Goal: Task Accomplishment & Management: Use online tool/utility

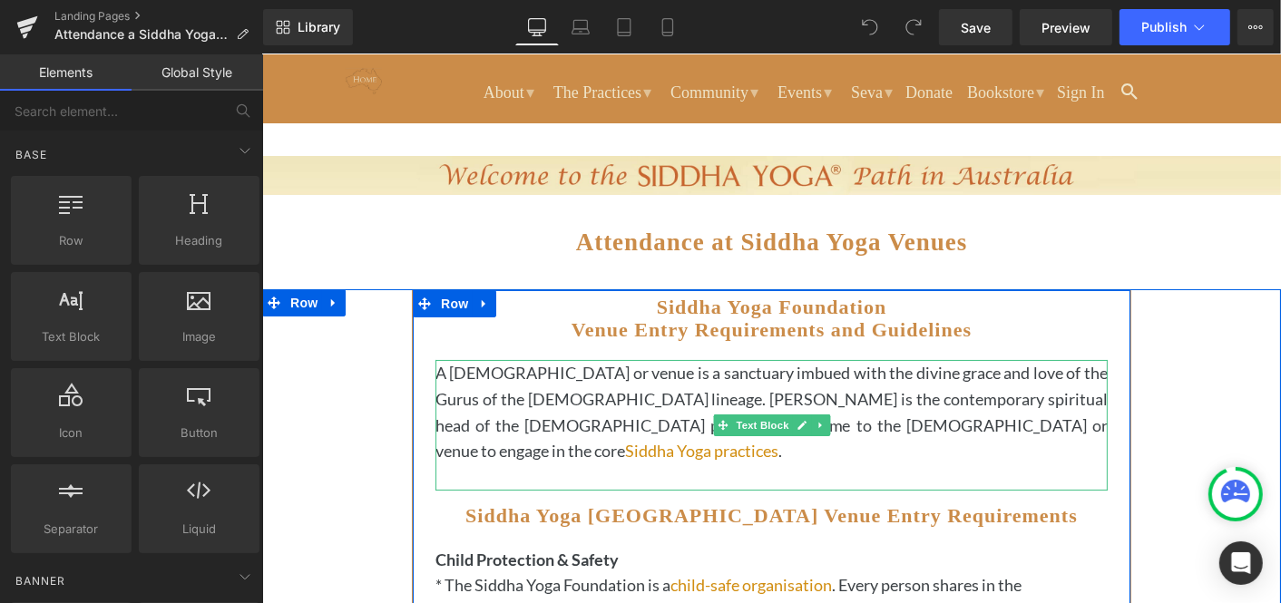
scroll to position [42, 0]
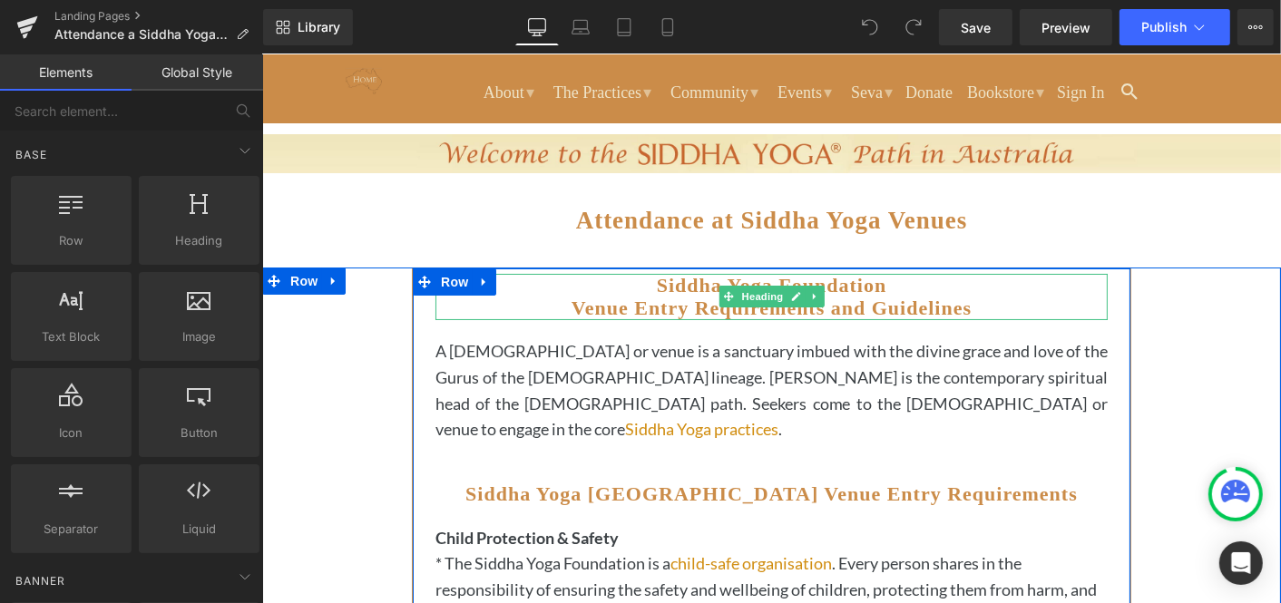
click at [990, 300] on h2 "Siddha Yoga Foundation Venue Entry Requirements and Guidelines" at bounding box center [770, 296] width 672 height 46
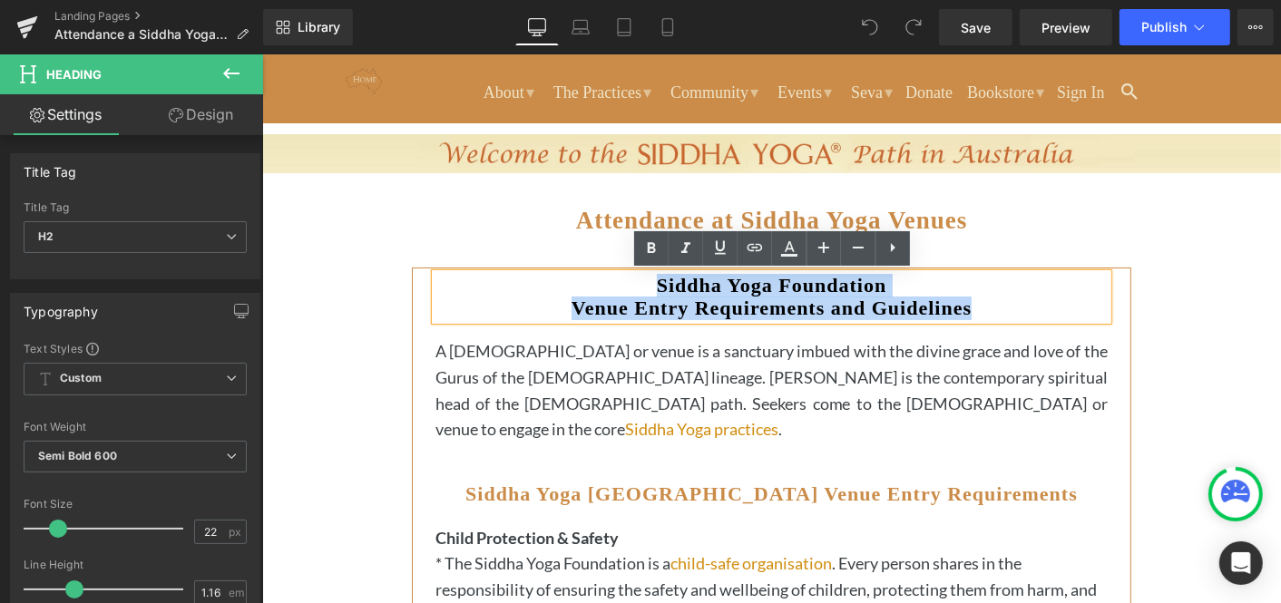
drag, startPoint x: 977, startPoint y: 300, endPoint x: 635, endPoint y: 288, distance: 342.2
click at [635, 288] on h2 "Siddha Yoga Foundation Venue Entry Requirements and Guidelines" at bounding box center [770, 296] width 672 height 46
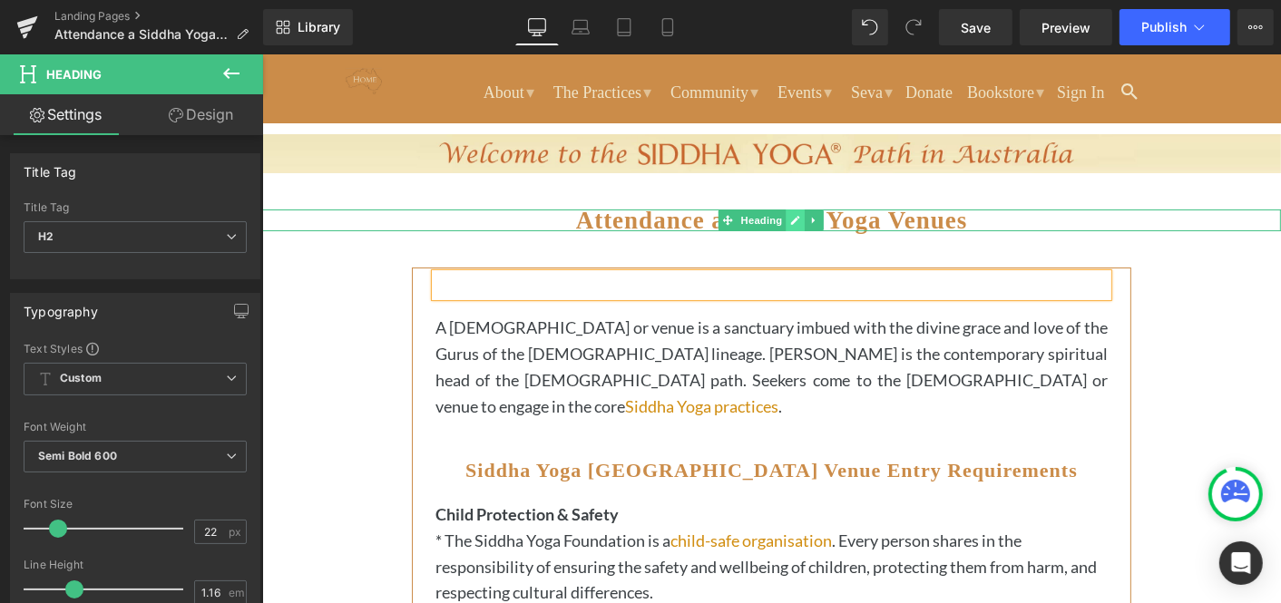
click at [796, 216] on icon at bounding box center [795, 219] width 9 height 9
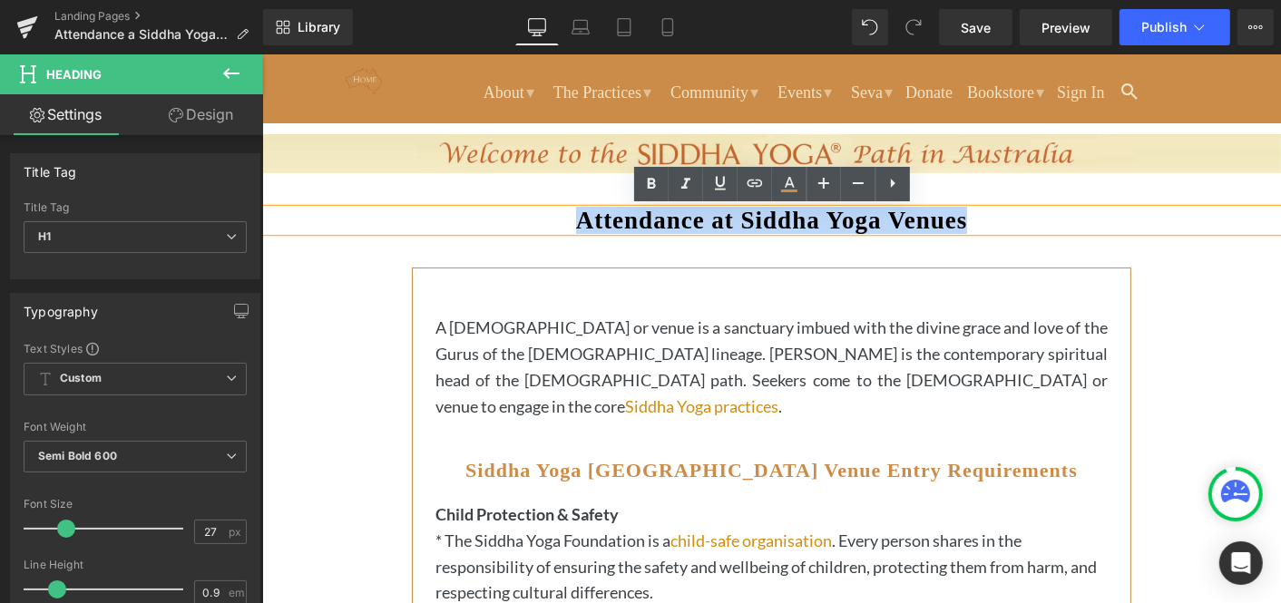
drag, startPoint x: 993, startPoint y: 216, endPoint x: 560, endPoint y: 219, distance: 433.6
click at [560, 219] on h1 "Attendance at Siddha Yoga Venues" at bounding box center [770, 220] width 1019 height 22
paste div
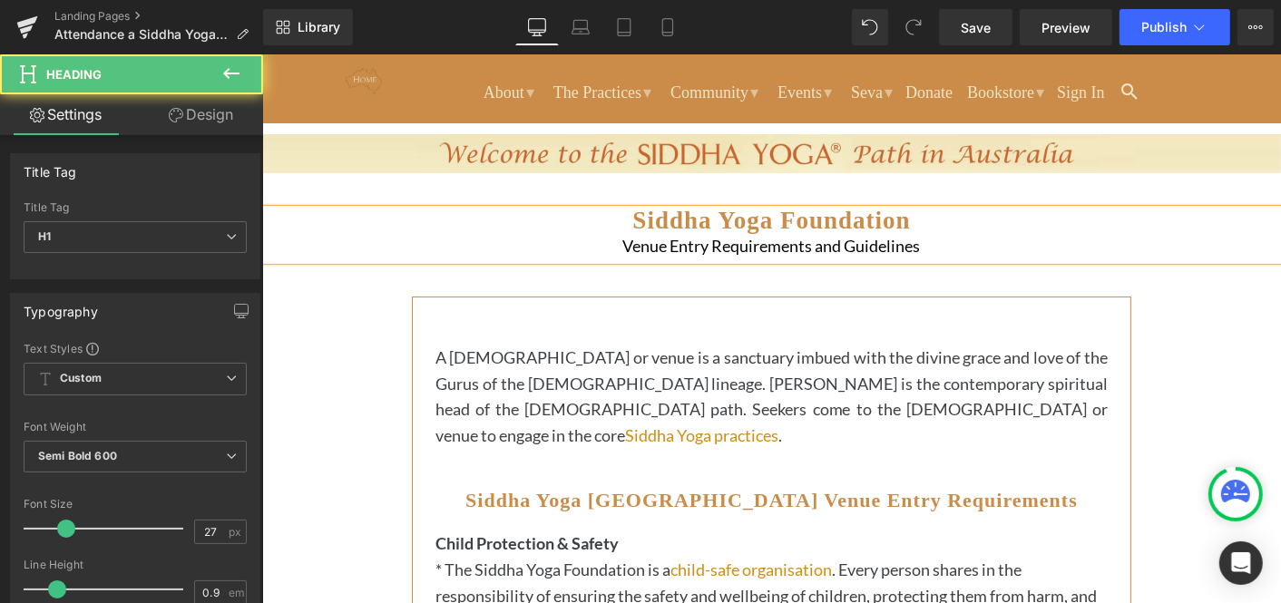
click at [621, 239] on div "Venue Entry Requirements and Guidelines" at bounding box center [770, 244] width 1019 height 29
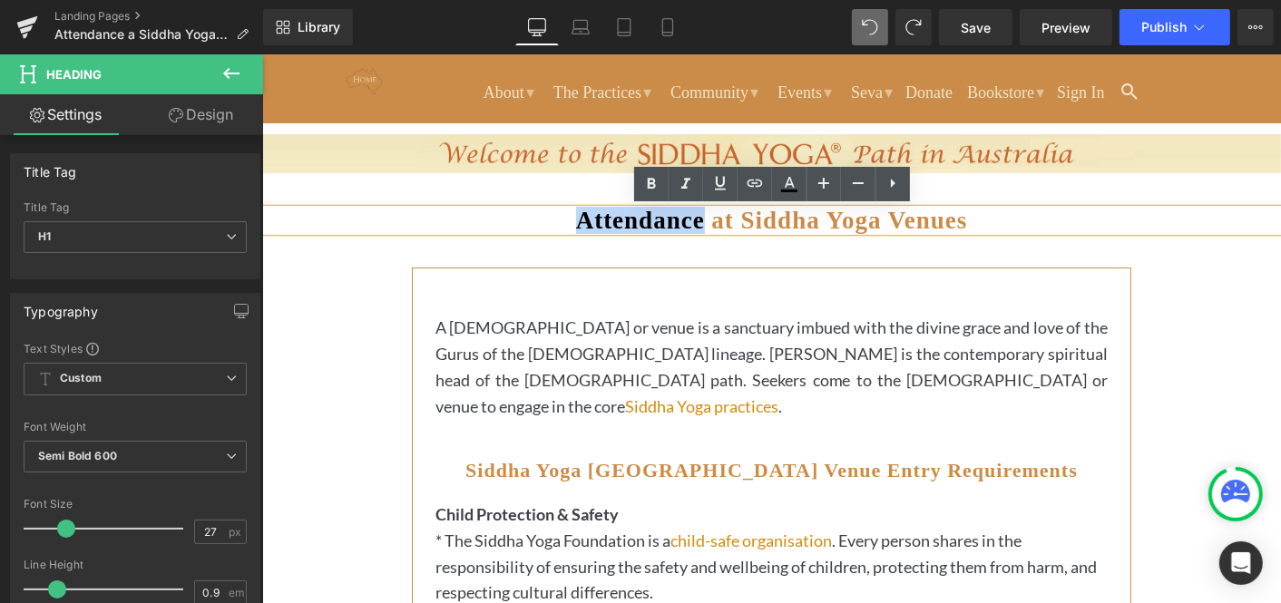
drag, startPoint x: 698, startPoint y: 218, endPoint x: 568, endPoint y: 220, distance: 129.7
click at [575, 220] on strong "Attendance at Siddha Yoga Venues" at bounding box center [771, 219] width 392 height 27
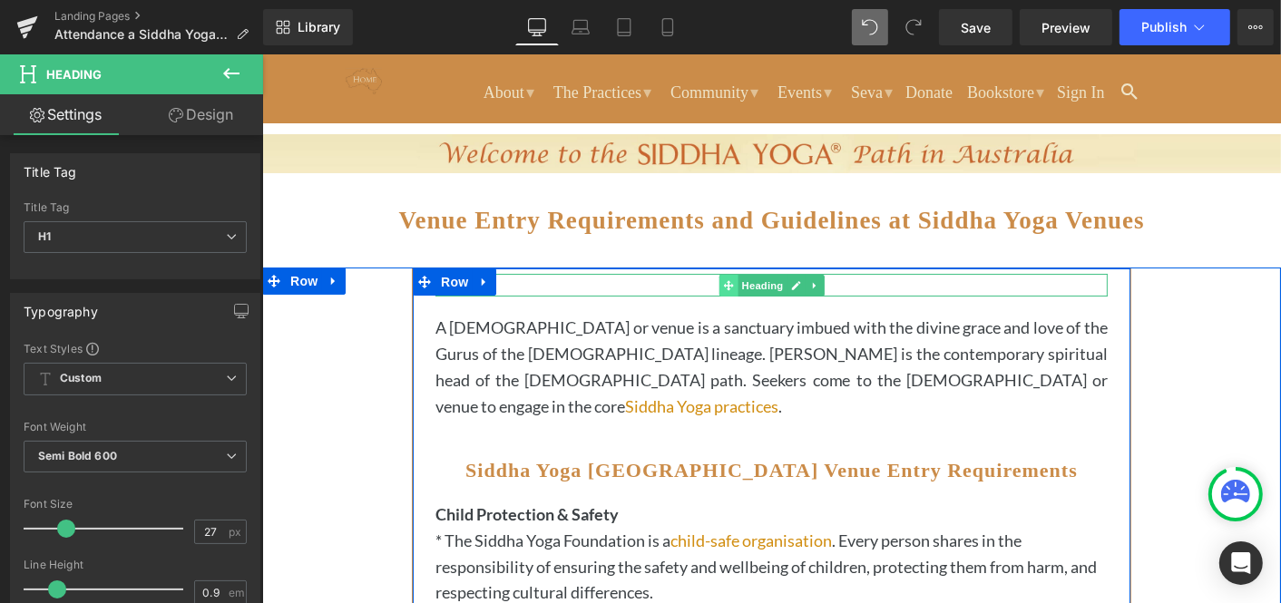
click at [728, 281] on icon at bounding box center [727, 284] width 10 height 11
click at [815, 279] on icon at bounding box center [814, 284] width 10 height 11
click at [826, 281] on icon at bounding box center [823, 284] width 10 height 10
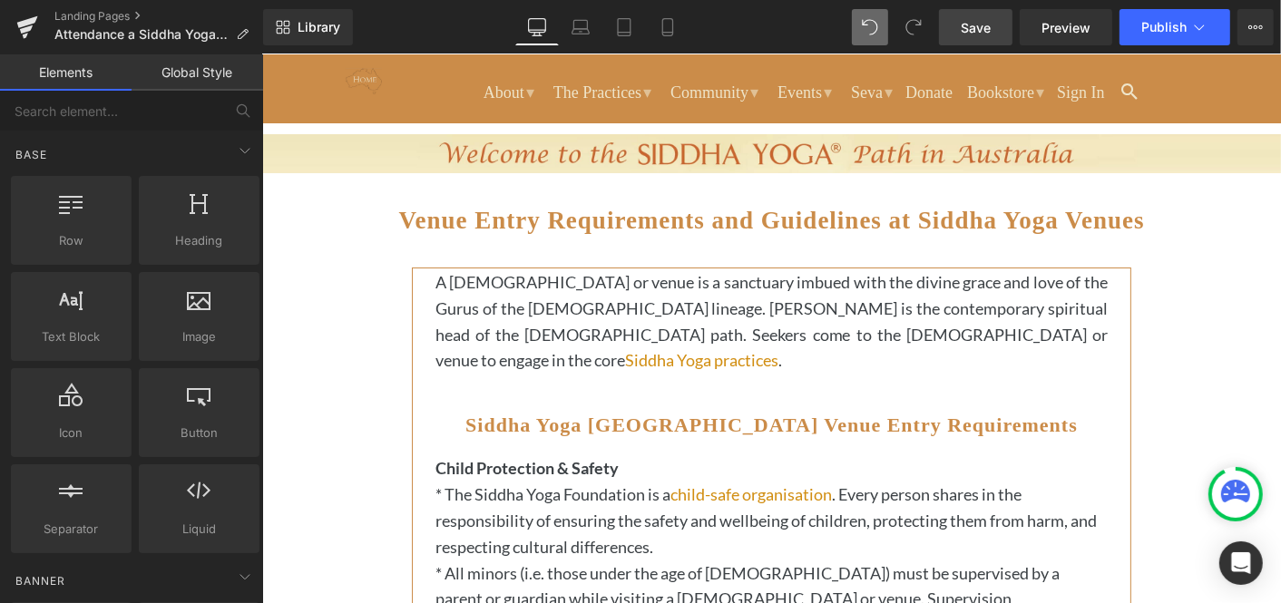
click at [980, 25] on span "Save" at bounding box center [976, 27] width 30 height 19
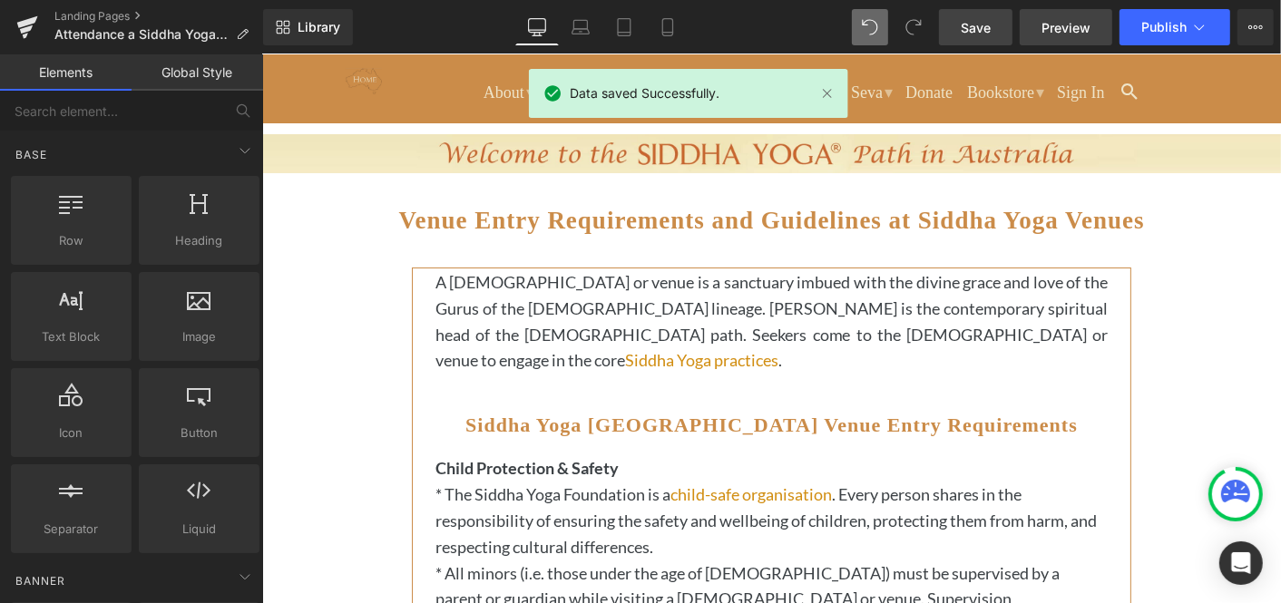
click at [1064, 24] on span "Preview" at bounding box center [1065, 27] width 49 height 19
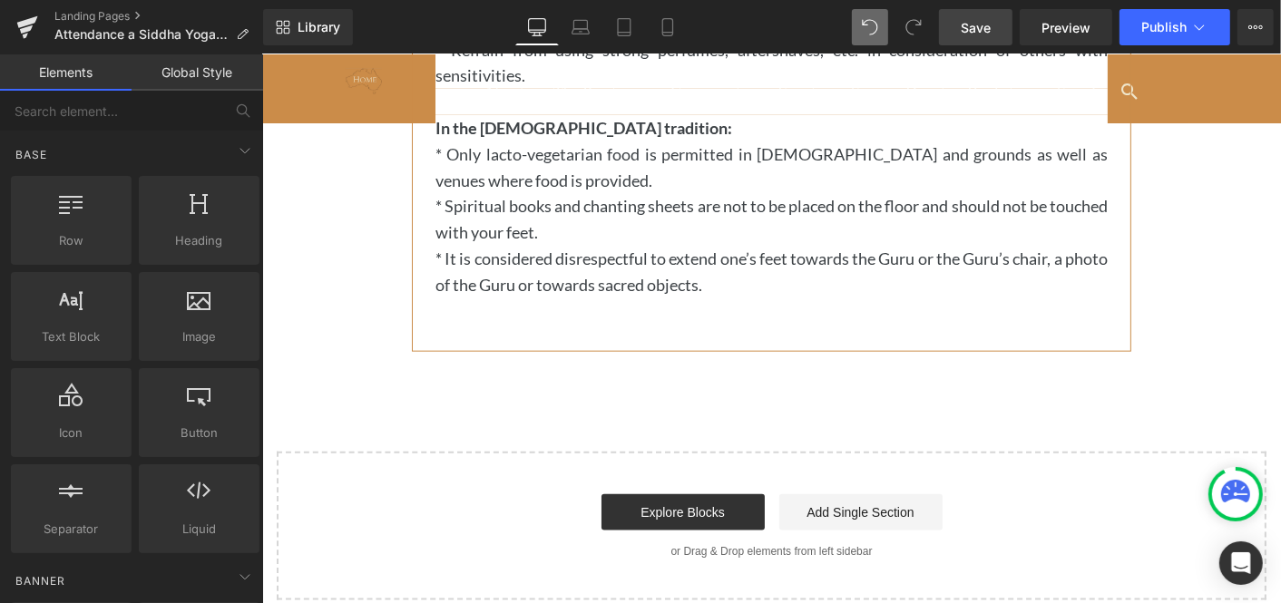
scroll to position [1710, 0]
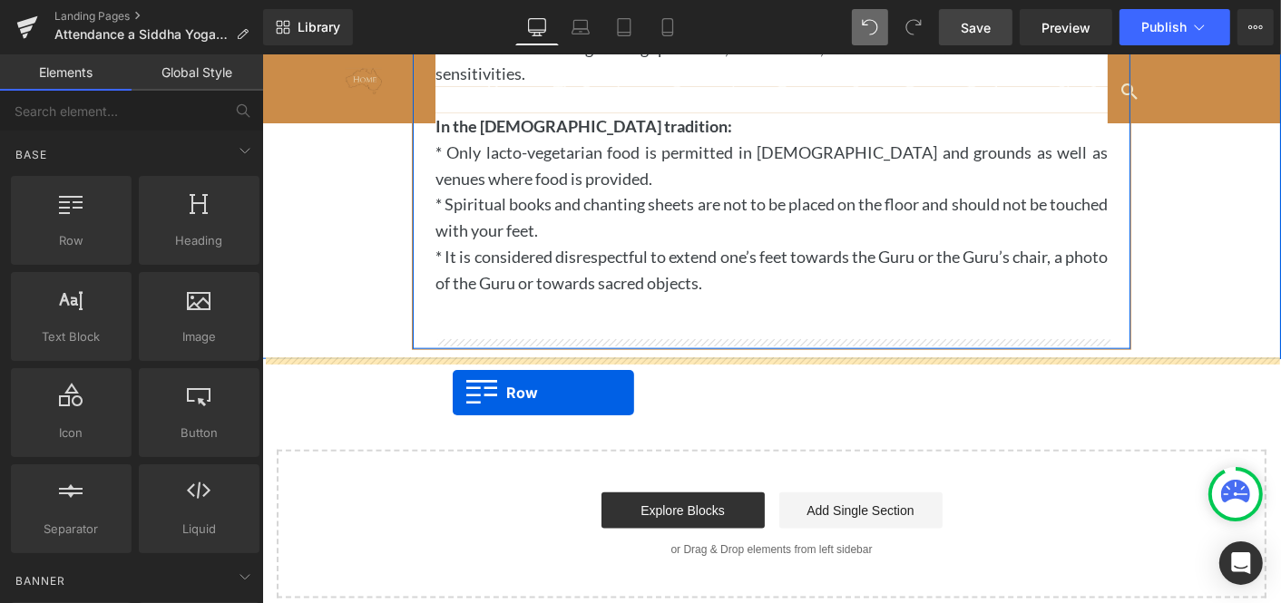
drag, startPoint x: 344, startPoint y: 280, endPoint x: 452, endPoint y: 393, distance: 155.9
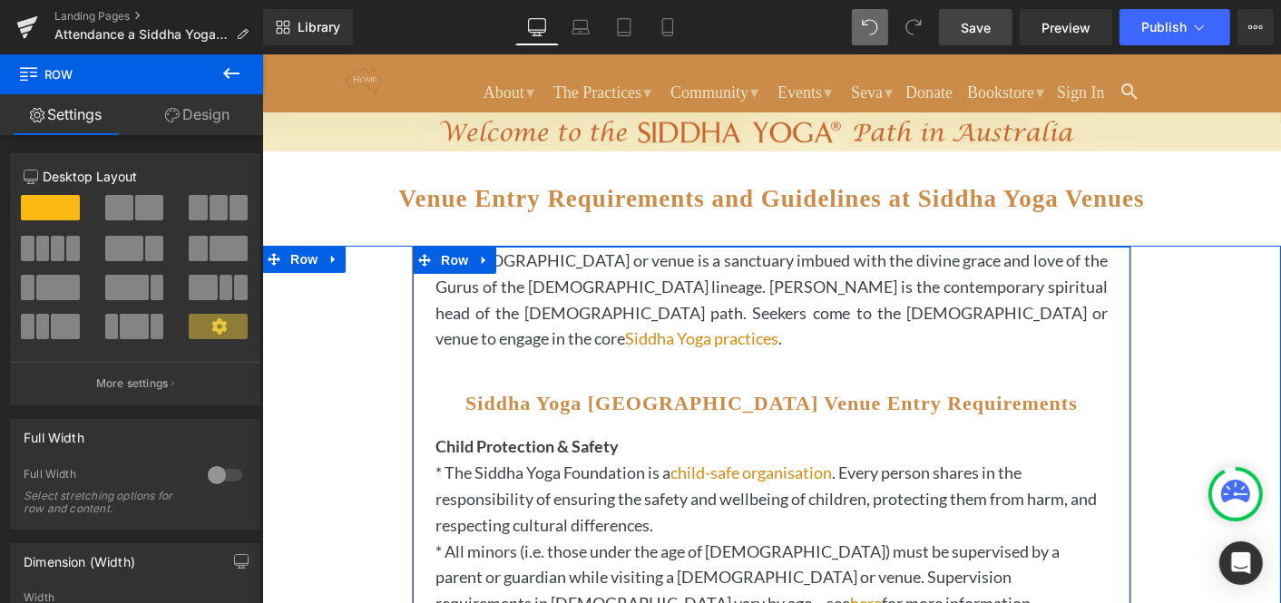
scroll to position [0, 0]
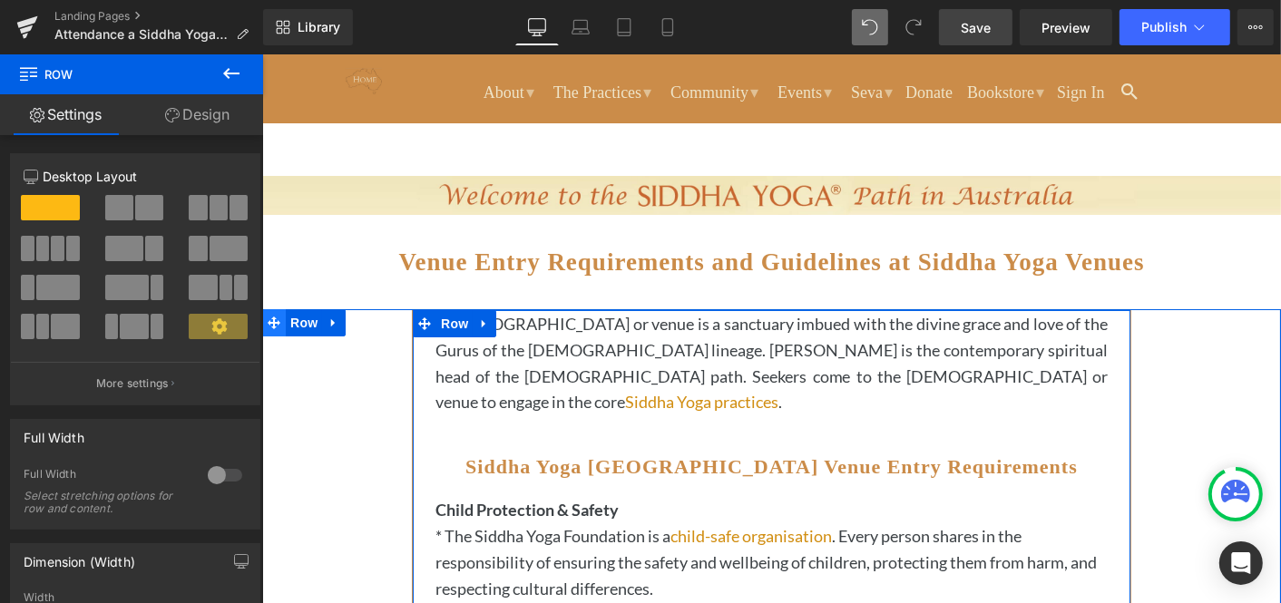
click at [270, 320] on icon at bounding box center [273, 322] width 13 height 13
click at [83, 117] on link "Settings" at bounding box center [66, 114] width 132 height 41
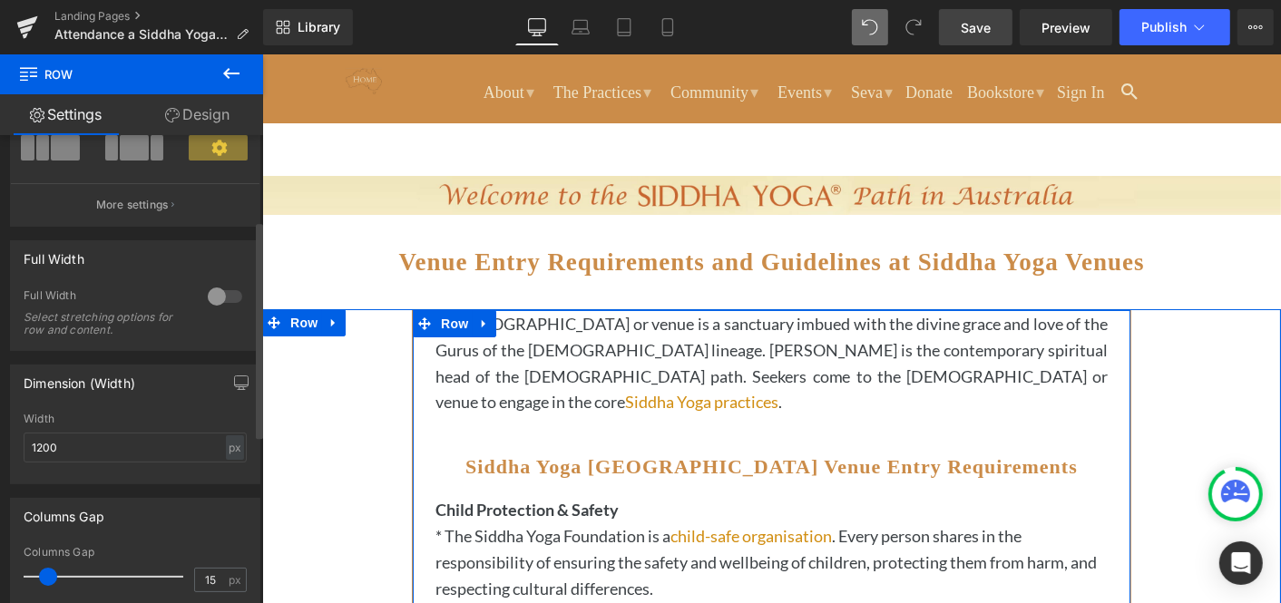
scroll to position [185, 0]
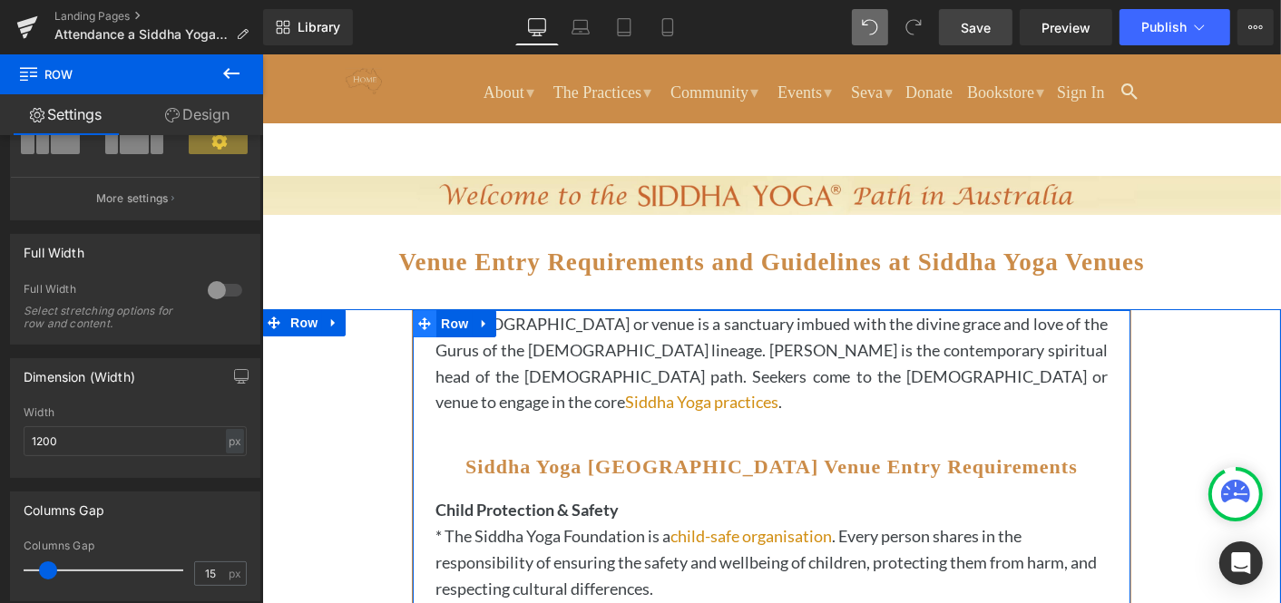
click at [419, 323] on icon at bounding box center [423, 323] width 13 height 13
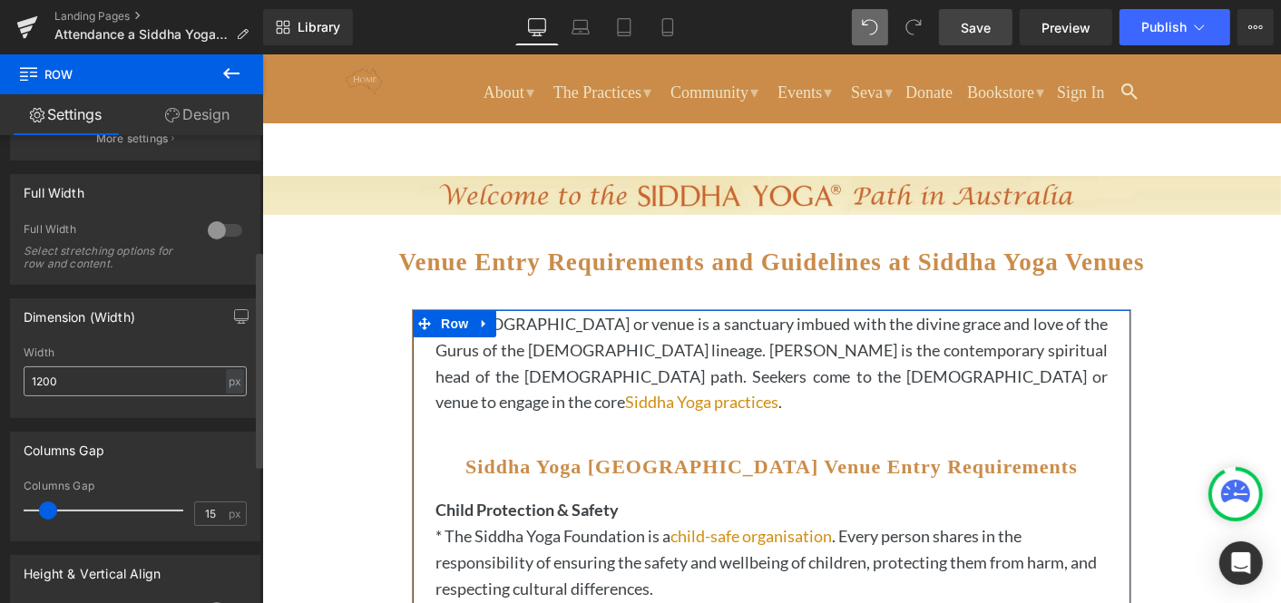
scroll to position [247, 0]
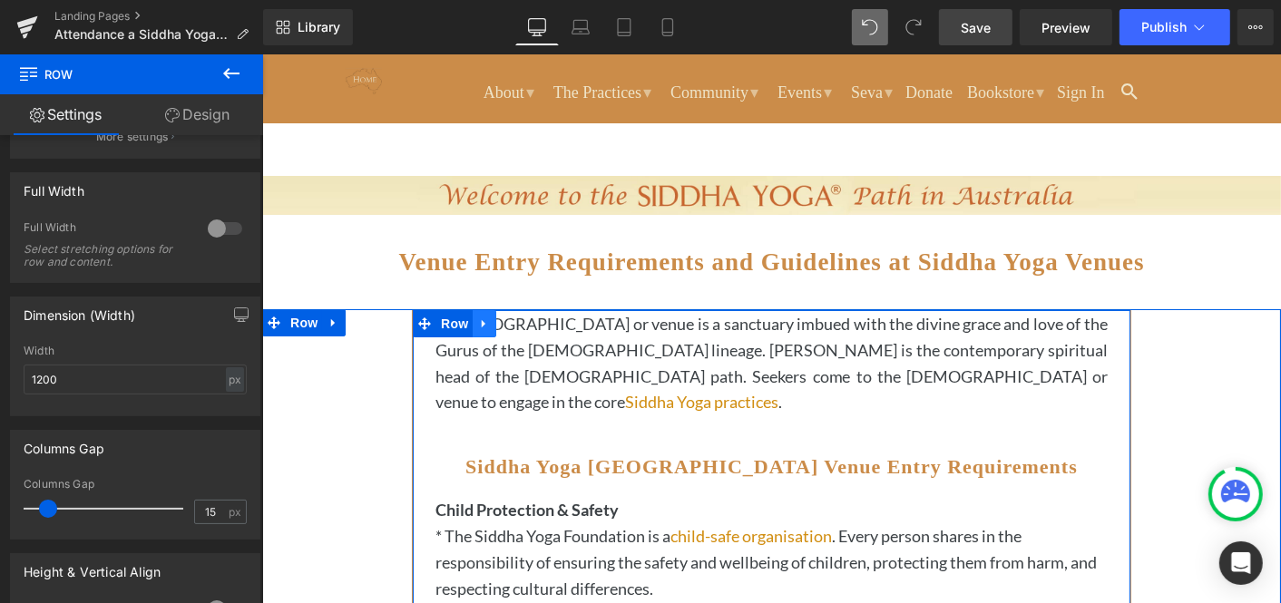
click at [484, 321] on icon at bounding box center [483, 323] width 13 height 14
click at [507, 318] on icon at bounding box center [507, 323] width 13 height 13
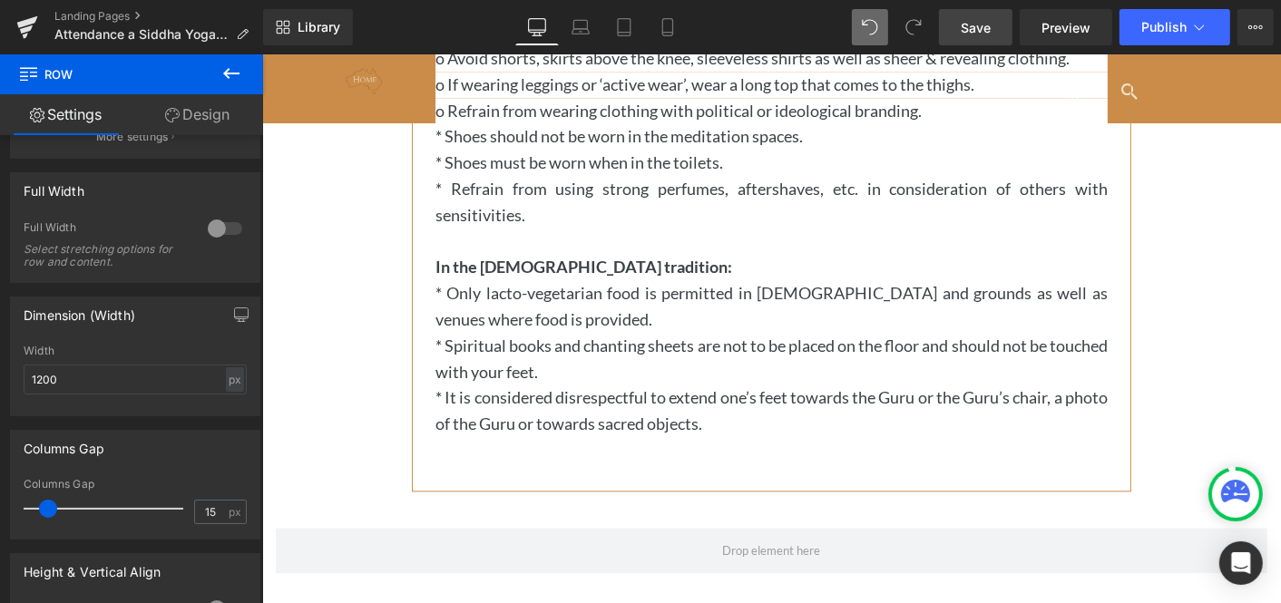
scroll to position [3322, 0]
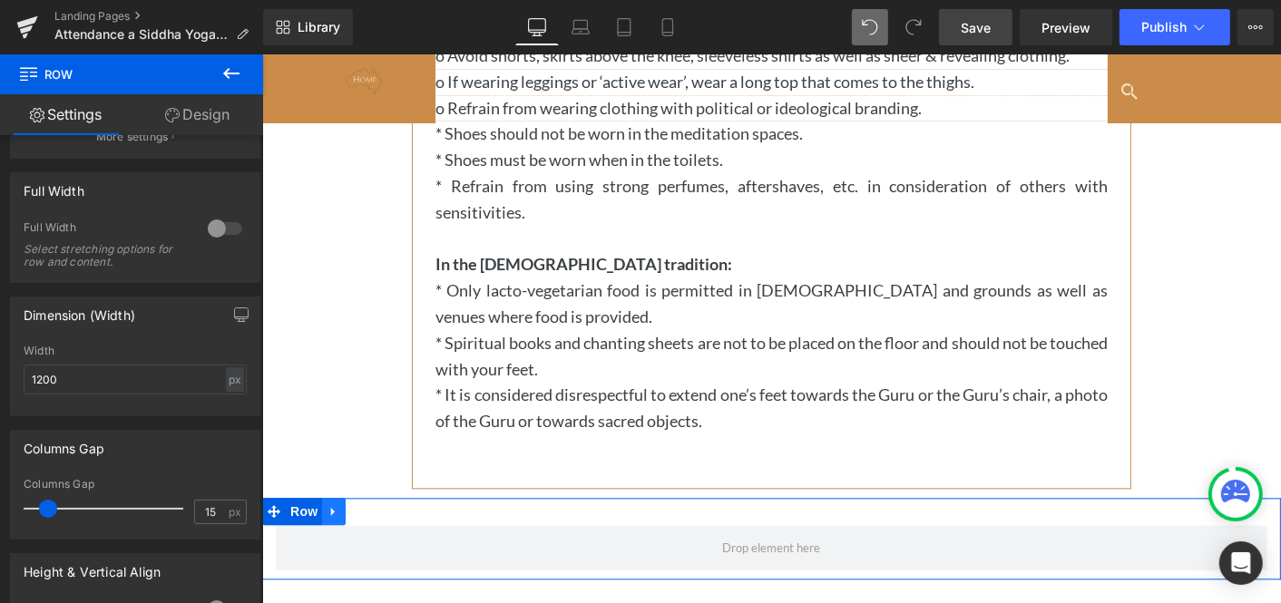
click at [335, 507] on icon at bounding box center [333, 510] width 13 height 14
click at [379, 508] on icon at bounding box center [380, 510] width 13 height 14
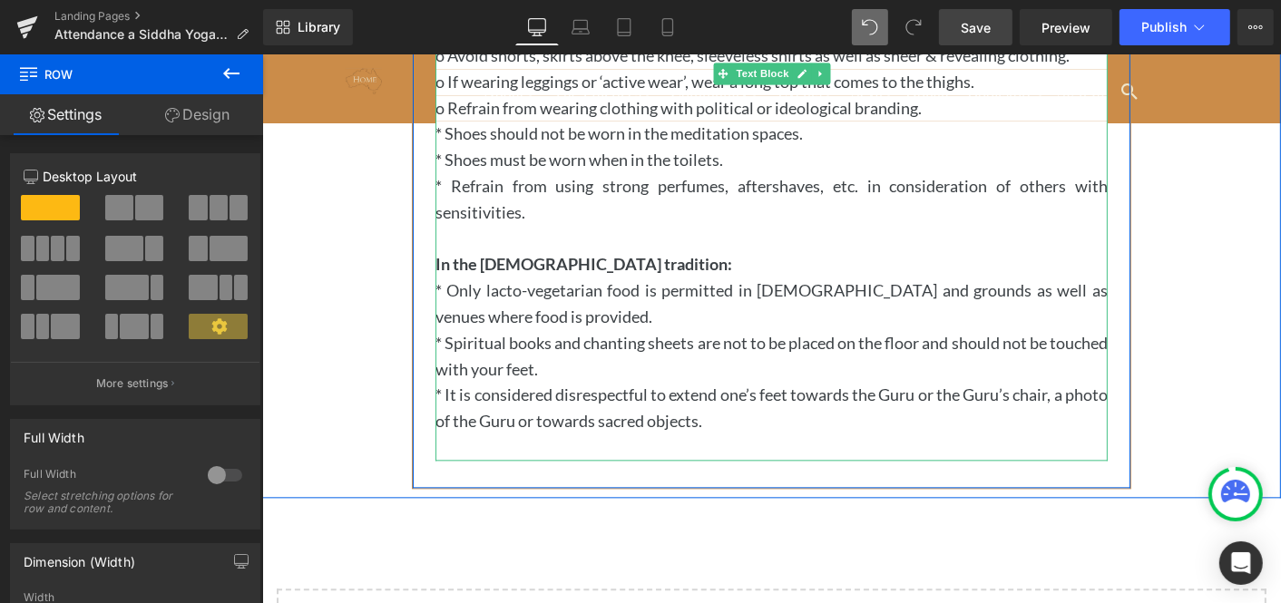
drag, startPoint x: 765, startPoint y: 466, endPoint x: 651, endPoint y: 353, distance: 160.3
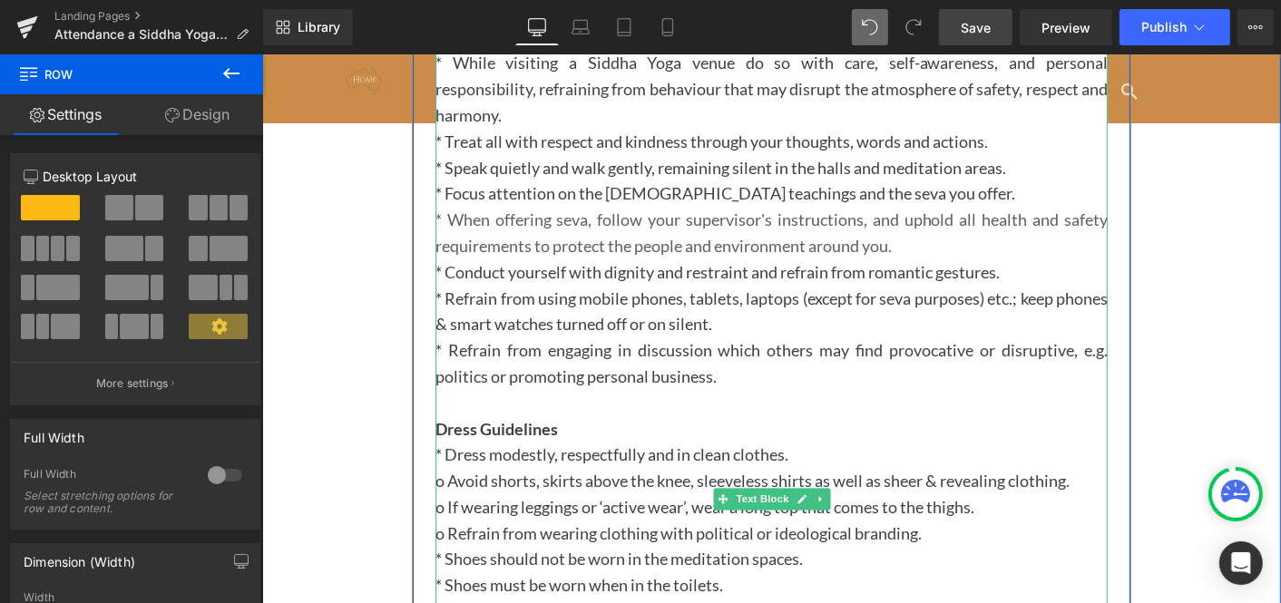
scroll to position [2699, 0]
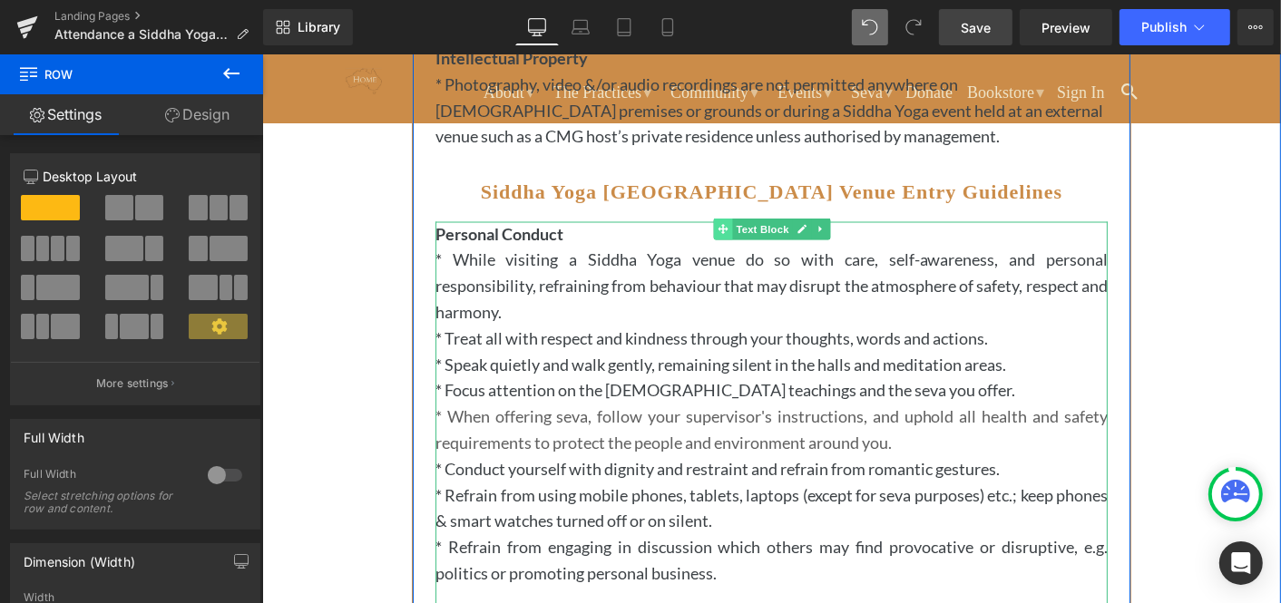
click at [722, 226] on icon at bounding box center [722, 228] width 10 height 10
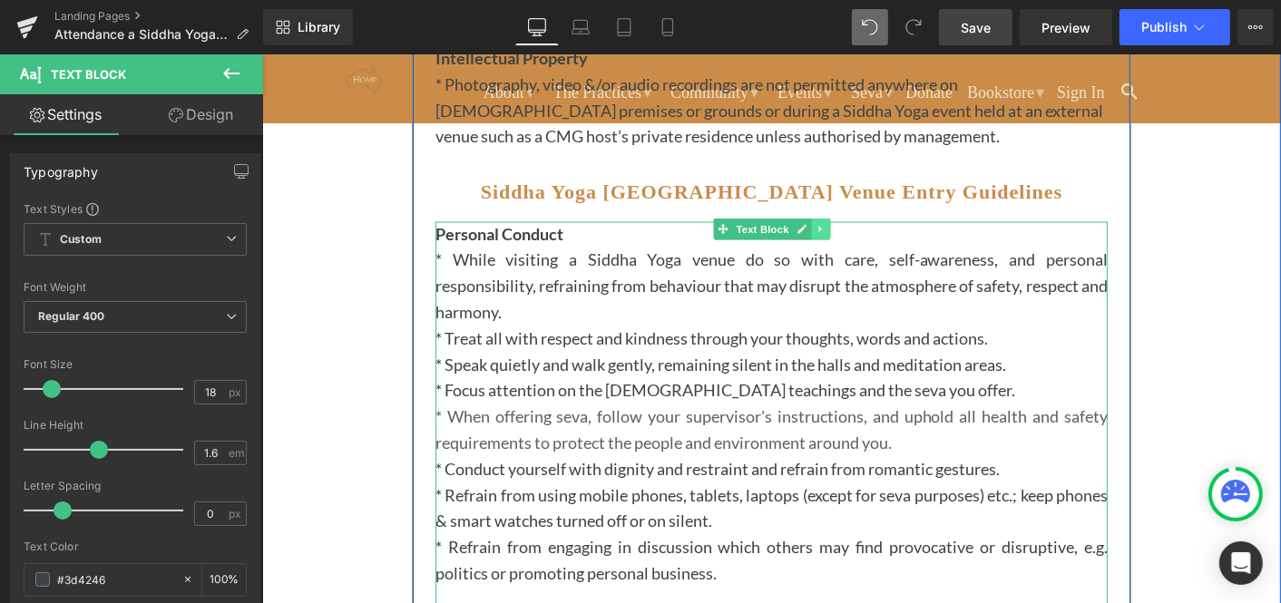
click at [818, 223] on icon at bounding box center [820, 228] width 10 height 11
click at [831, 223] on icon at bounding box center [829, 228] width 10 height 10
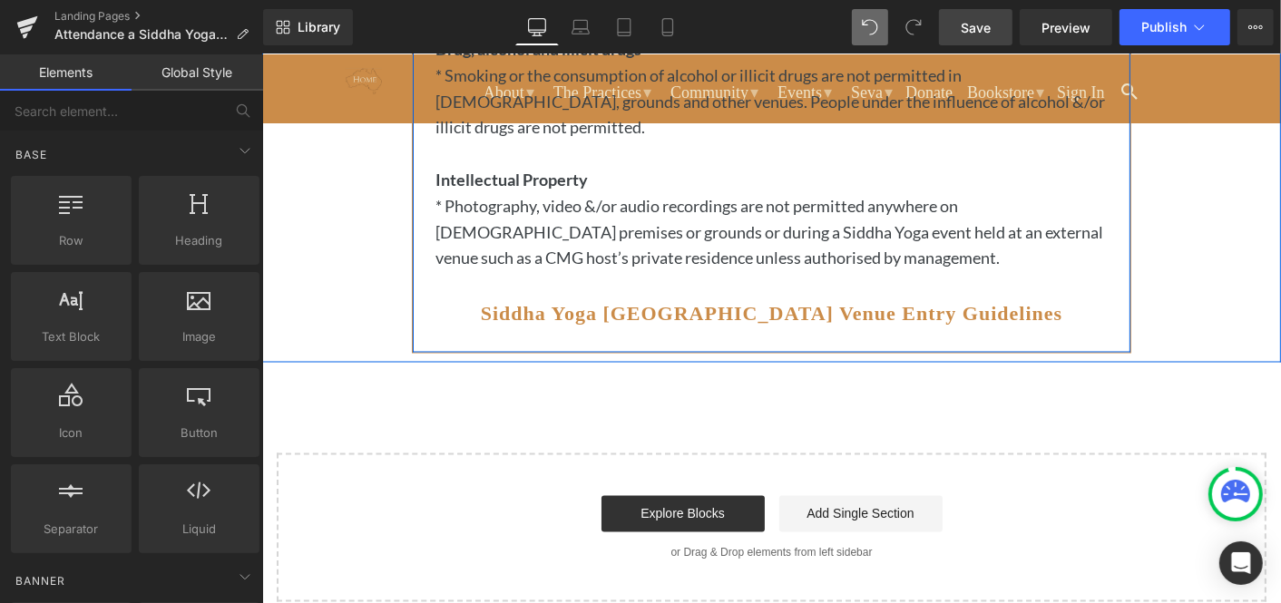
scroll to position [2574, 0]
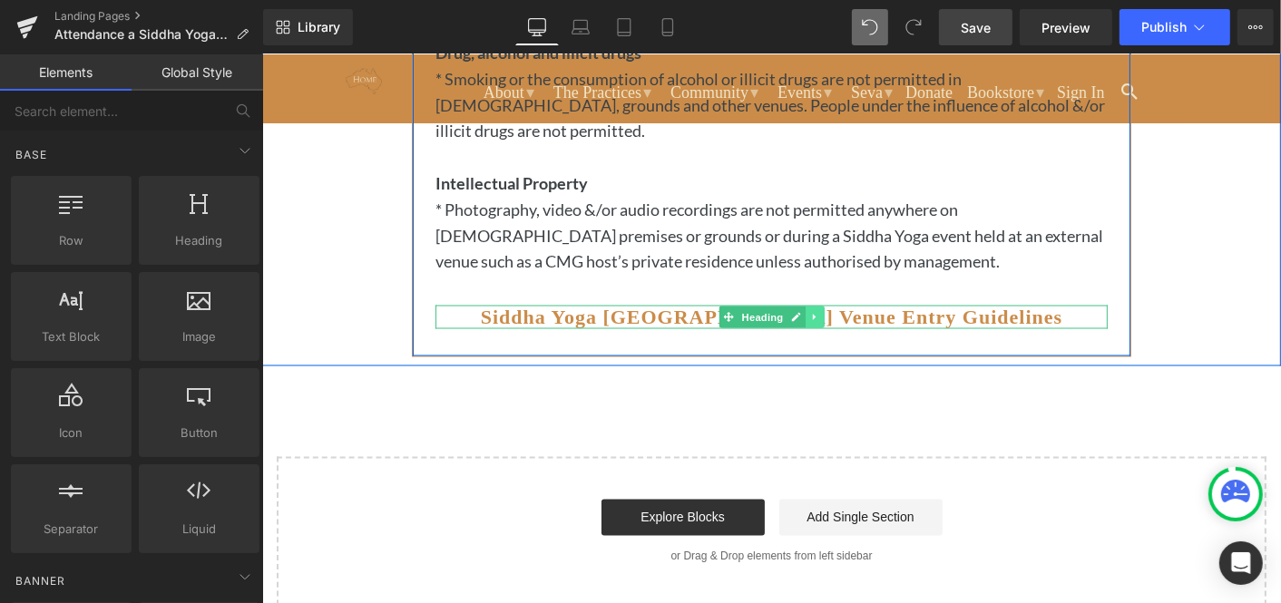
click at [818, 311] on icon at bounding box center [814, 316] width 10 height 11
click at [825, 311] on icon at bounding box center [823, 316] width 10 height 10
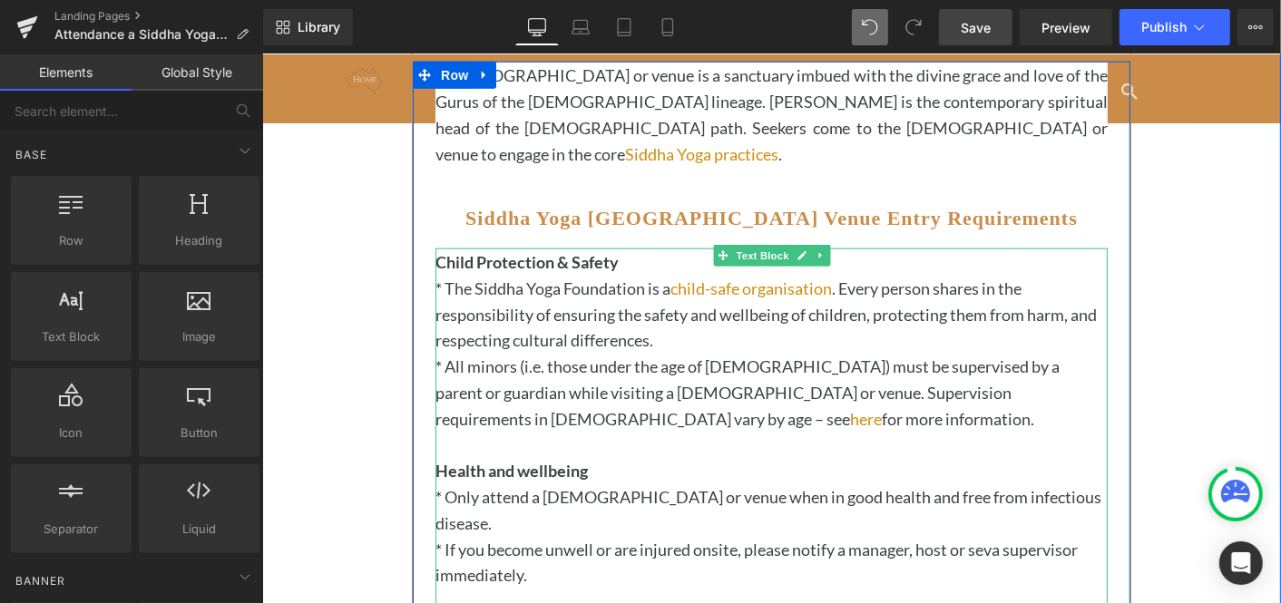
scroll to position [1945, 0]
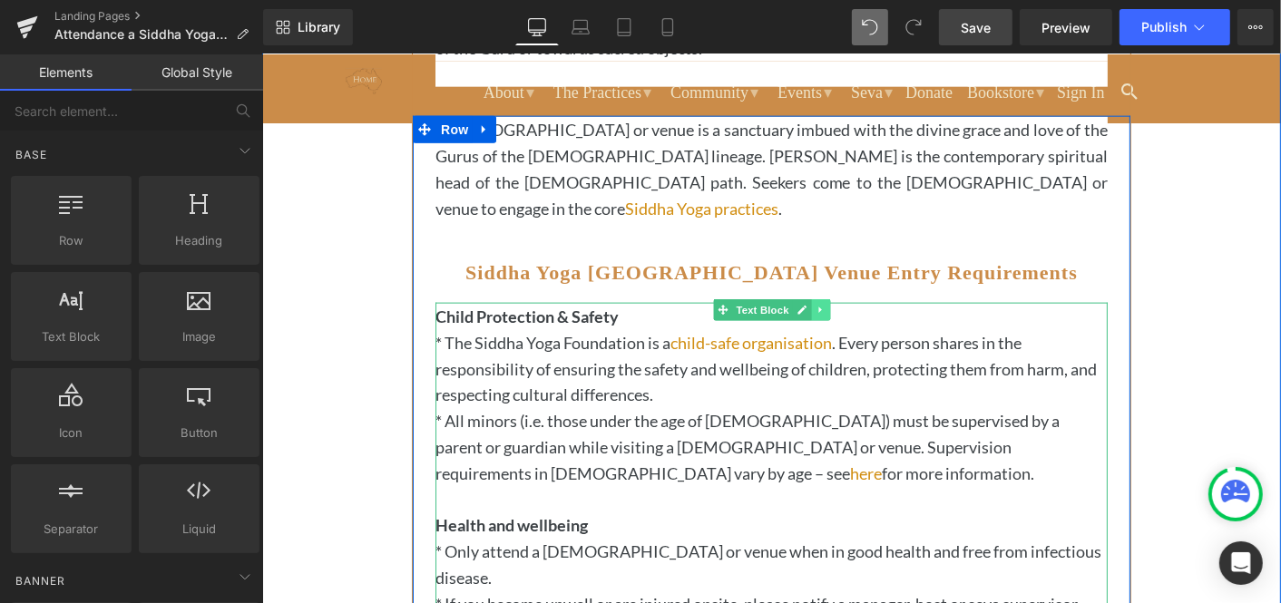
click at [817, 306] on icon at bounding box center [818, 309] width 3 height 6
click at [831, 306] on icon at bounding box center [829, 309] width 10 height 11
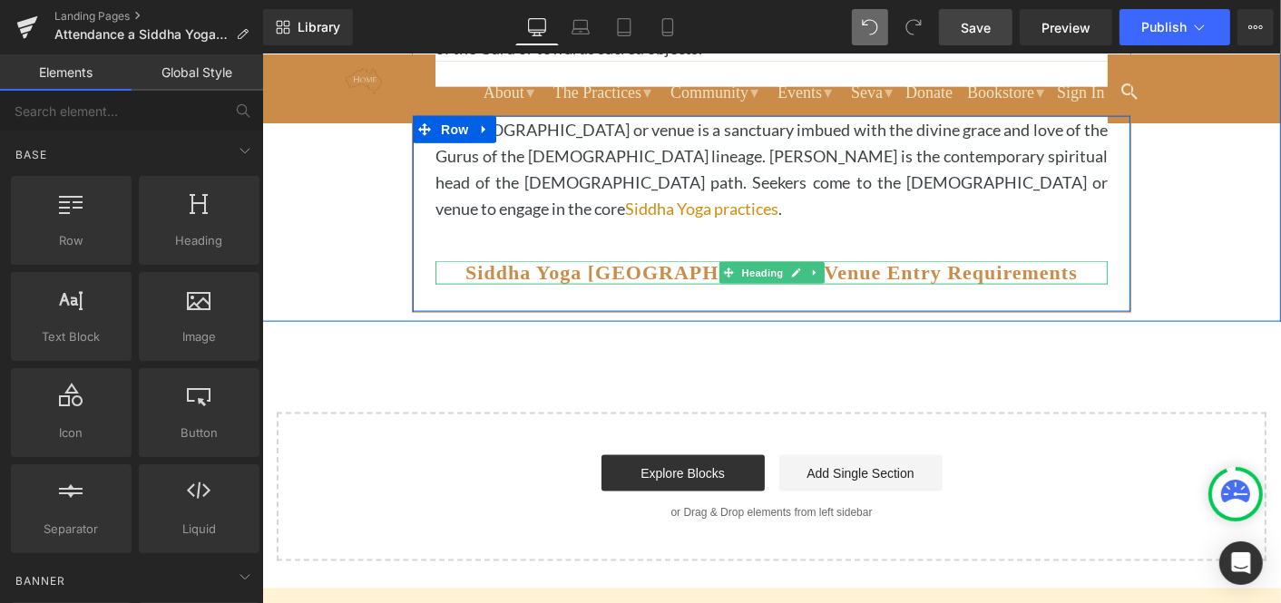
scroll to position [1941, 0]
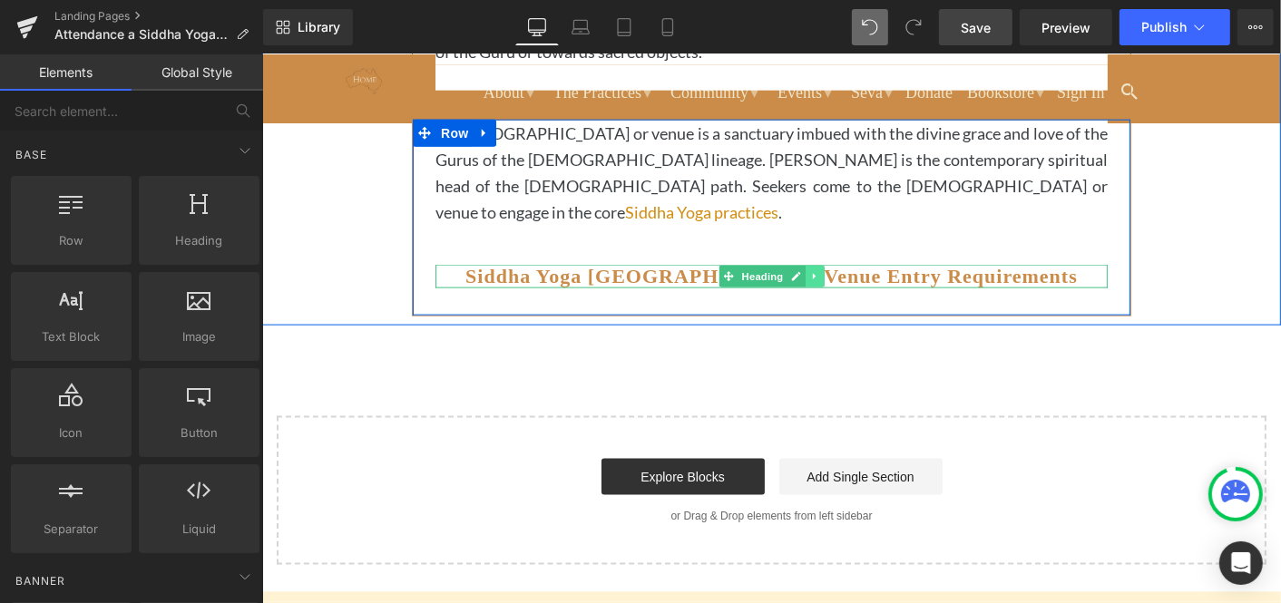
click at [816, 275] on icon at bounding box center [814, 275] width 10 height 11
click at [822, 271] on icon at bounding box center [823, 276] width 10 height 10
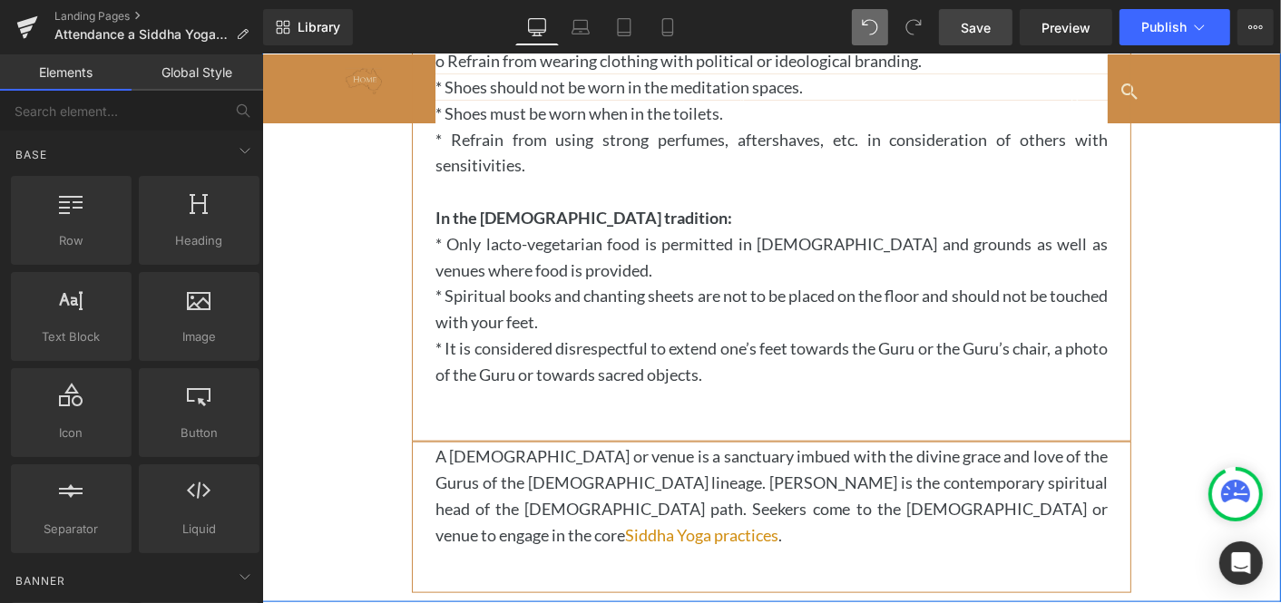
scroll to position [1617, 0]
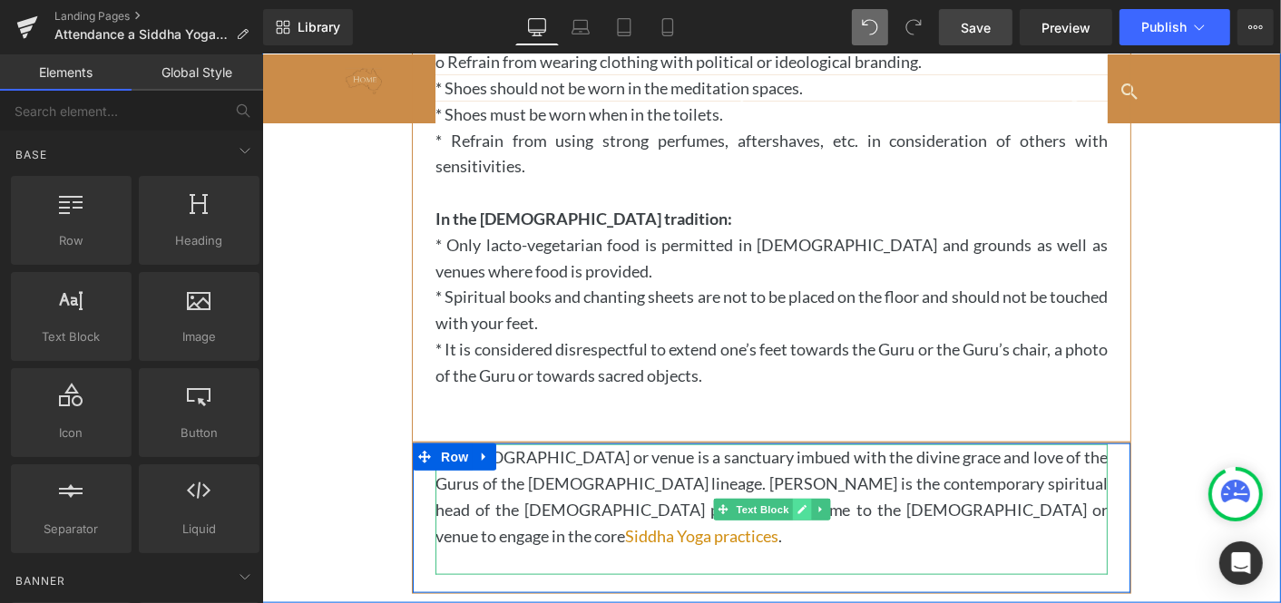
click at [802, 507] on icon at bounding box center [800, 509] width 9 height 9
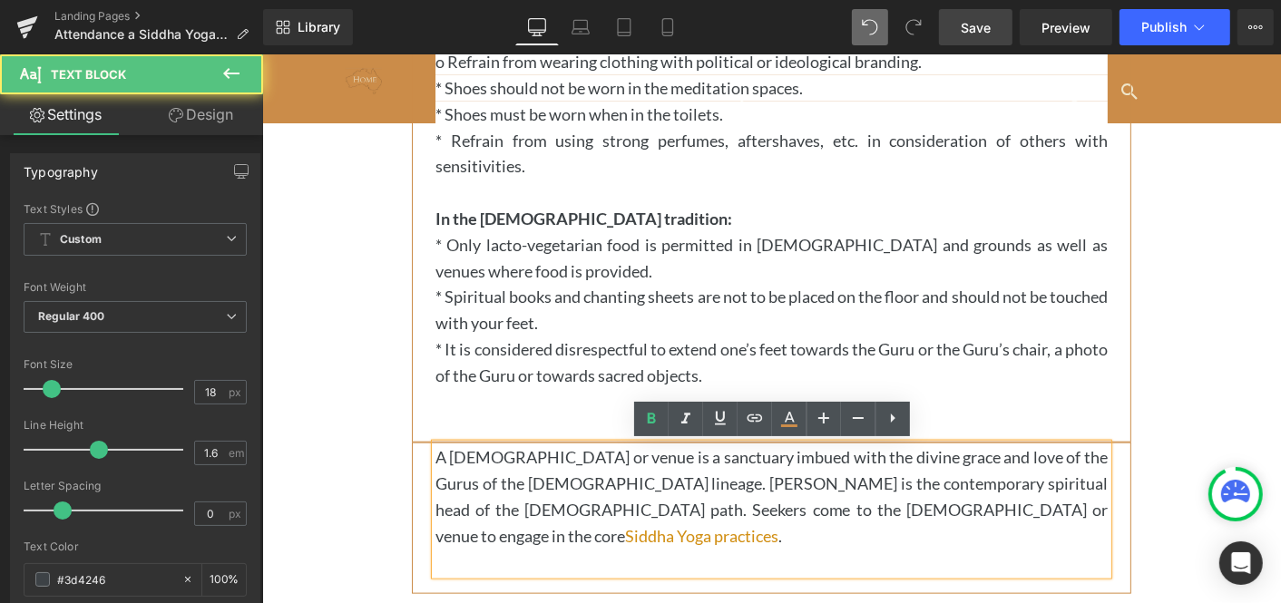
click at [854, 523] on p "A Siddha Yoga Ashram or venue is a sanctuary imbued with the divine grace and l…" at bounding box center [770, 496] width 672 height 104
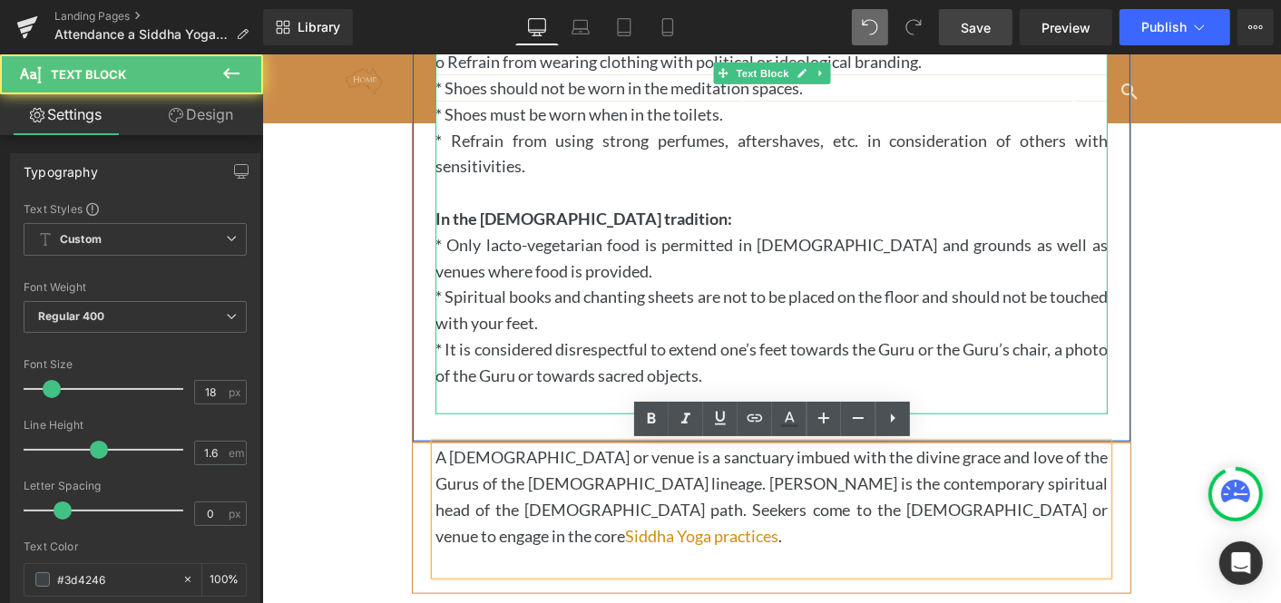
click at [572, 356] on p "* It is considered disrespectful to extend one’s feet towards the Guru or the G…" at bounding box center [770, 362] width 672 height 53
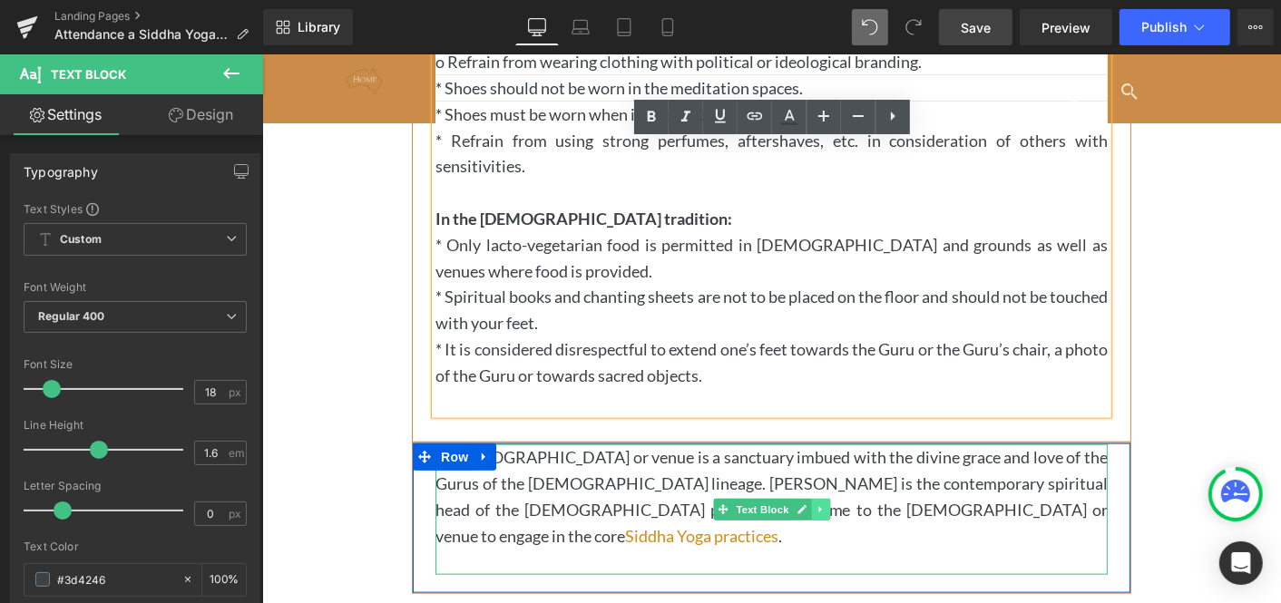
click at [817, 503] on icon at bounding box center [820, 508] width 10 height 11
click at [829, 507] on icon at bounding box center [829, 508] width 10 height 11
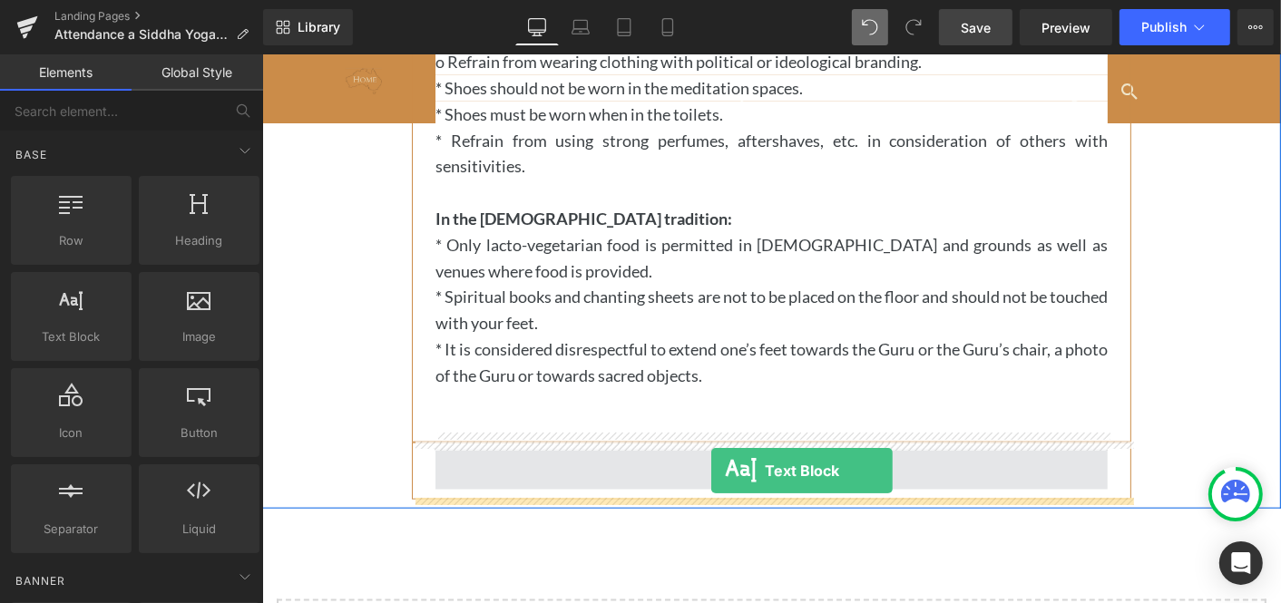
drag, startPoint x: 346, startPoint y: 362, endPoint x: 709, endPoint y: 469, distance: 378.3
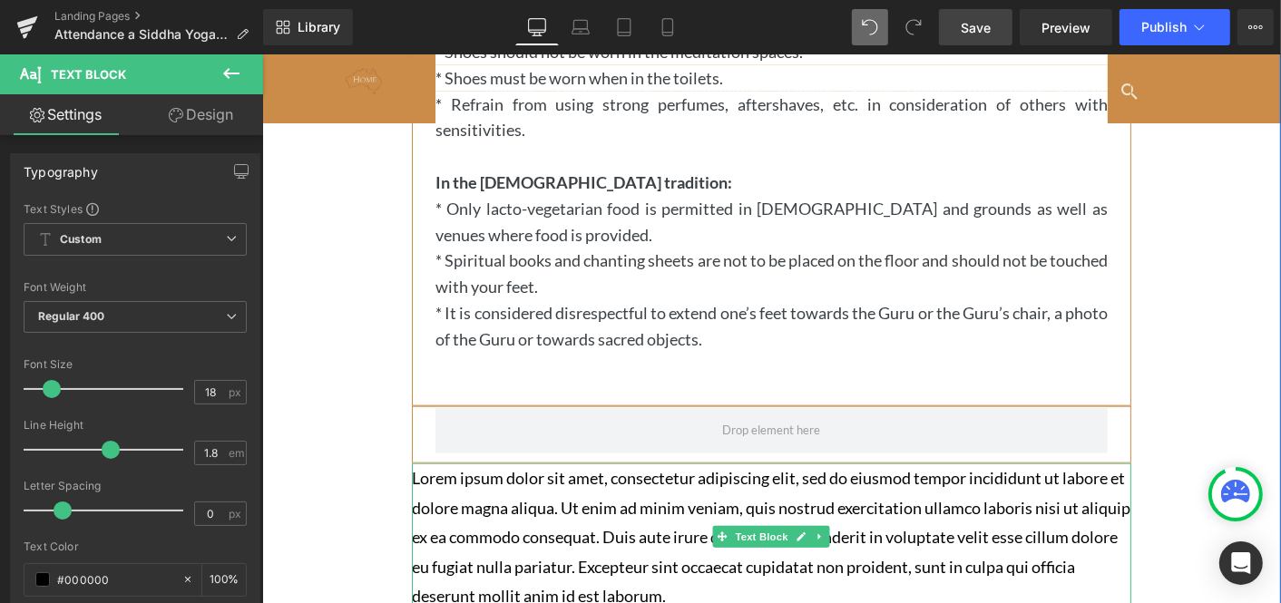
scroll to position [1708, 0]
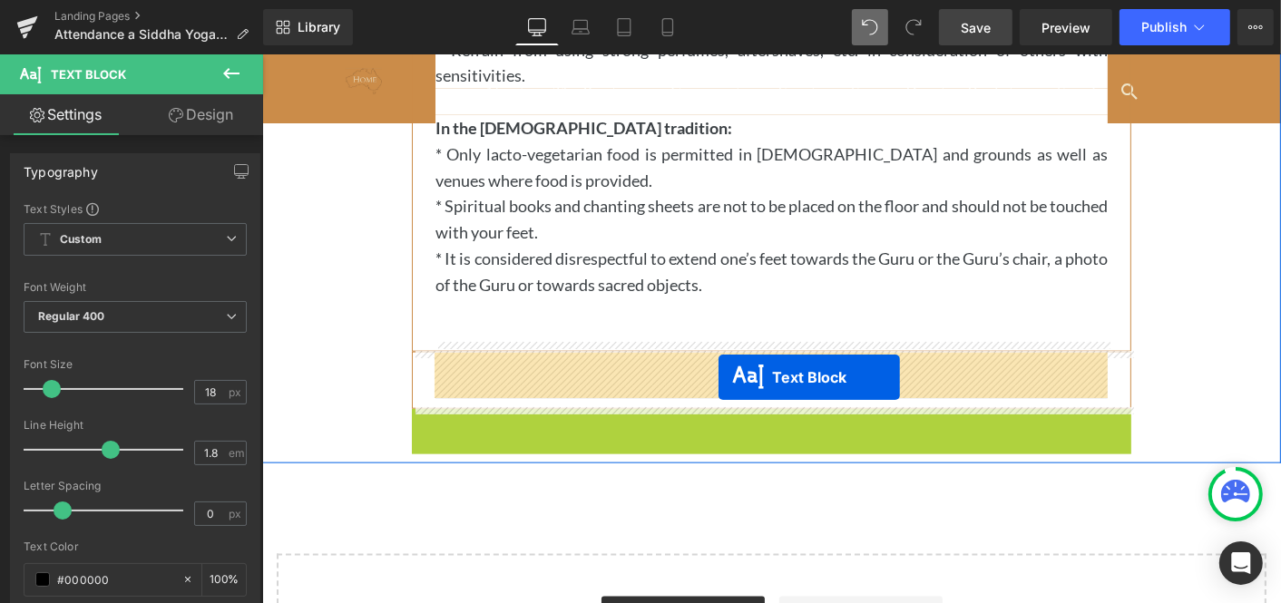
drag, startPoint x: 719, startPoint y: 571, endPoint x: 717, endPoint y: 376, distance: 195.0
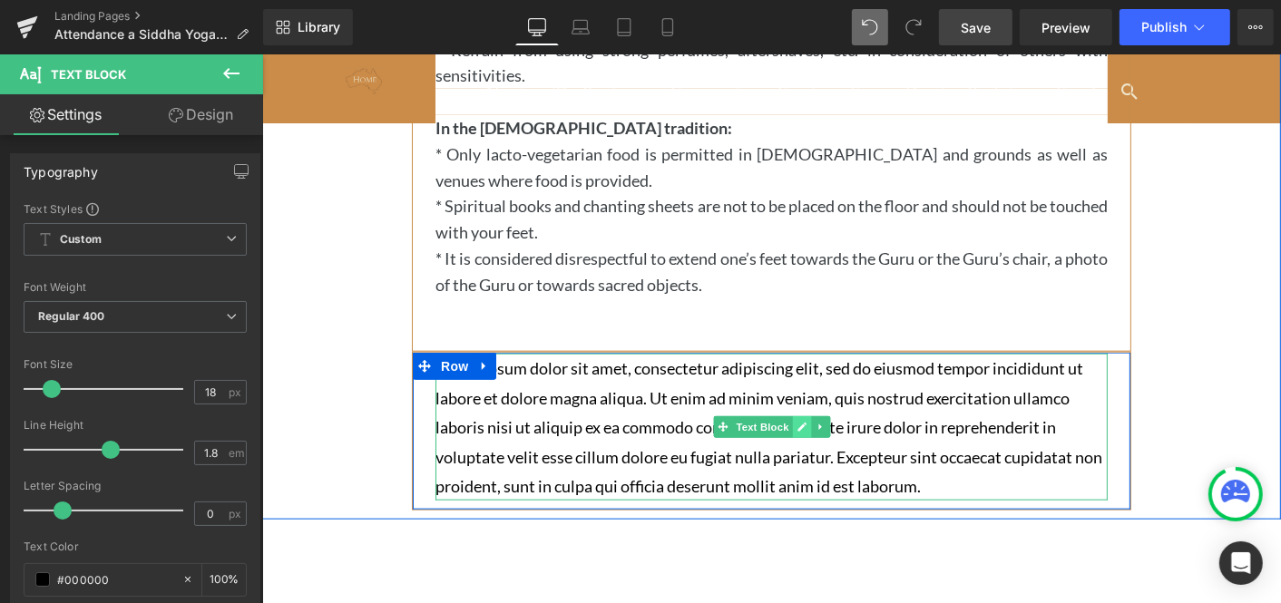
click at [800, 424] on icon at bounding box center [800, 427] width 9 height 9
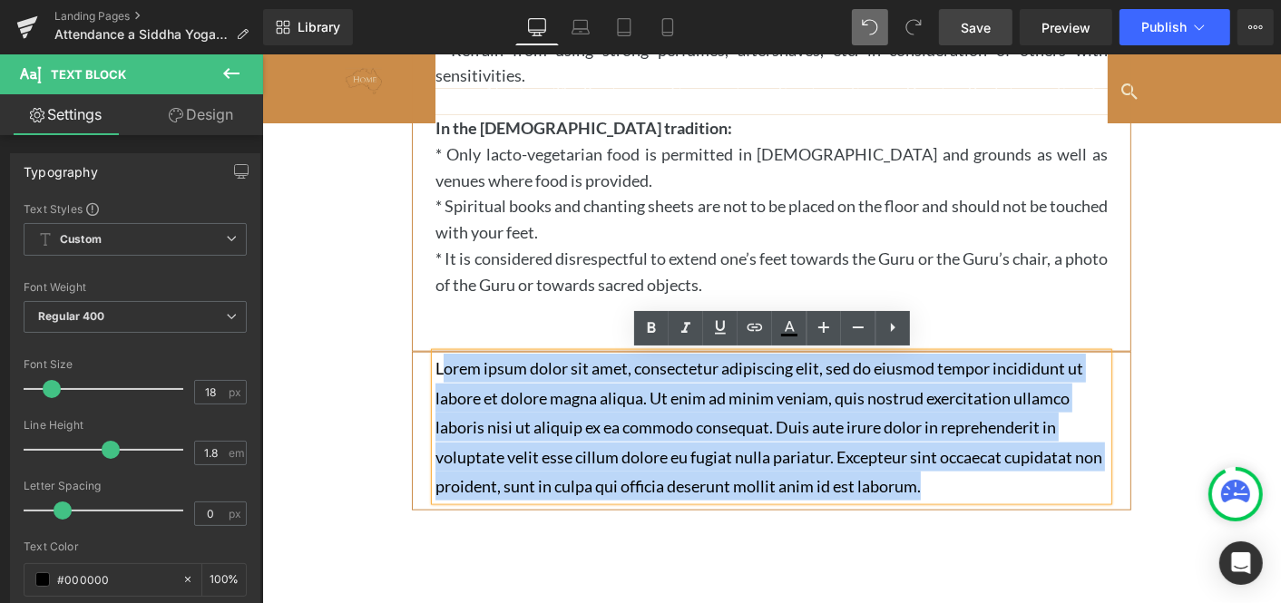
drag, startPoint x: 951, startPoint y: 488, endPoint x: 443, endPoint y: 366, distance: 523.4
click at [443, 366] on p "Lorem ipsum dolor sit amet, consectetur adipiscing elit, sed do eiusmod tempor …" at bounding box center [770, 426] width 672 height 147
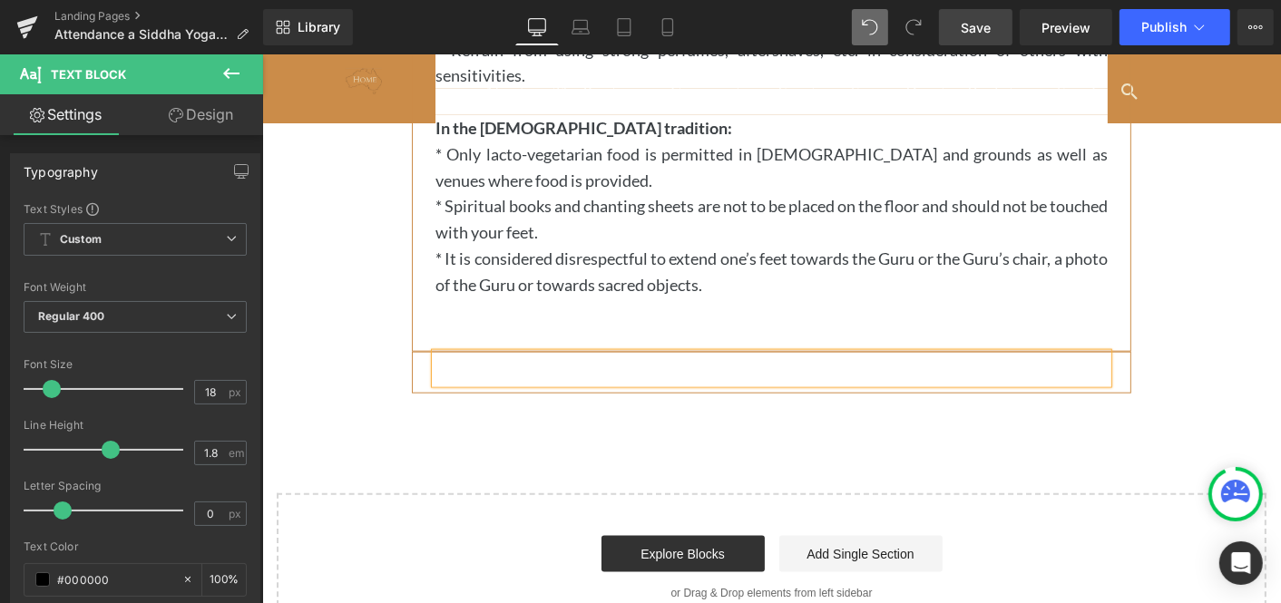
click at [647, 370] on p at bounding box center [770, 367] width 672 height 29
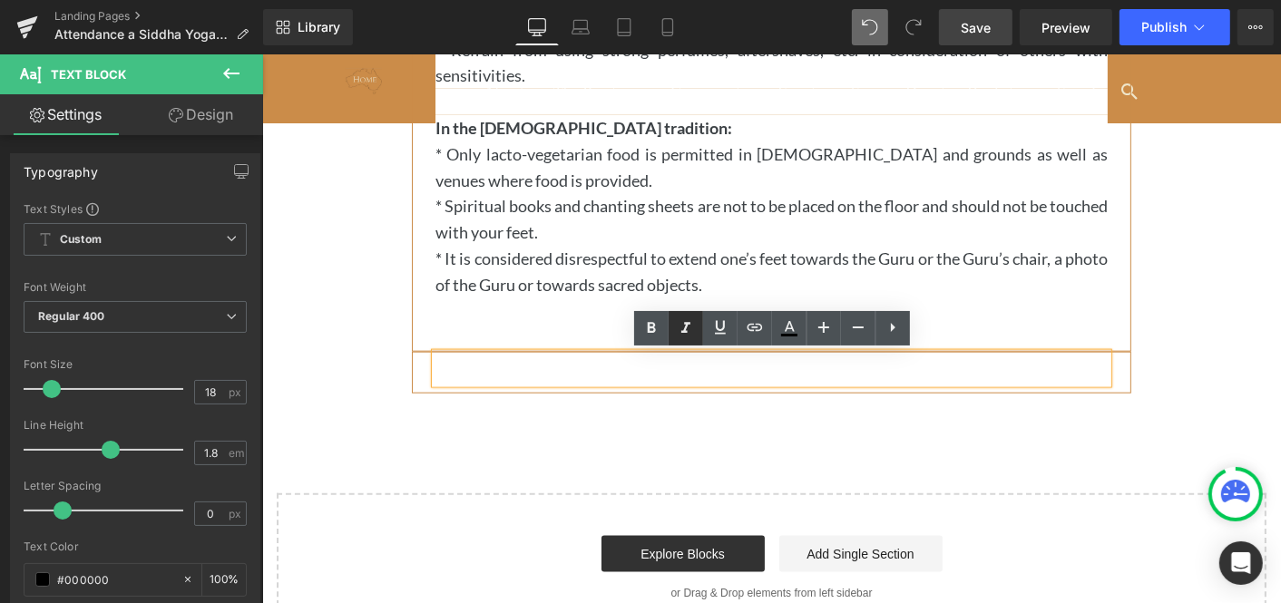
click at [683, 321] on icon at bounding box center [686, 328] width 22 height 22
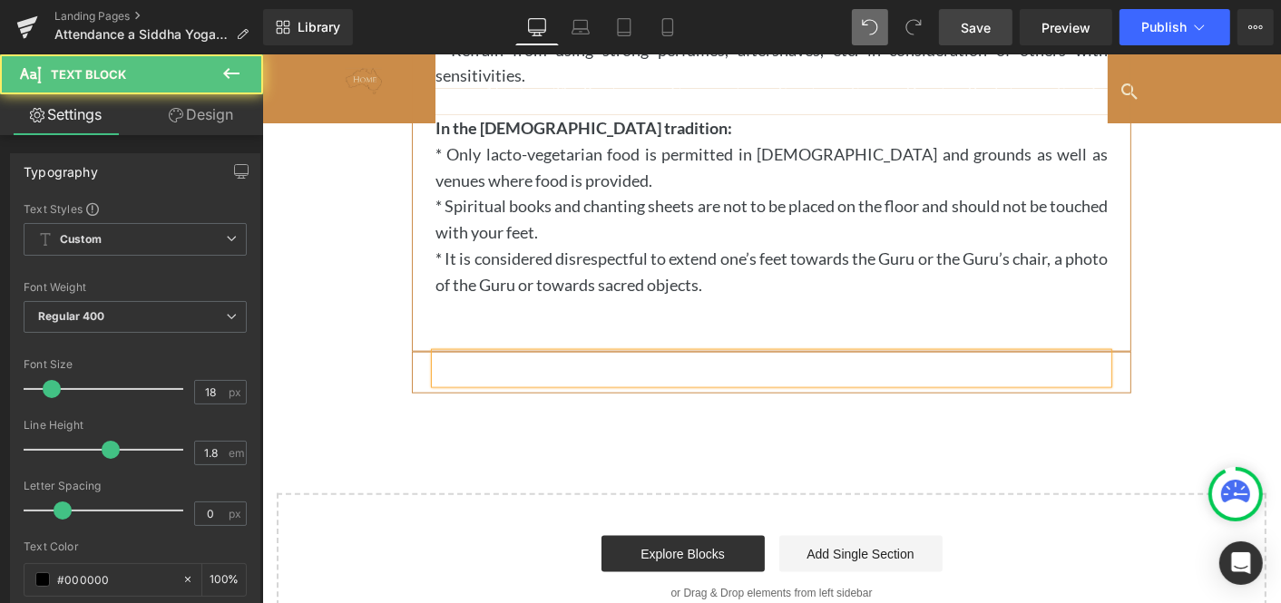
click at [602, 358] on p at bounding box center [770, 367] width 672 height 29
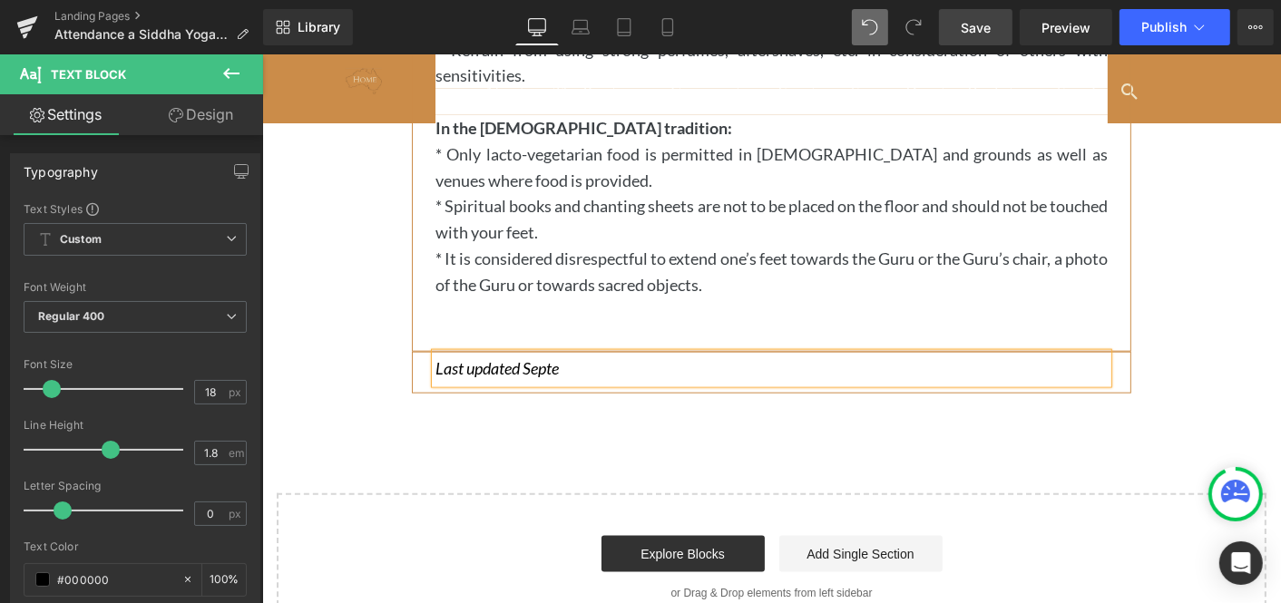
click at [602, 358] on p "Last updated Septe" at bounding box center [770, 367] width 672 height 29
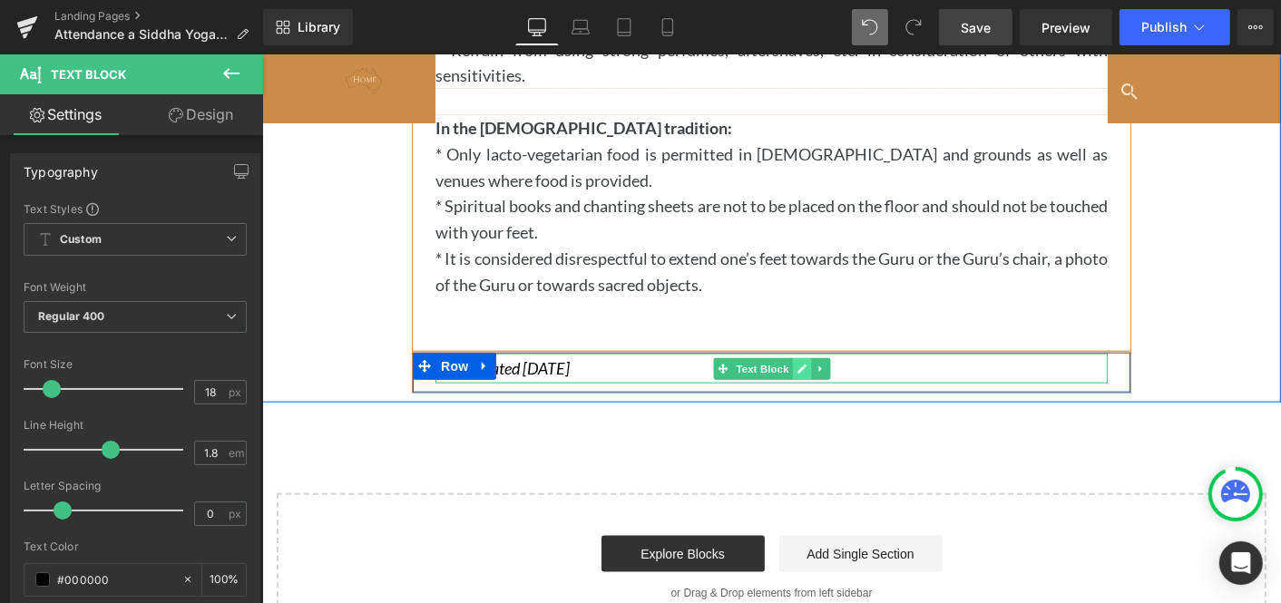
click at [795, 365] on icon at bounding box center [800, 368] width 10 height 11
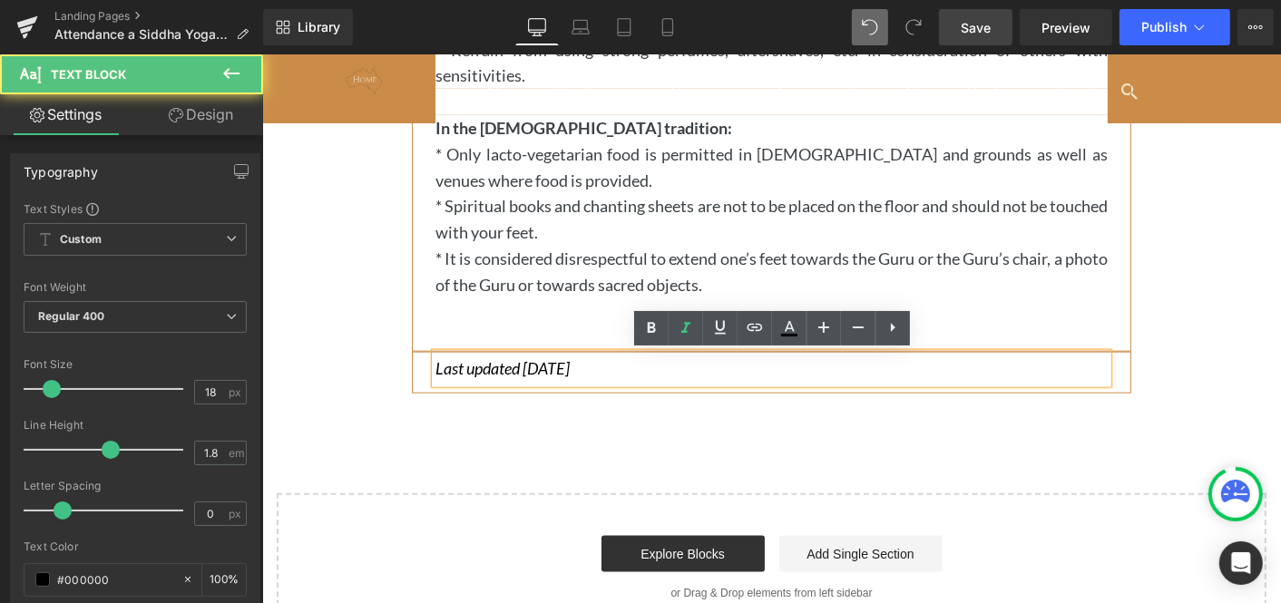
click at [474, 366] on icon "Last updated September 2025" at bounding box center [501, 367] width 134 height 20
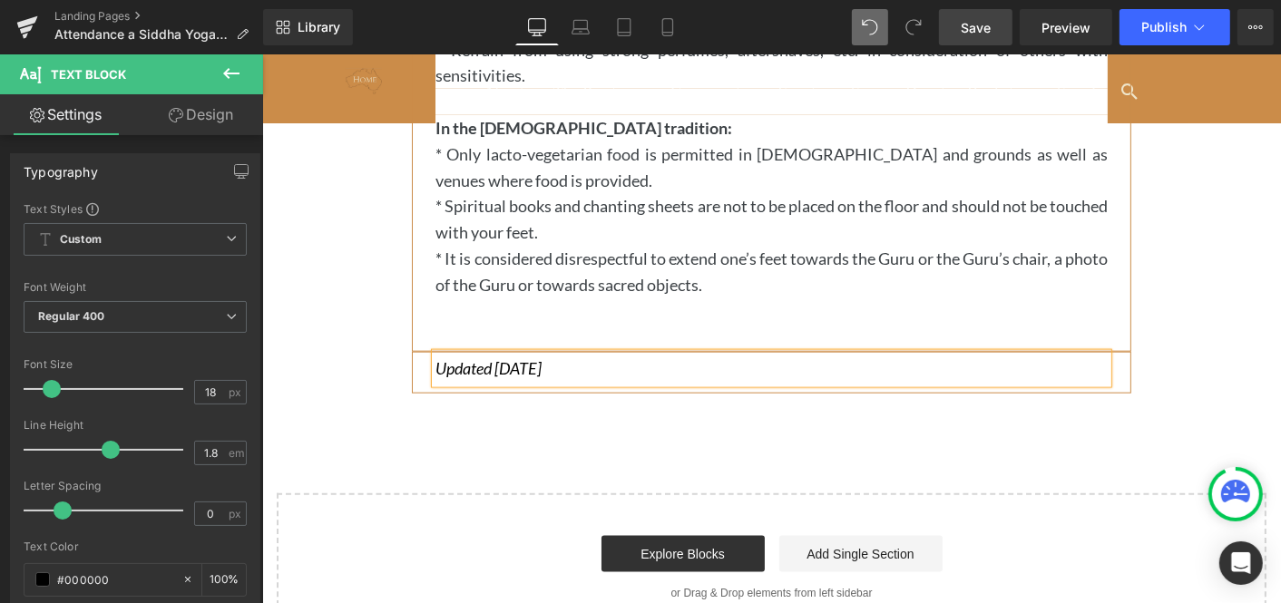
drag, startPoint x: 610, startPoint y: 370, endPoint x: 434, endPoint y: 356, distance: 176.6
click at [434, 356] on p "Updated September 2025" at bounding box center [770, 367] width 672 height 29
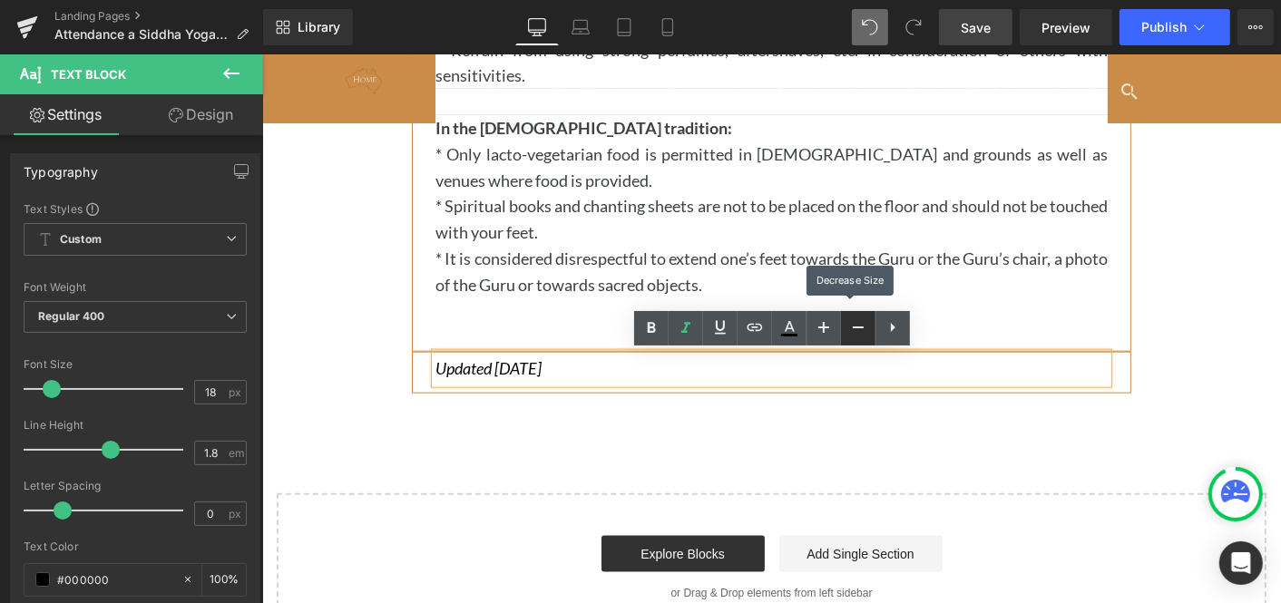
click at [855, 323] on icon at bounding box center [858, 328] width 22 height 22
type input "16"
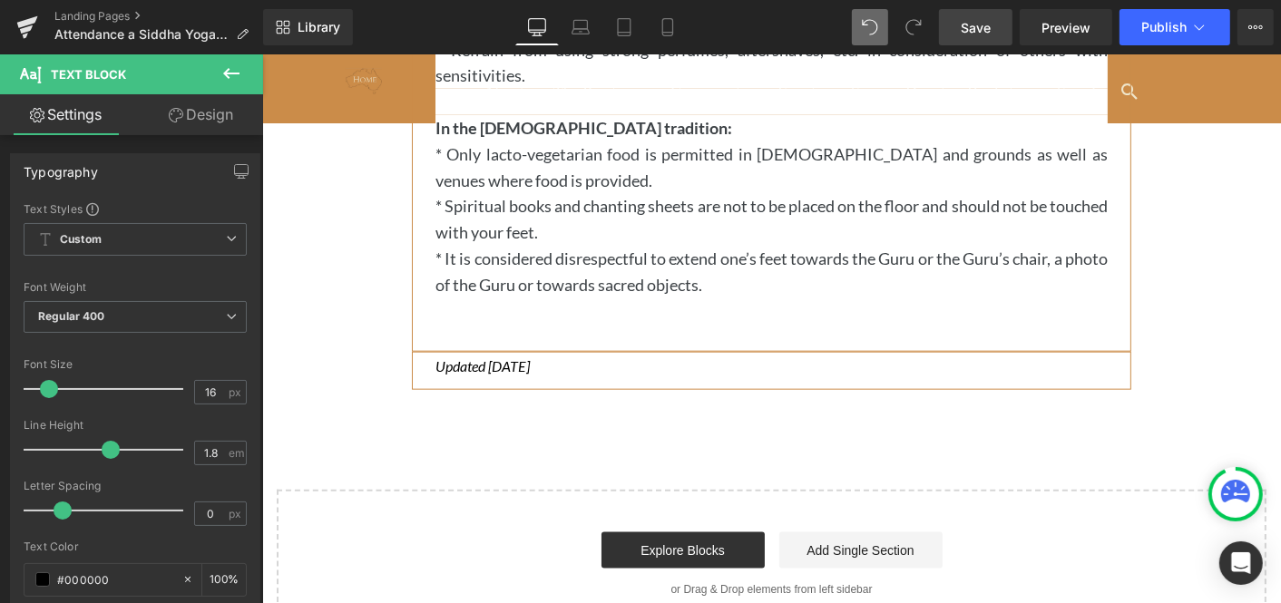
click at [976, 16] on link "Save" at bounding box center [975, 27] width 73 height 36
click at [1063, 27] on span "Preview" at bounding box center [1065, 27] width 49 height 19
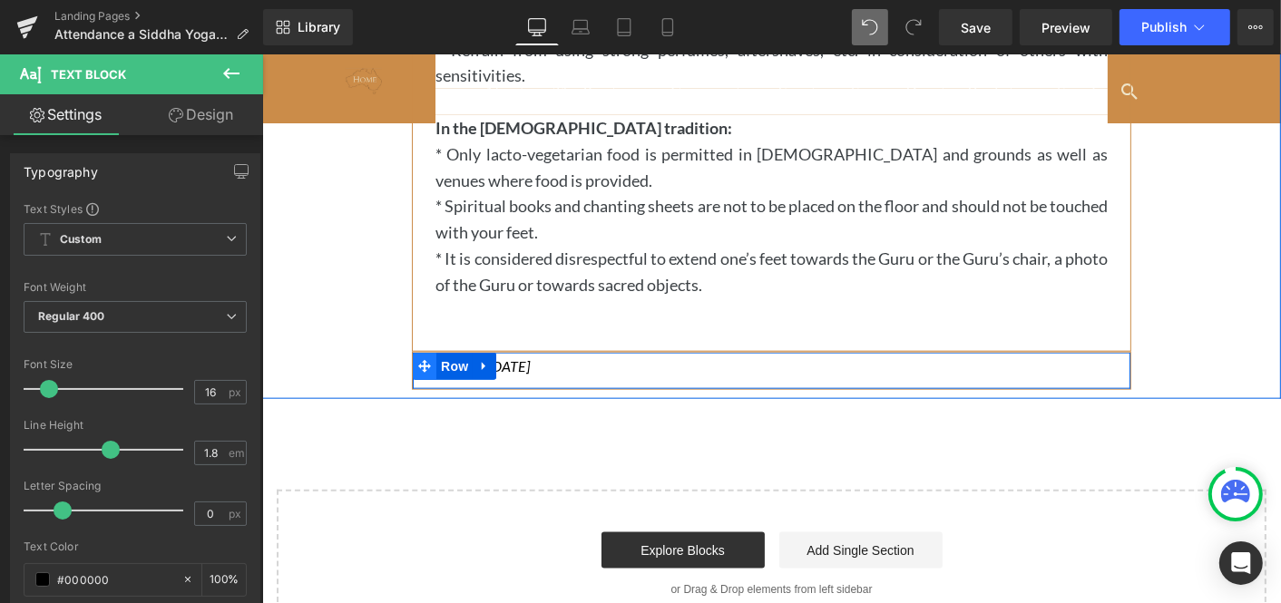
click at [420, 363] on icon at bounding box center [423, 365] width 13 height 13
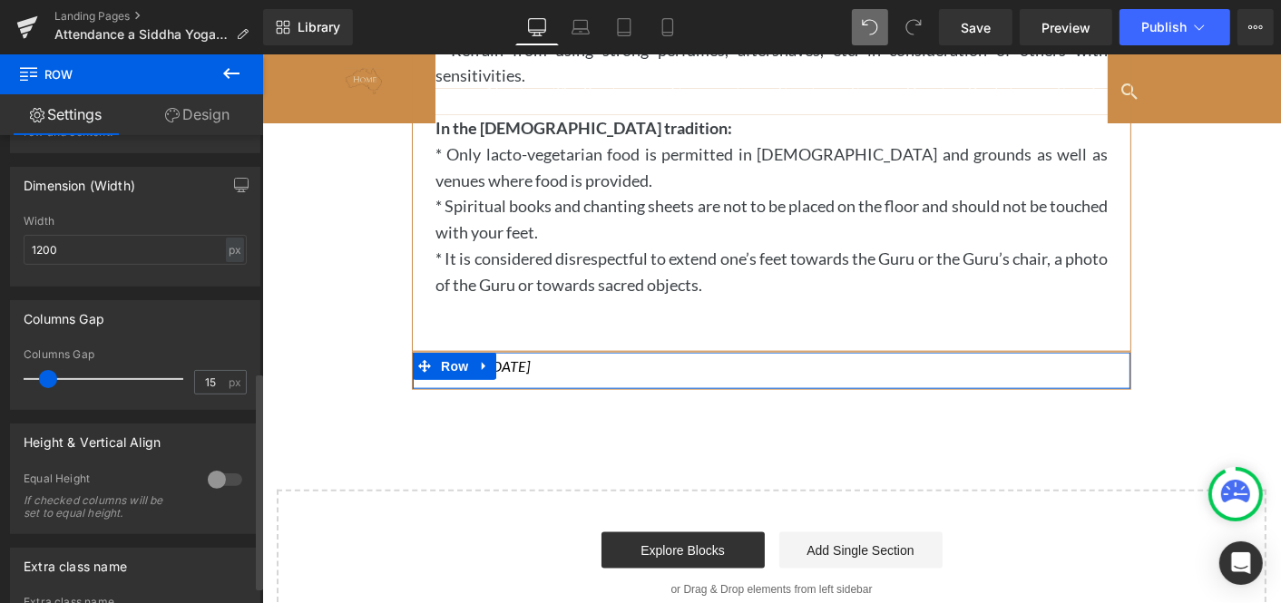
scroll to position [316, 0]
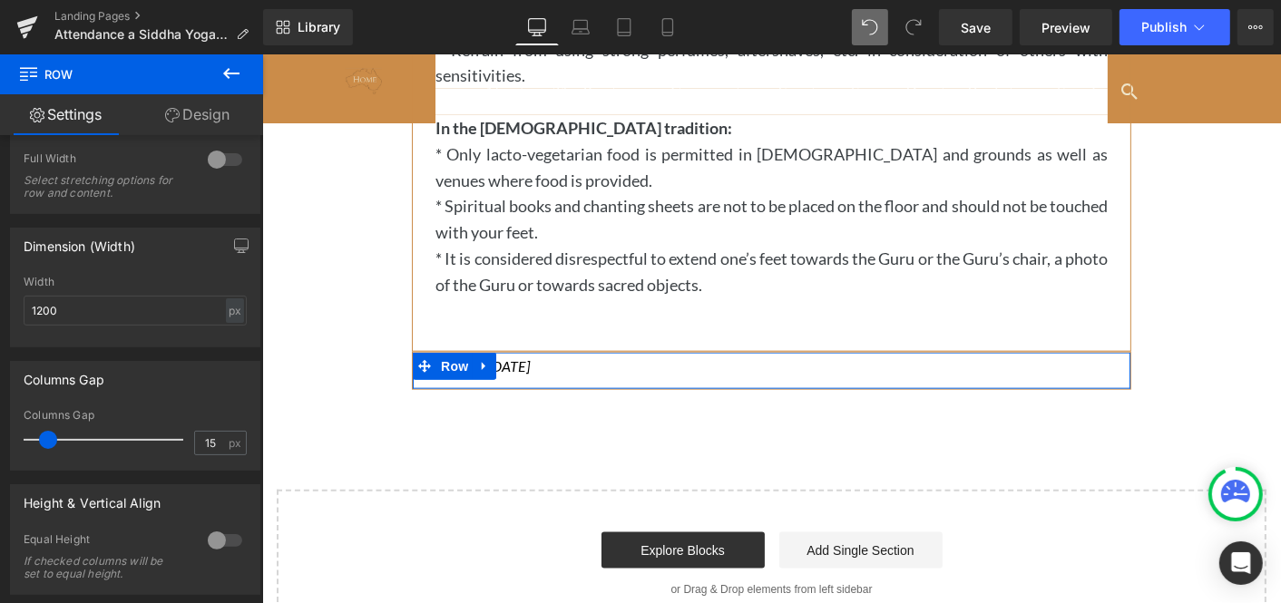
click at [212, 112] on link "Design" at bounding box center [198, 114] width 132 height 41
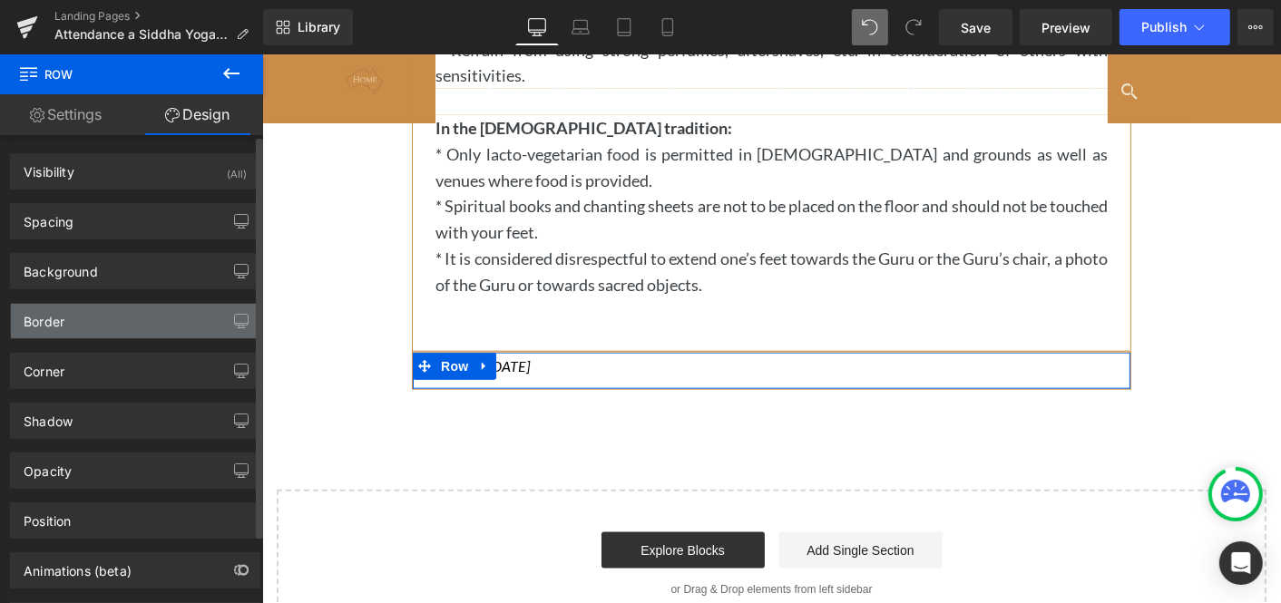
click at [83, 320] on div "Border" at bounding box center [135, 321] width 249 height 34
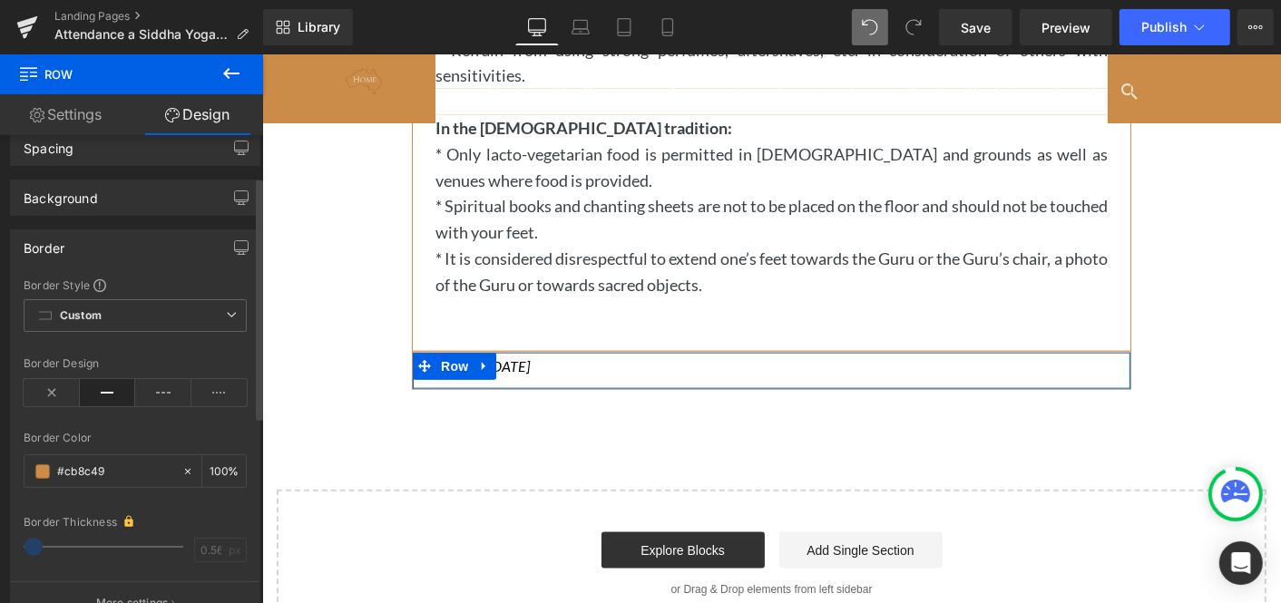
scroll to position [71, 0]
click at [226, 312] on icon at bounding box center [231, 317] width 11 height 11
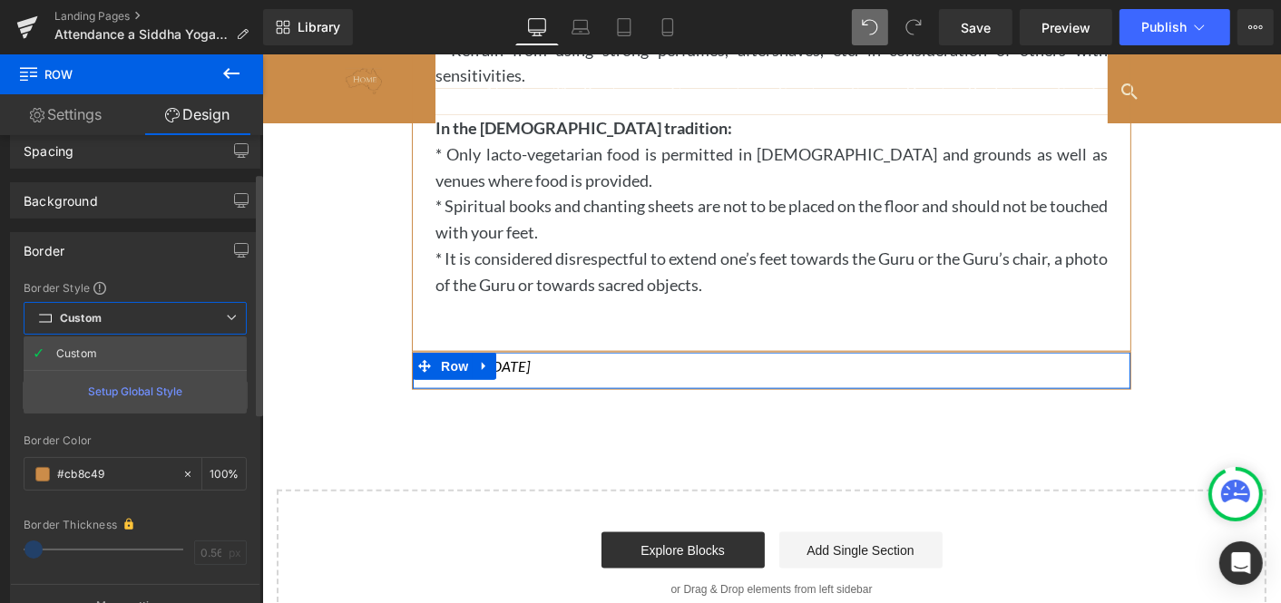
click at [122, 311] on span "Custom Setup Global Style" at bounding box center [135, 318] width 223 height 33
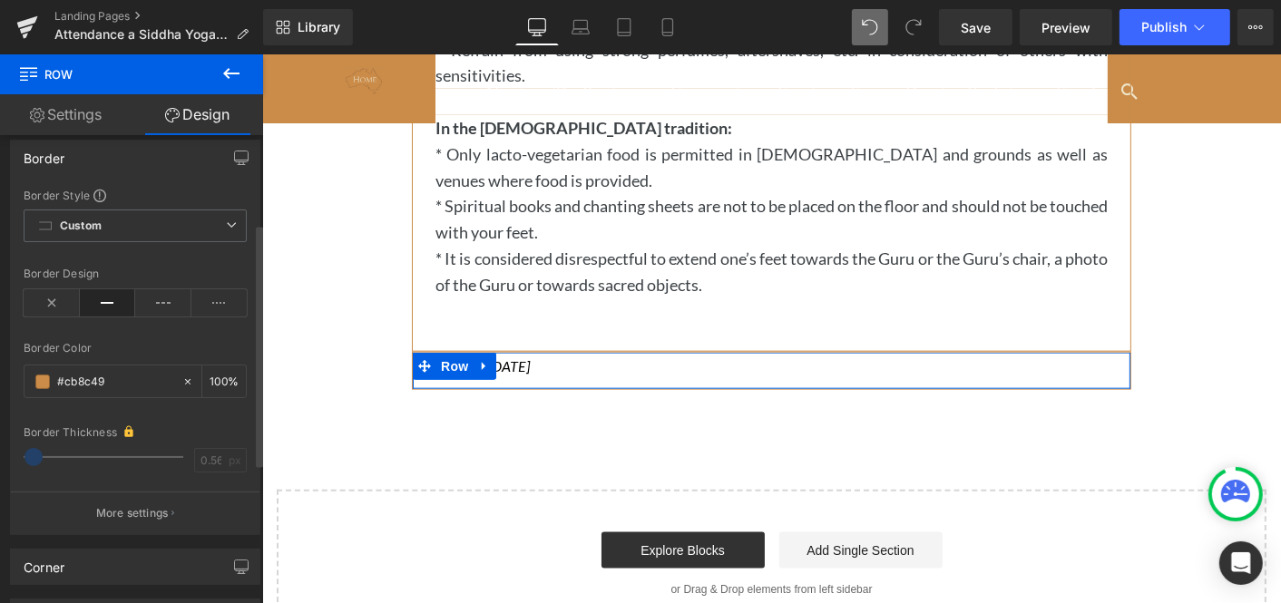
scroll to position [172, 0]
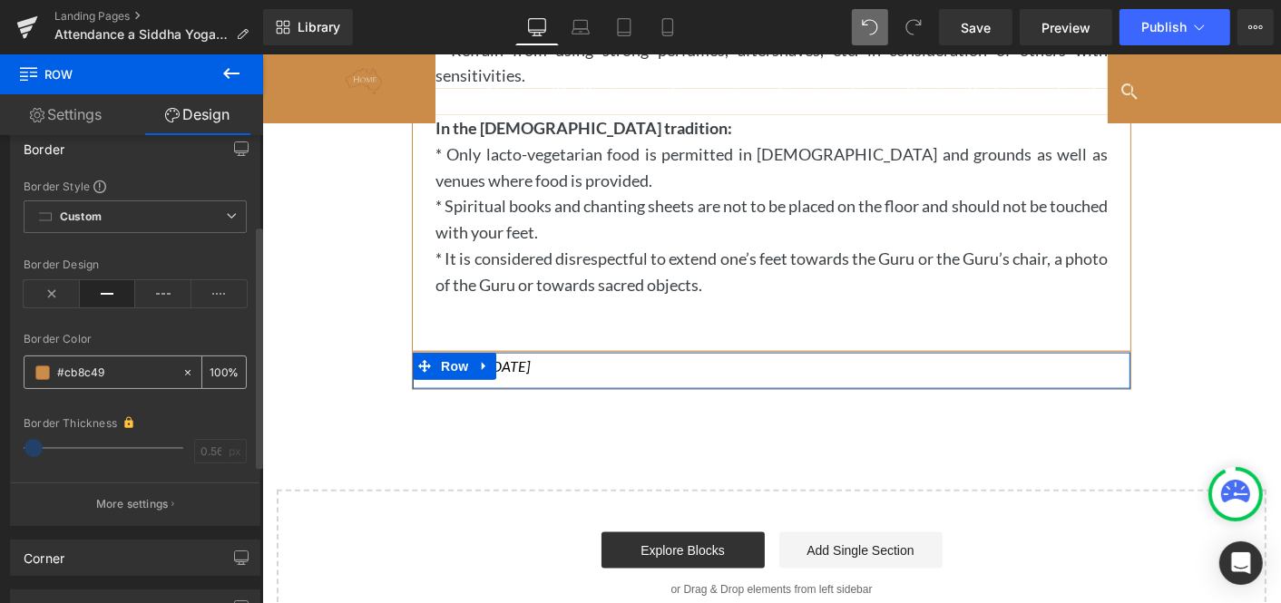
click at [181, 366] on icon at bounding box center [187, 372] width 13 height 13
type input "none"
type input "0"
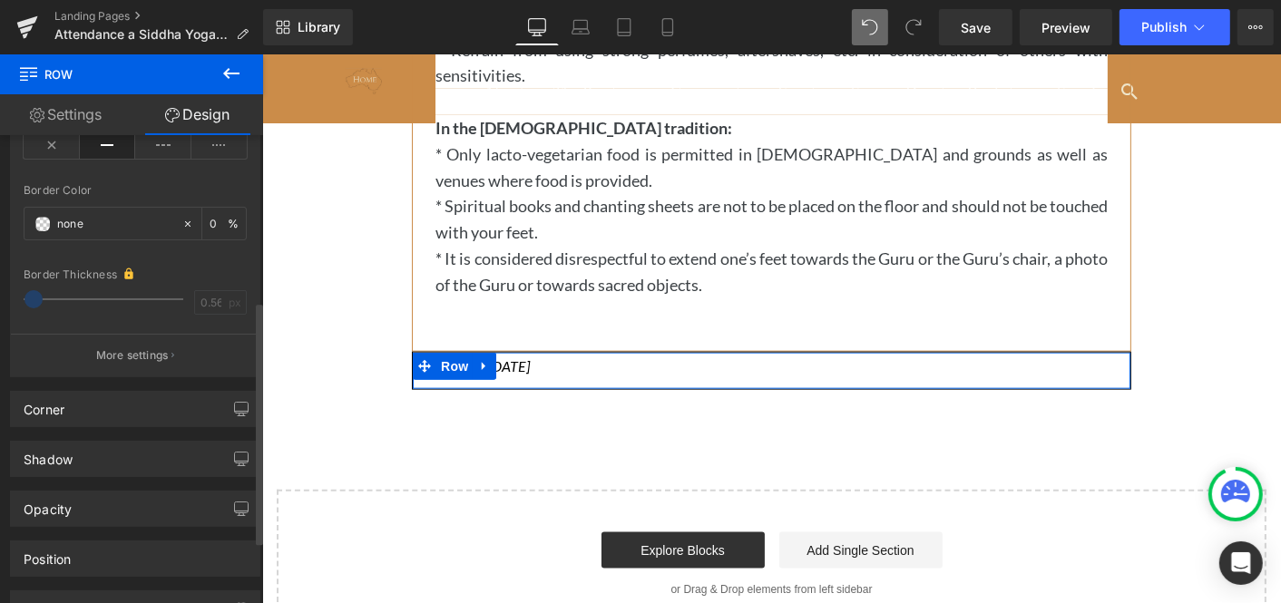
scroll to position [339, 0]
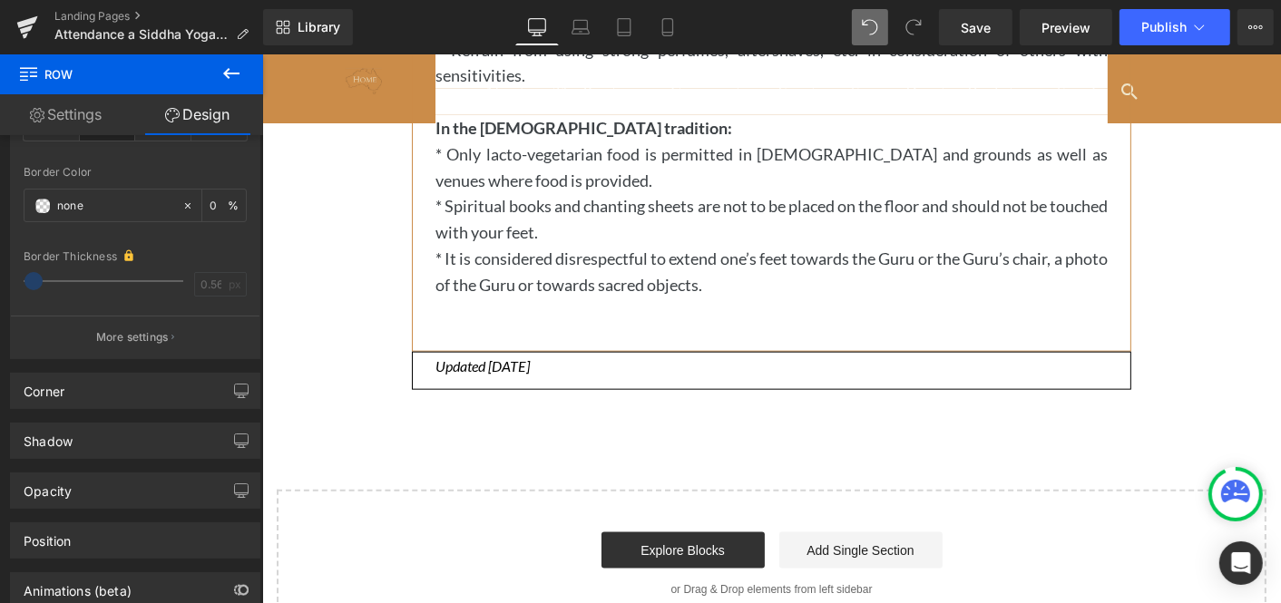
click at [230, 67] on icon at bounding box center [231, 74] width 22 height 22
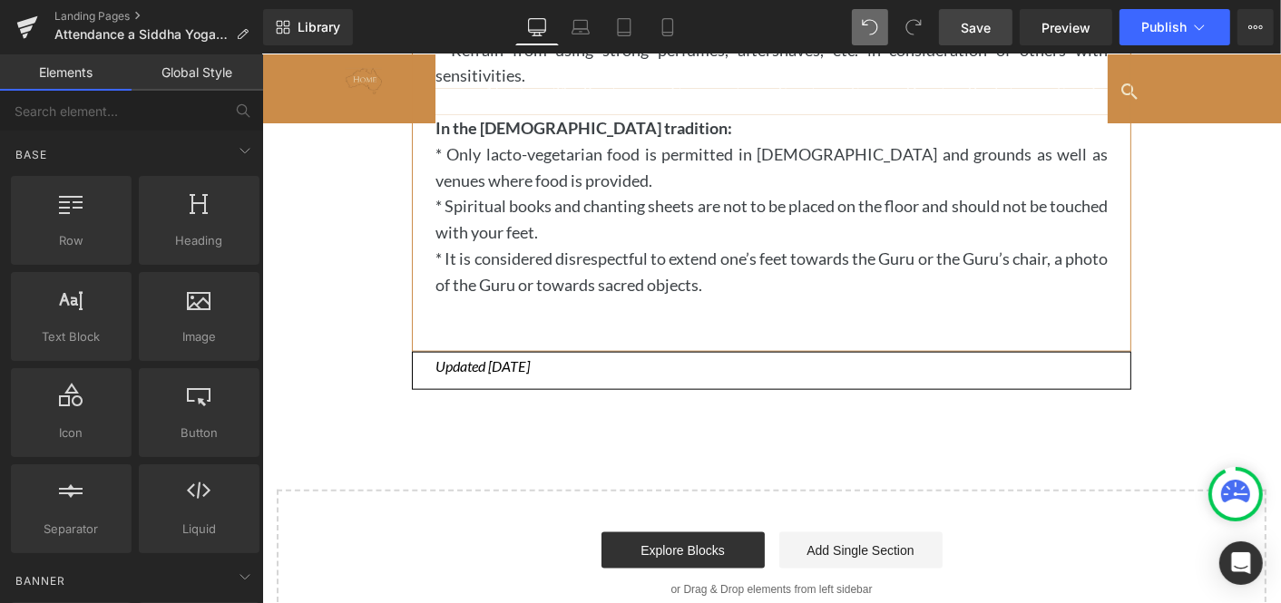
click at [980, 21] on span "Save" at bounding box center [976, 27] width 30 height 19
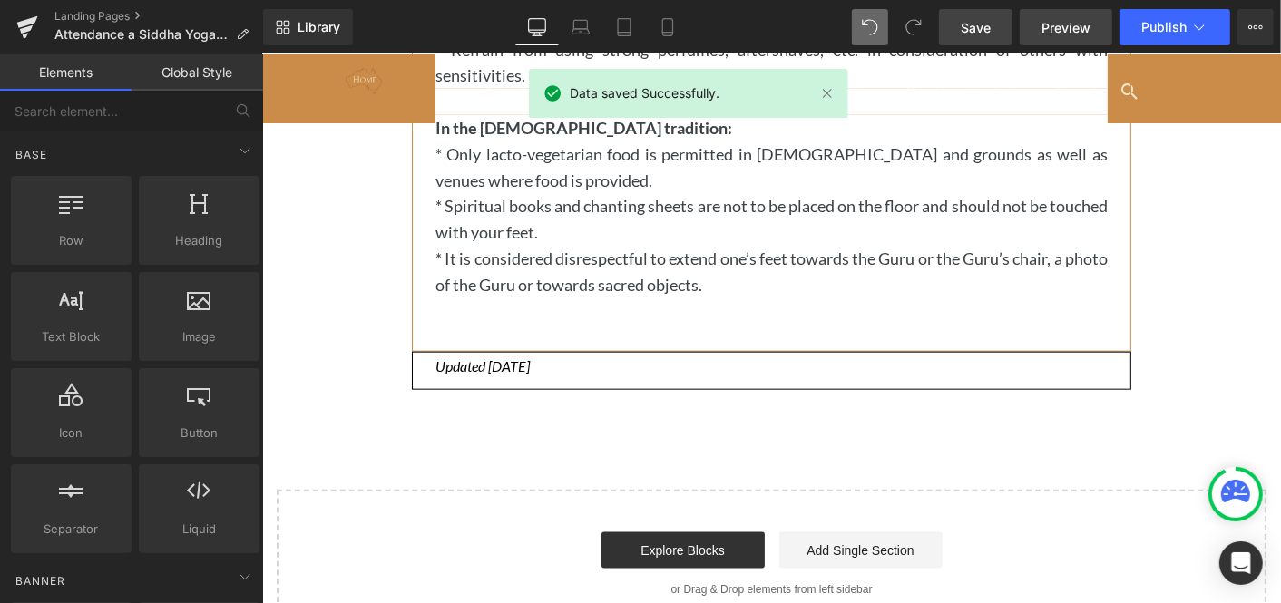
click at [1062, 23] on span "Preview" at bounding box center [1065, 27] width 49 height 19
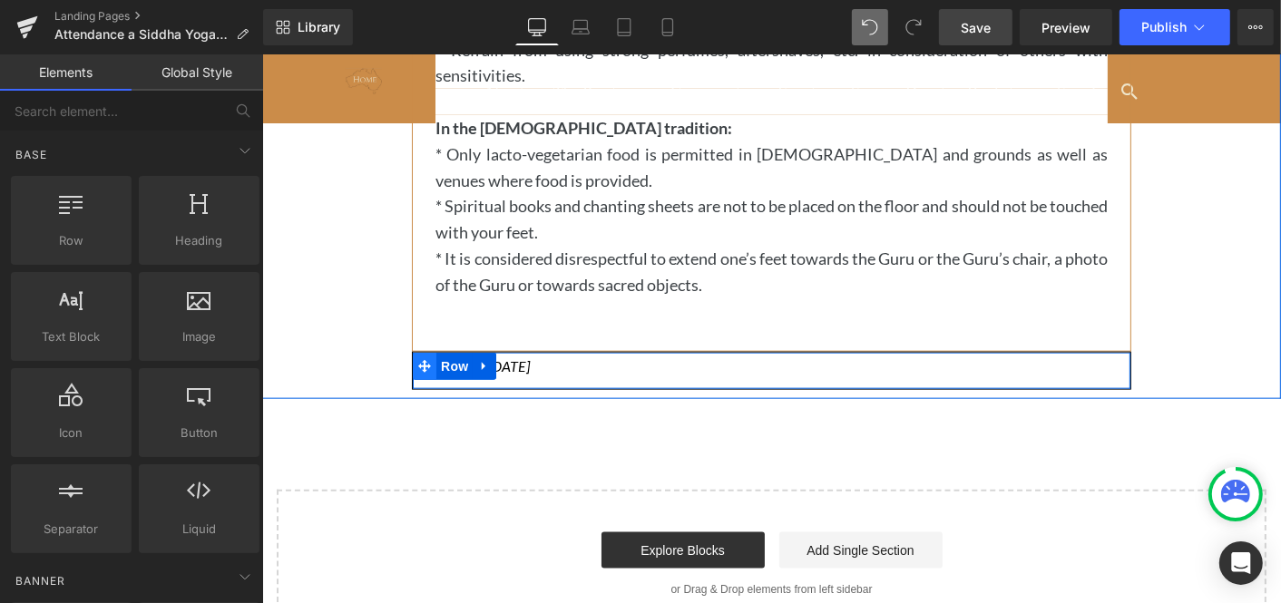
click at [422, 366] on icon at bounding box center [423, 365] width 13 height 13
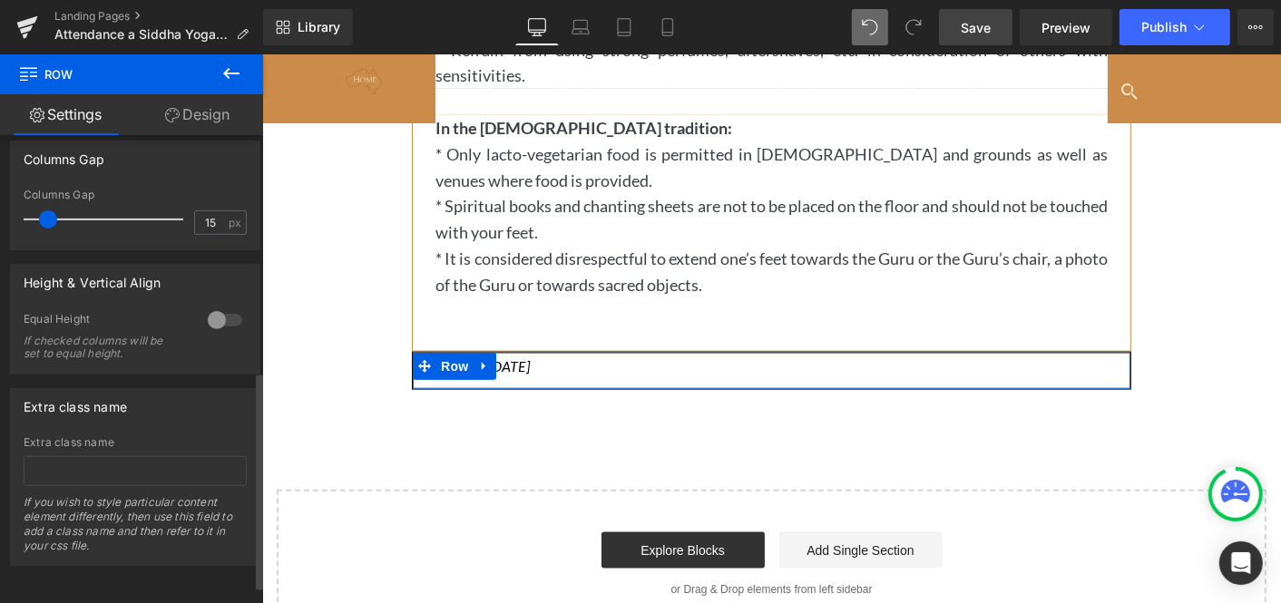
scroll to position [0, 0]
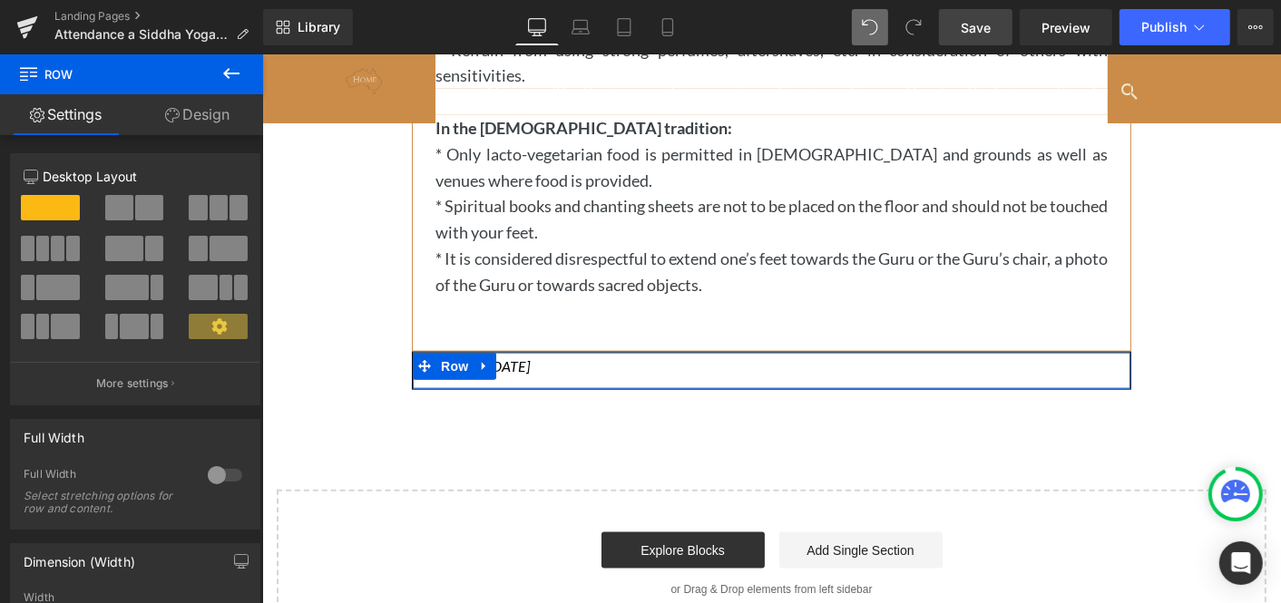
click at [218, 104] on link "Design" at bounding box center [198, 114] width 132 height 41
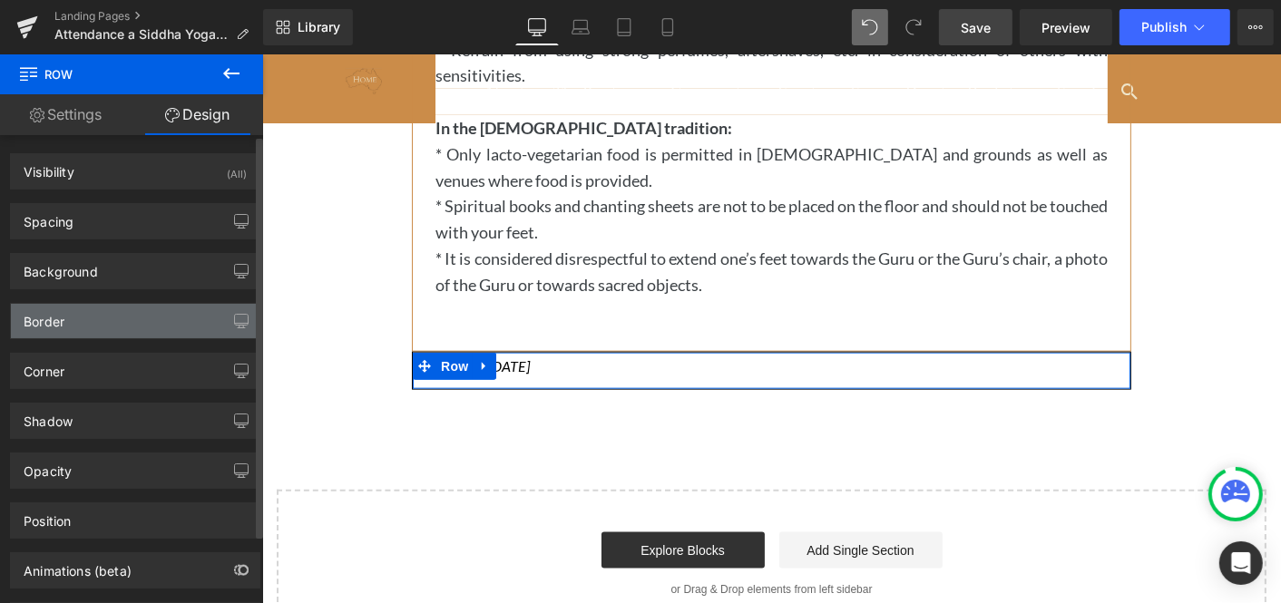
click at [102, 318] on div "Border" at bounding box center [135, 321] width 249 height 34
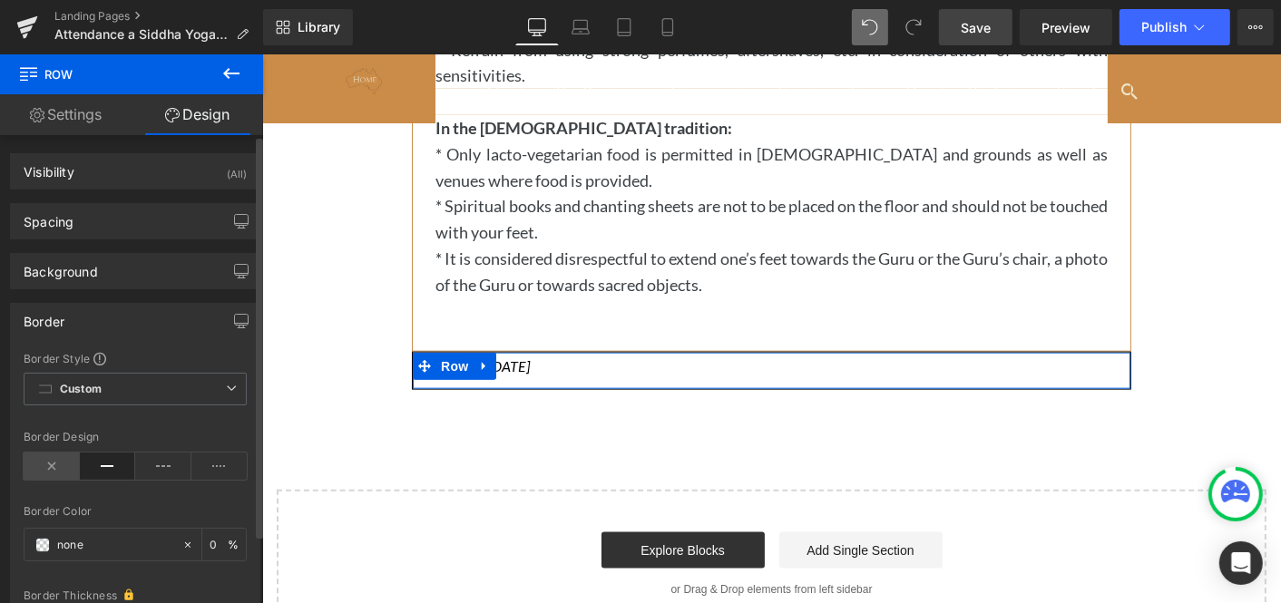
click at [42, 458] on icon at bounding box center [52, 466] width 56 height 27
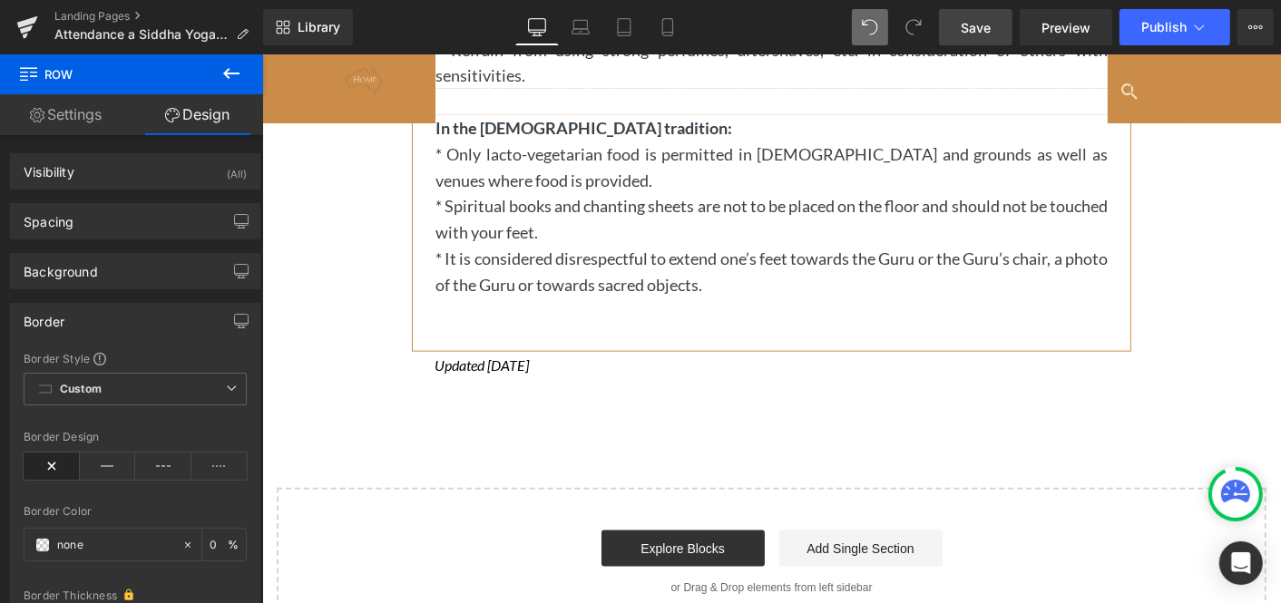
click at [226, 68] on icon at bounding box center [231, 74] width 22 height 22
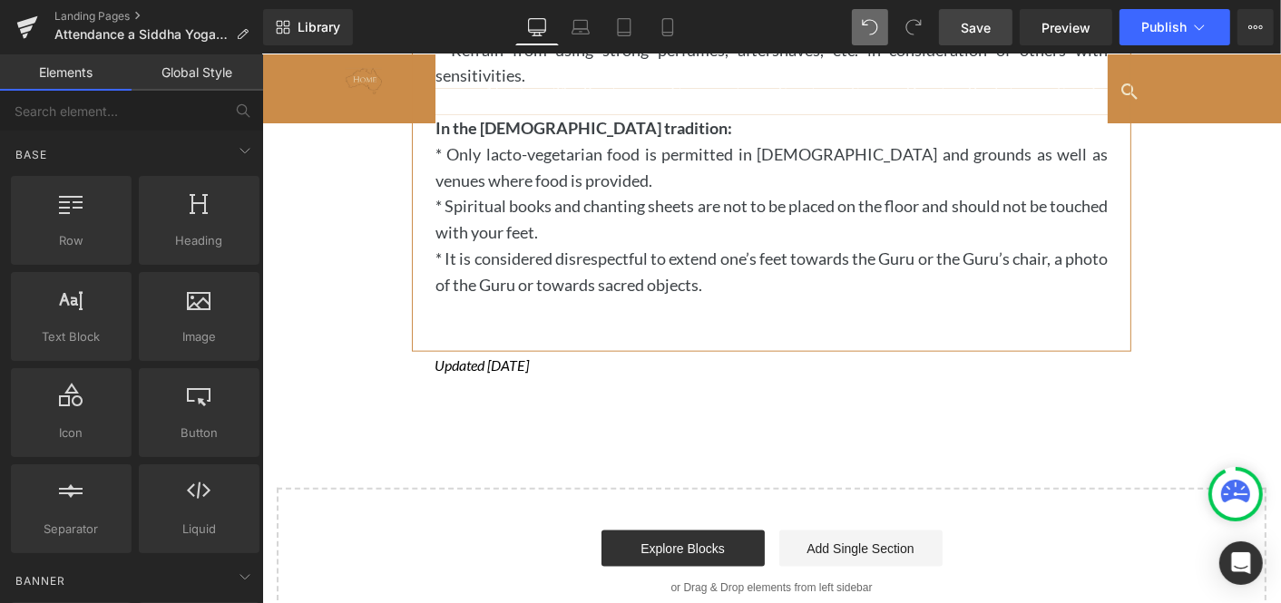
click at [979, 23] on span "Save" at bounding box center [976, 27] width 30 height 19
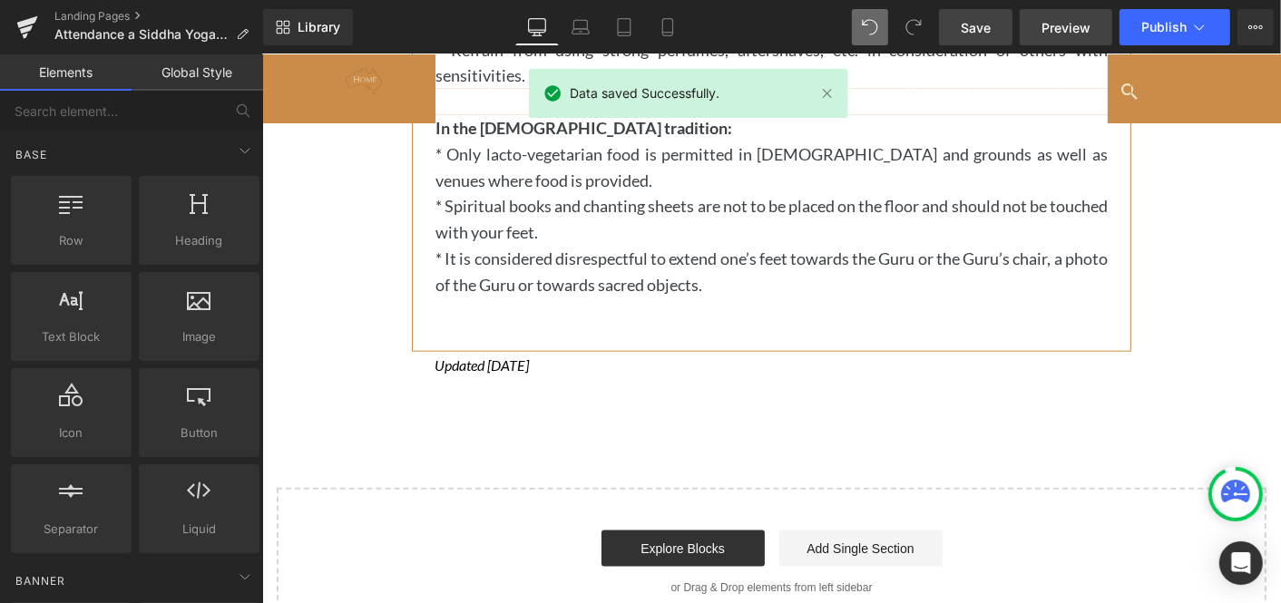
click at [1068, 25] on span "Preview" at bounding box center [1065, 27] width 49 height 19
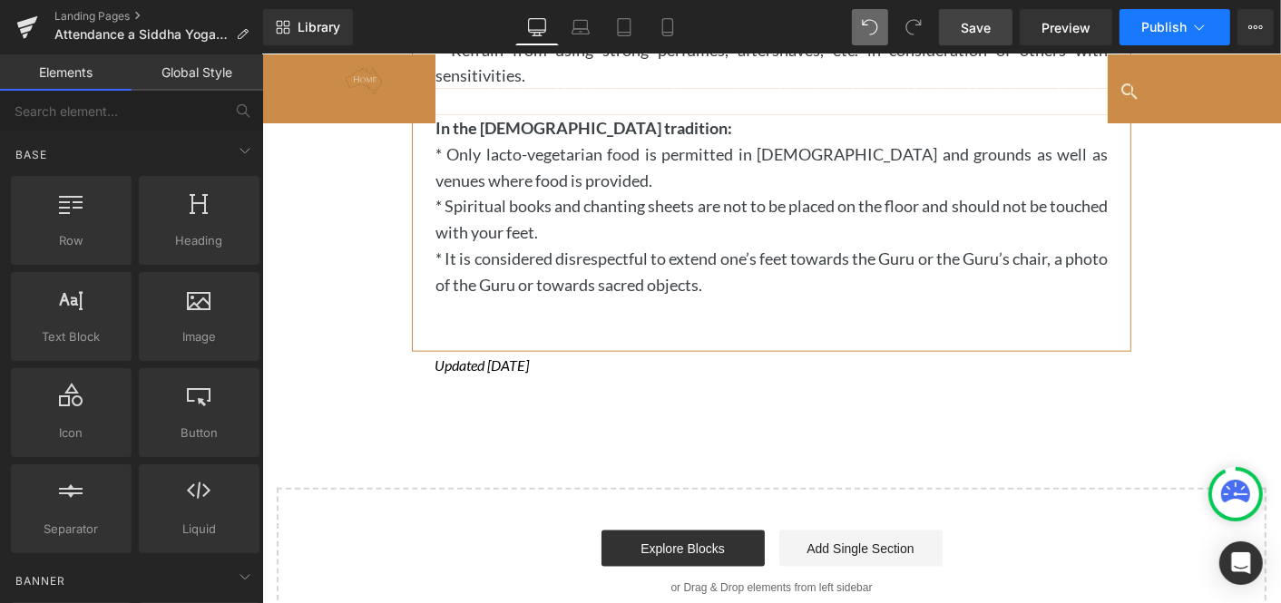
click at [1195, 26] on icon at bounding box center [1199, 27] width 18 height 18
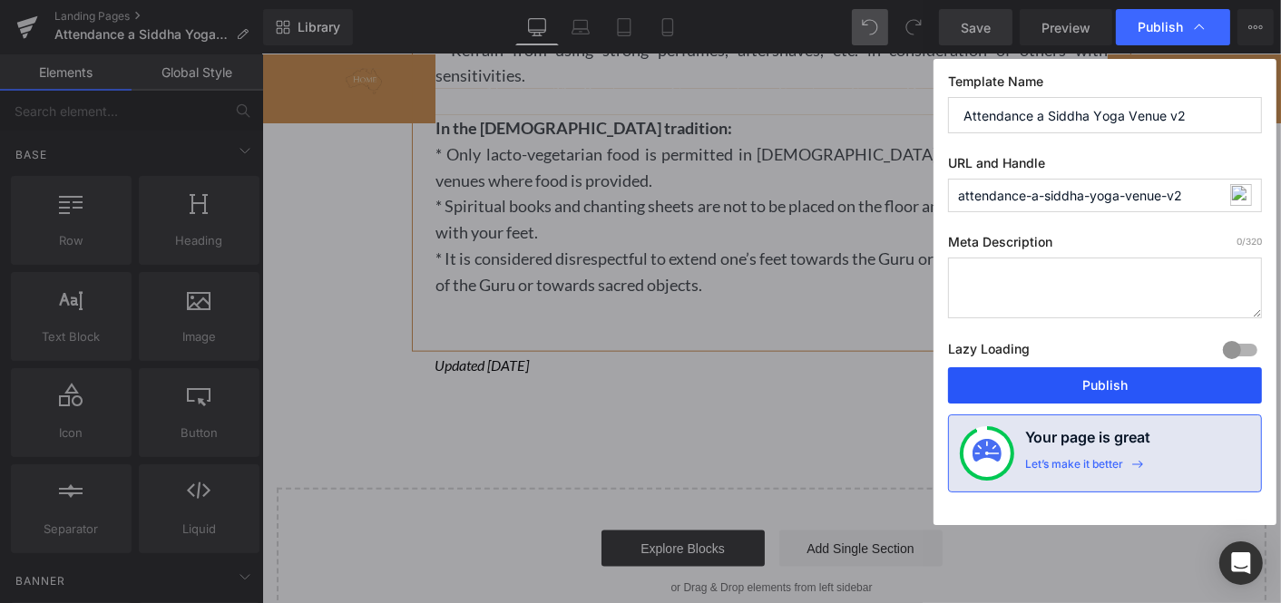
click at [1103, 381] on button "Publish" at bounding box center [1105, 385] width 314 height 36
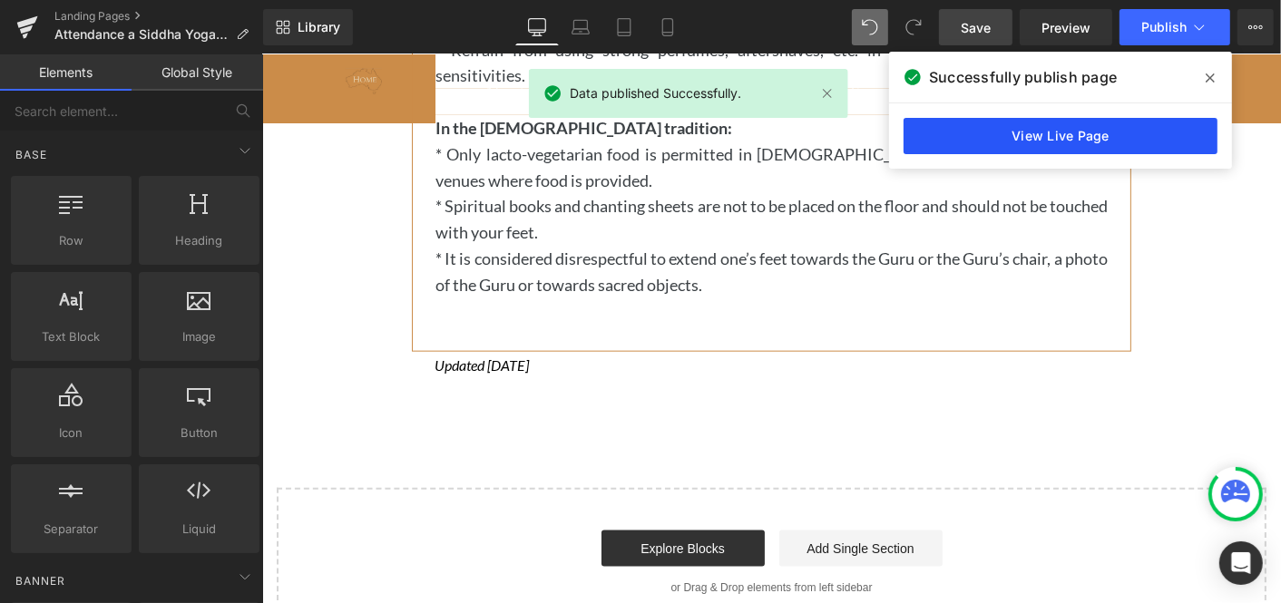
click at [1064, 135] on link "View Live Page" at bounding box center [1060, 136] width 314 height 36
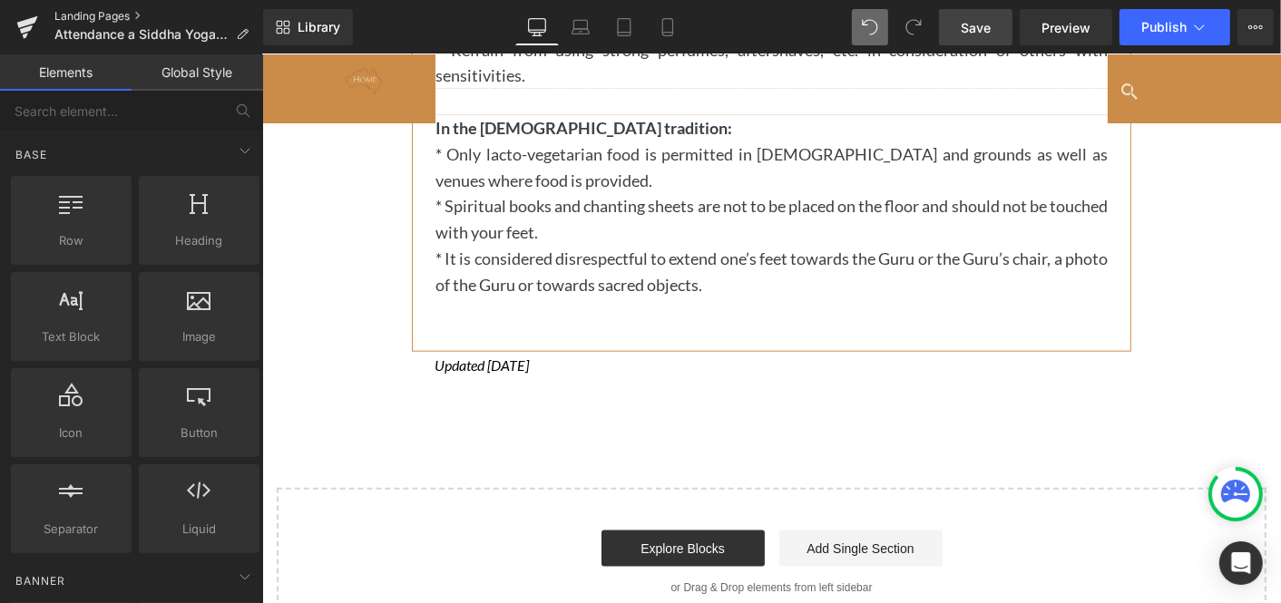
click at [94, 14] on link "Landing Pages" at bounding box center [158, 16] width 209 height 15
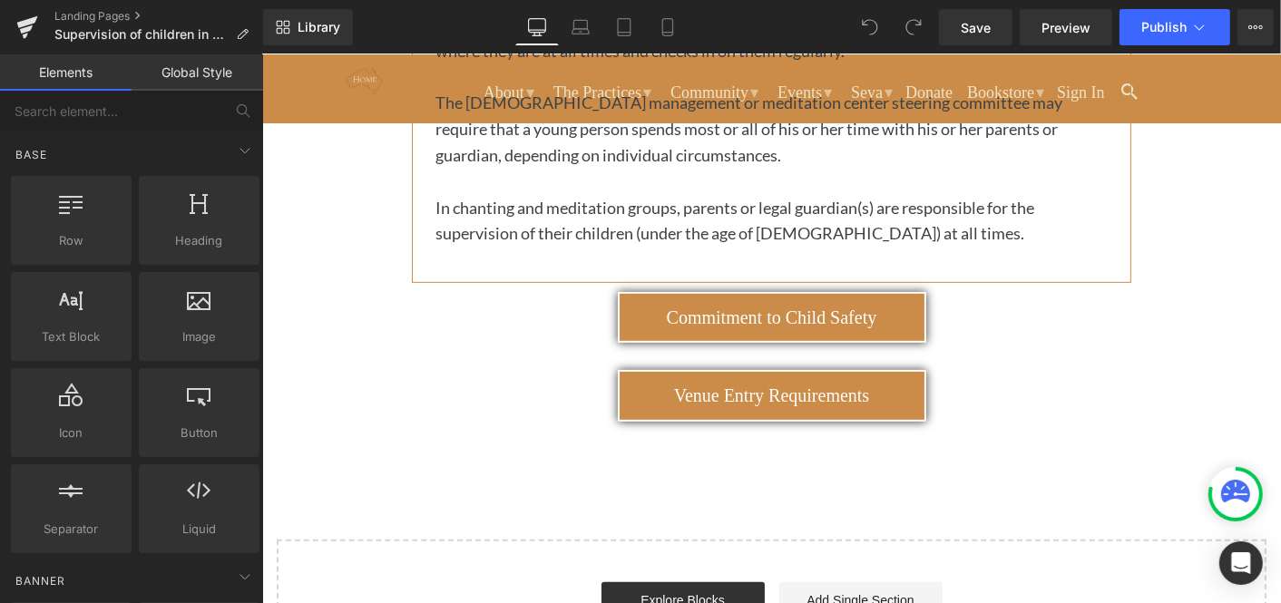
scroll to position [700, 0]
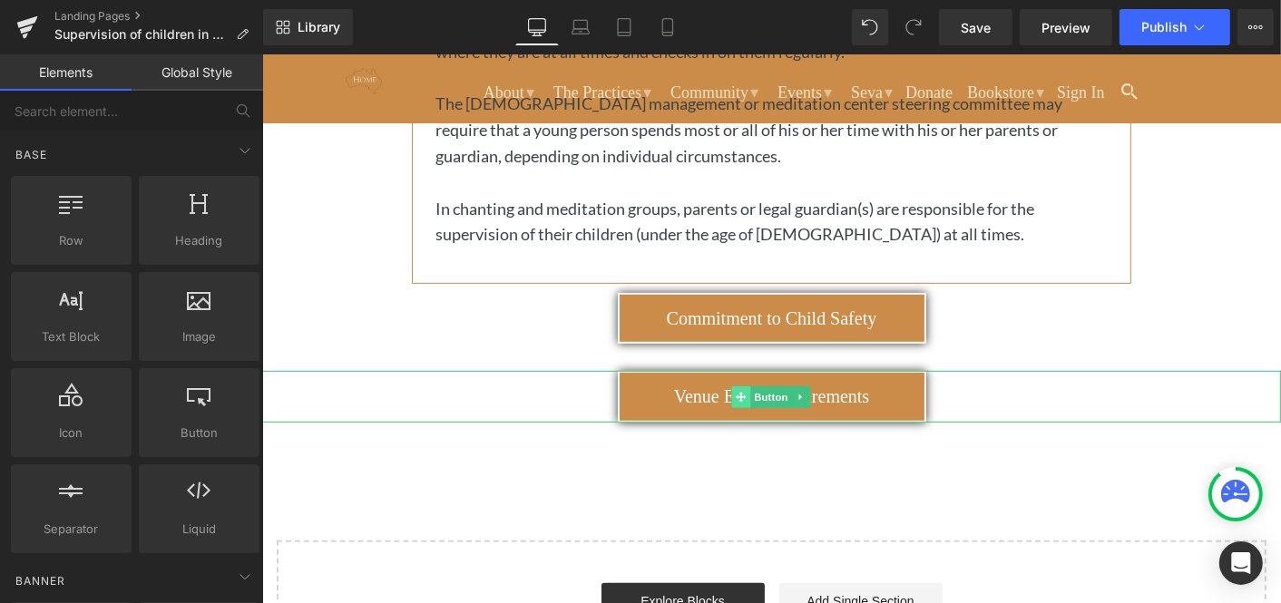
click at [738, 391] on icon at bounding box center [741, 396] width 10 height 11
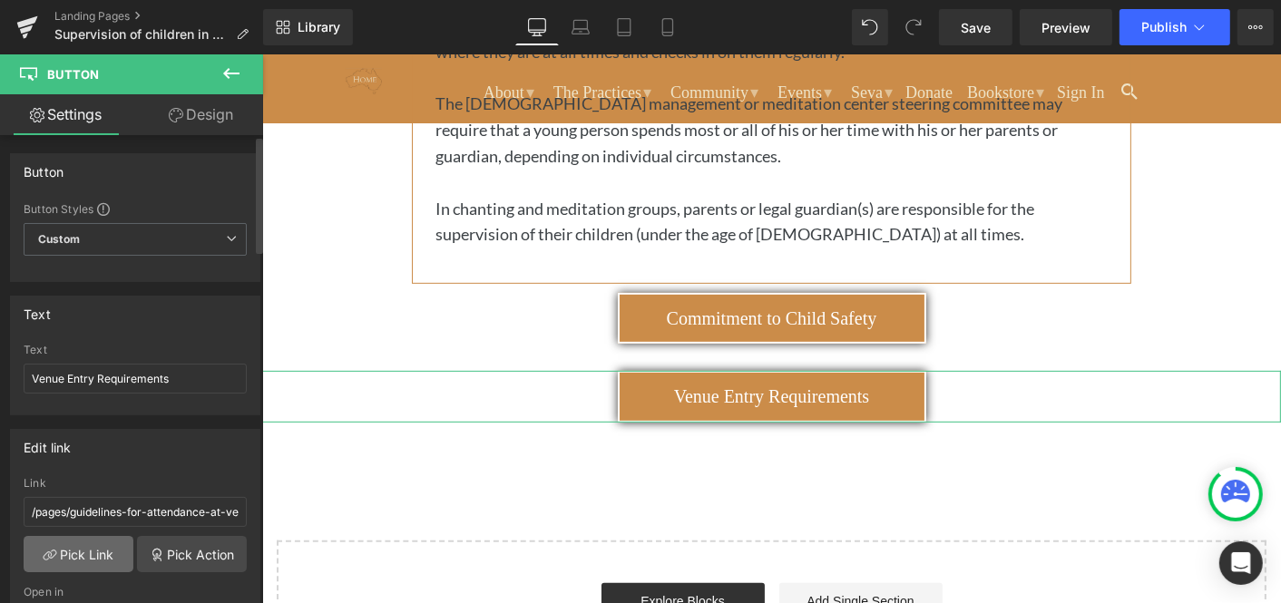
click at [77, 546] on link "Pick Link" at bounding box center [79, 554] width 110 height 36
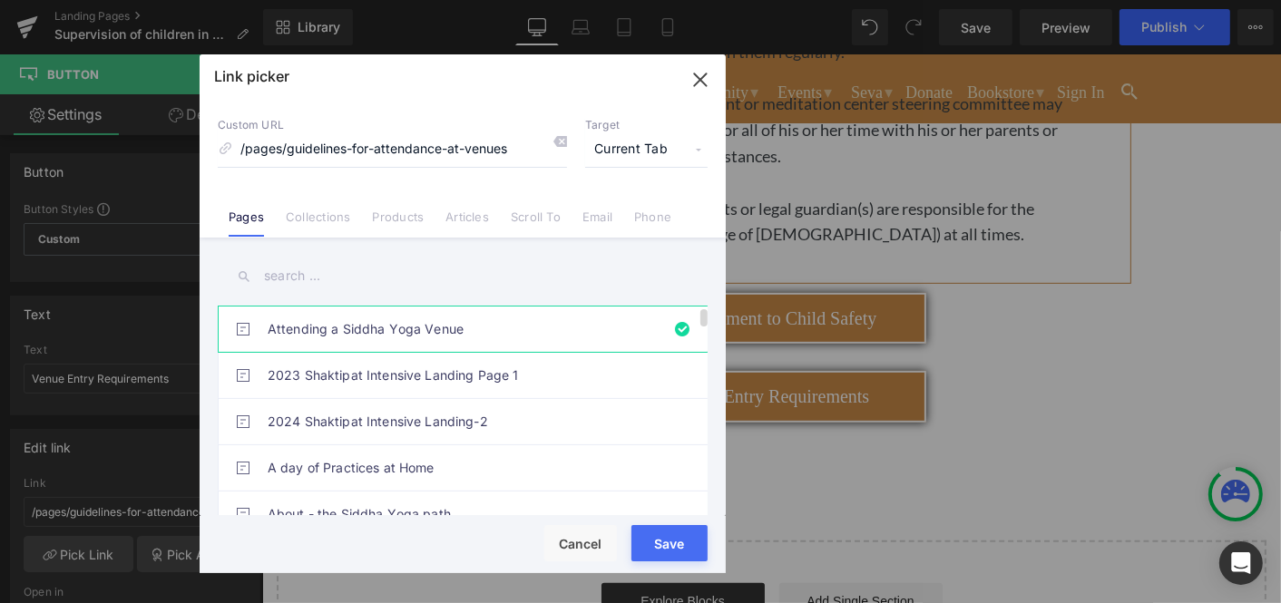
click at [399, 327] on link "Attending a Siddha Yoga Venue" at bounding box center [467, 329] width 399 height 45
click at [658, 539] on div "Rendering Content" at bounding box center [641, 532] width 112 height 20
click at [564, 137] on icon at bounding box center [559, 141] width 15 height 15
click at [362, 329] on link "Attending a Siddha Yoga Venue" at bounding box center [467, 329] width 399 height 45
type input "/pages/guidelines-for-attendance-at-venues"
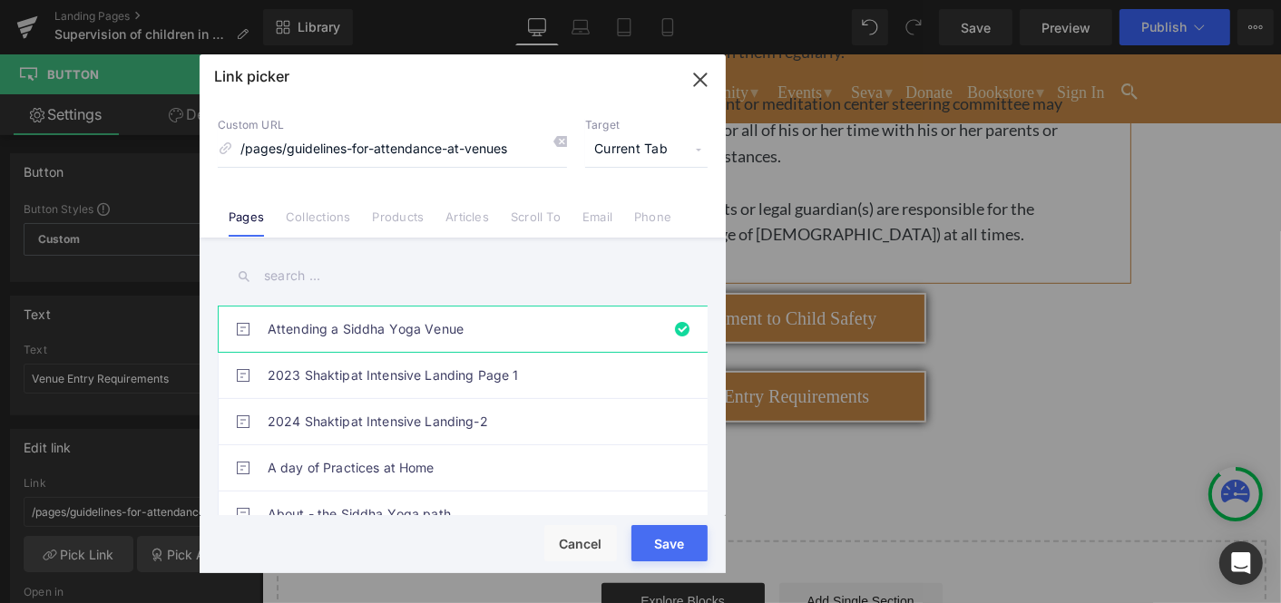
click at [667, 539] on div "Rendering Content" at bounding box center [641, 532] width 112 height 20
click at [665, 542] on button "Save" at bounding box center [669, 543] width 76 height 36
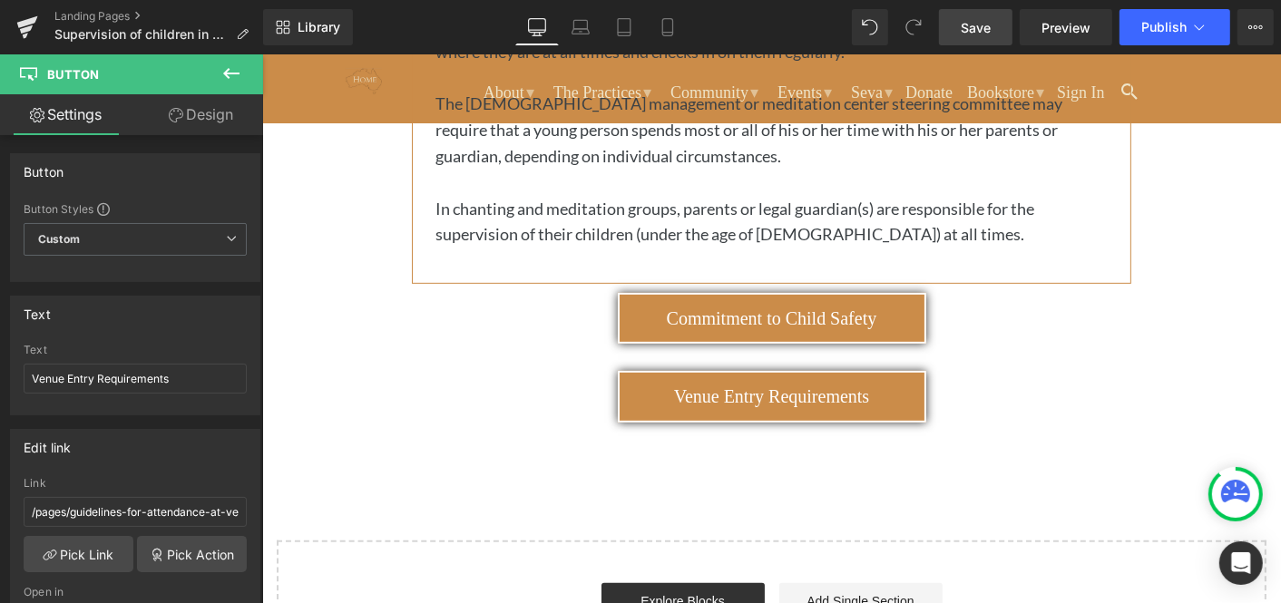
click at [965, 24] on span "Save" at bounding box center [976, 27] width 30 height 19
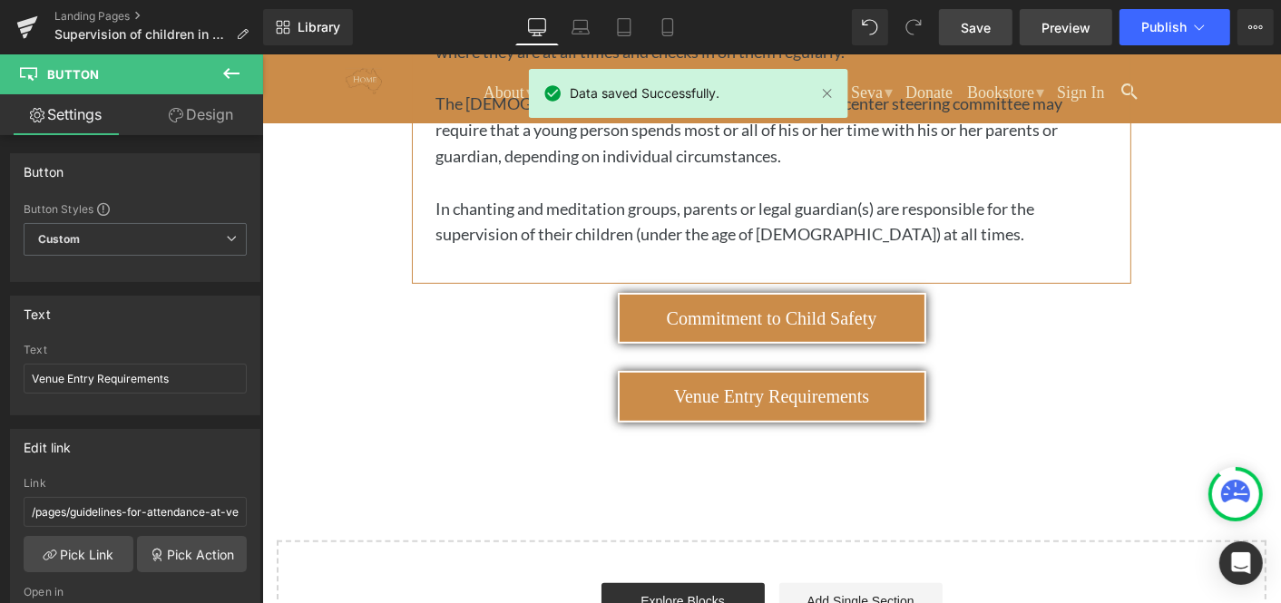
click at [1058, 25] on span "Preview" at bounding box center [1065, 27] width 49 height 19
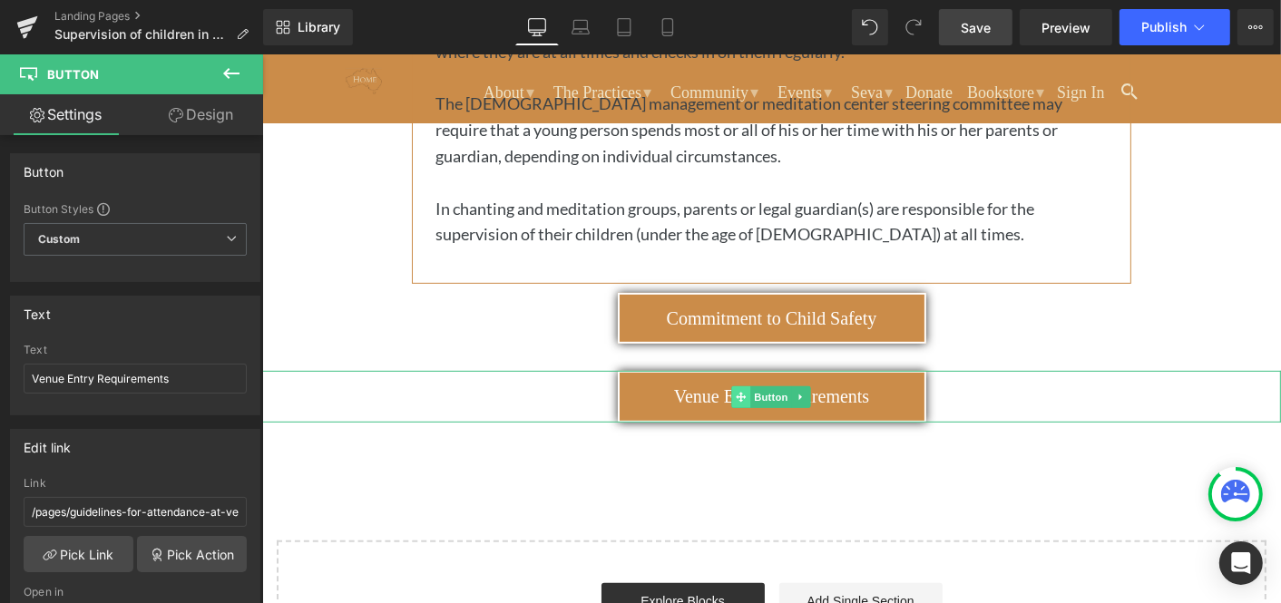
click at [732, 396] on span at bounding box center [740, 396] width 19 height 22
click at [737, 395] on icon at bounding box center [741, 396] width 10 height 10
click at [83, 545] on link "Pick Link" at bounding box center [79, 554] width 110 height 36
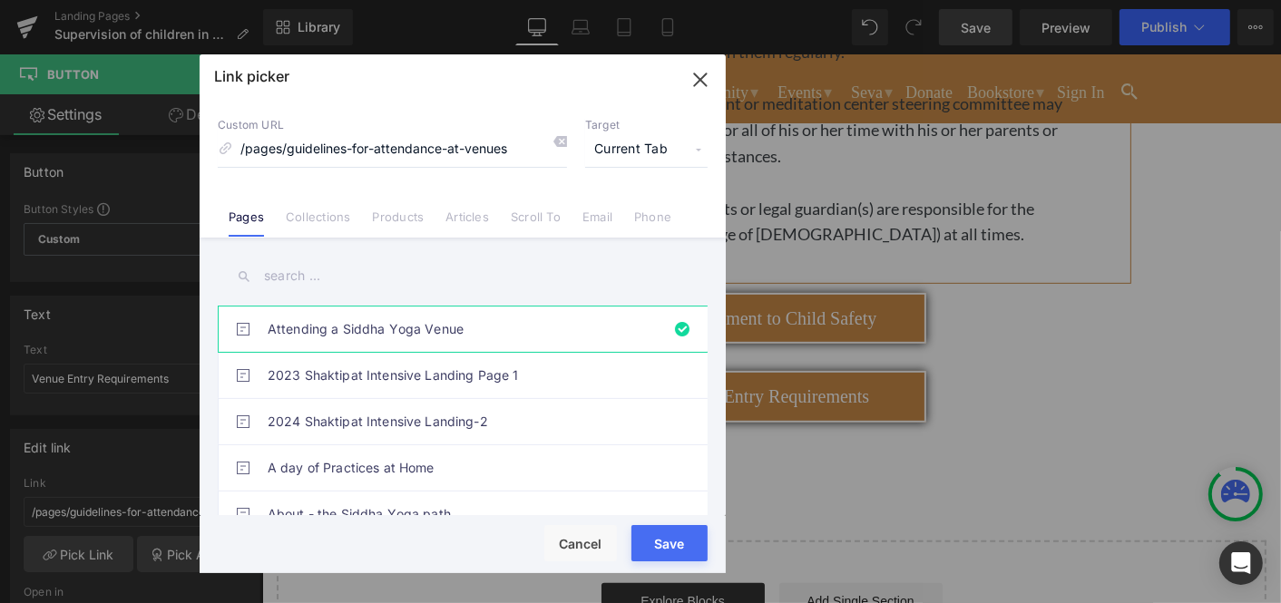
click at [360, 273] on input "text" at bounding box center [463, 276] width 490 height 41
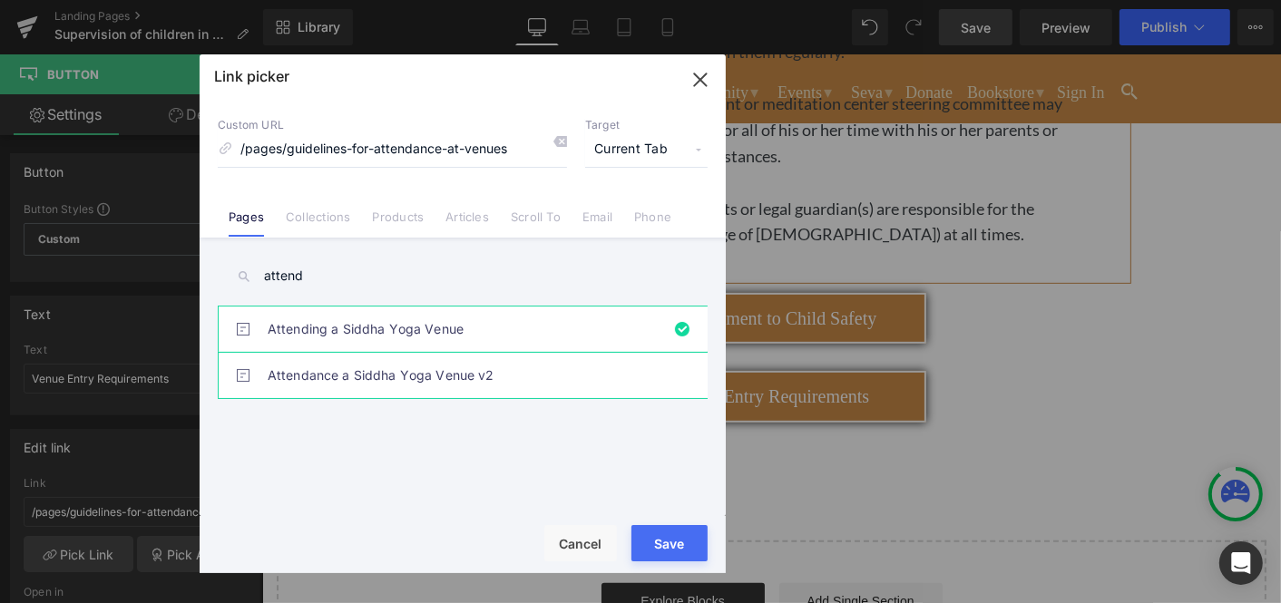
type input "attend"
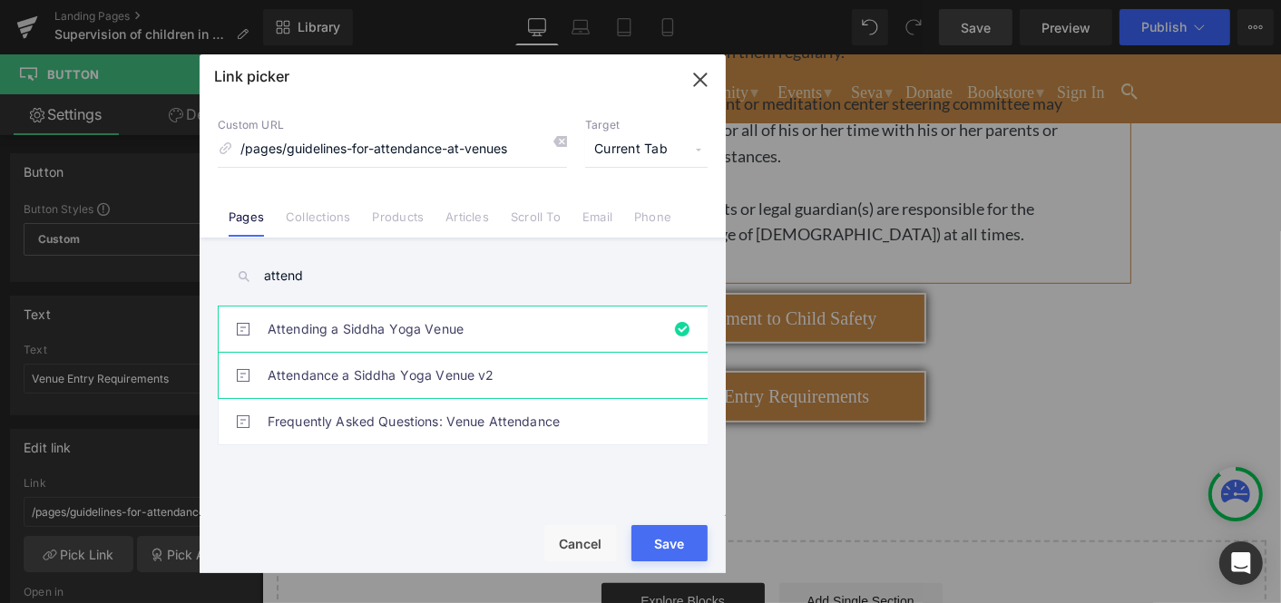
click at [360, 376] on link "Attendance a Siddha Yoga Venue v2" at bounding box center [467, 375] width 399 height 45
type input "/pages/attendance-a-siddha-yoga-venue-v2"
click at [665, 545] on button "Save" at bounding box center [669, 543] width 76 height 36
type input "/pages/attendance-a-siddha-yoga-venue-v2"
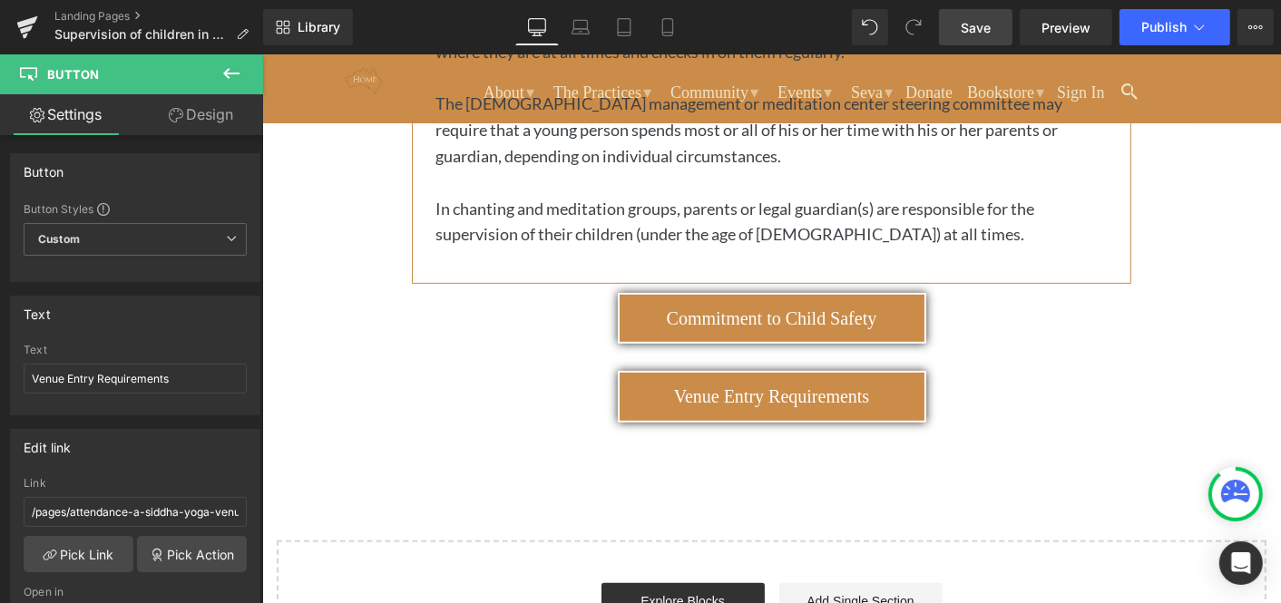
click at [979, 23] on span "Save" at bounding box center [976, 27] width 30 height 19
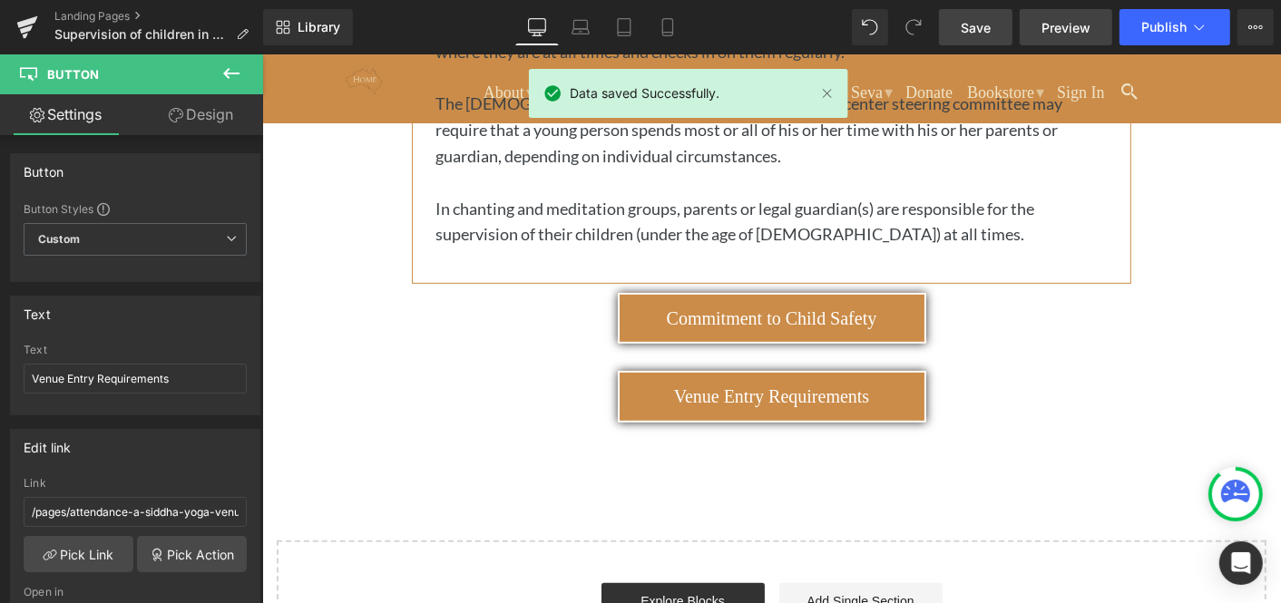
click at [1069, 24] on span "Preview" at bounding box center [1065, 27] width 49 height 19
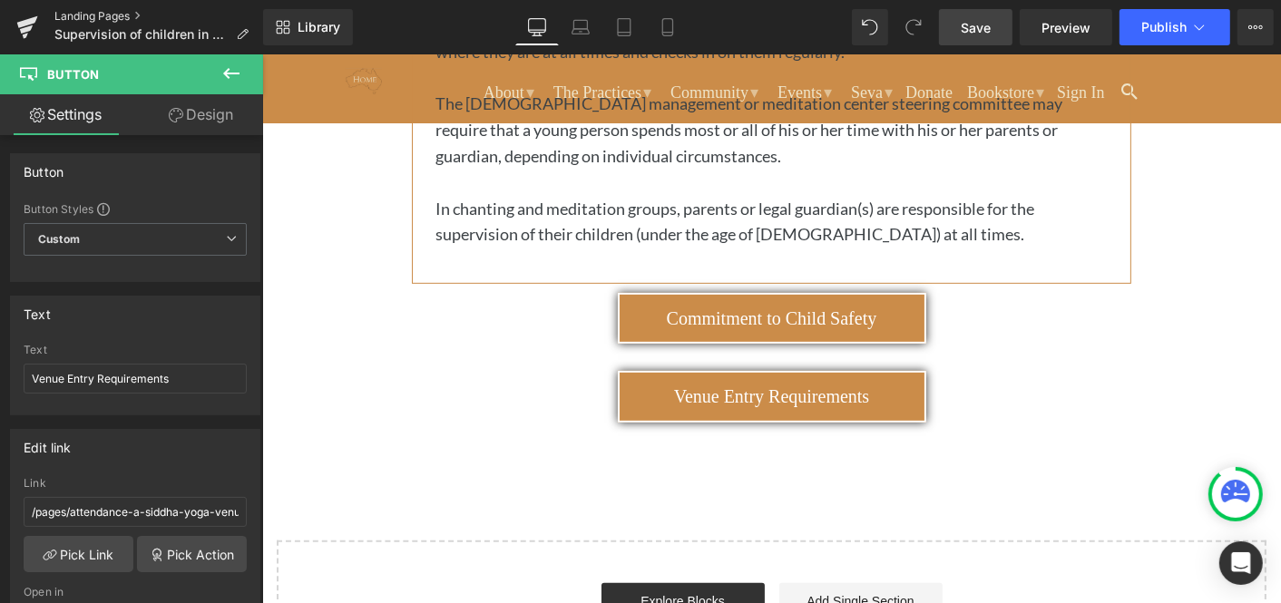
click at [105, 17] on link "Landing Pages" at bounding box center [158, 16] width 209 height 15
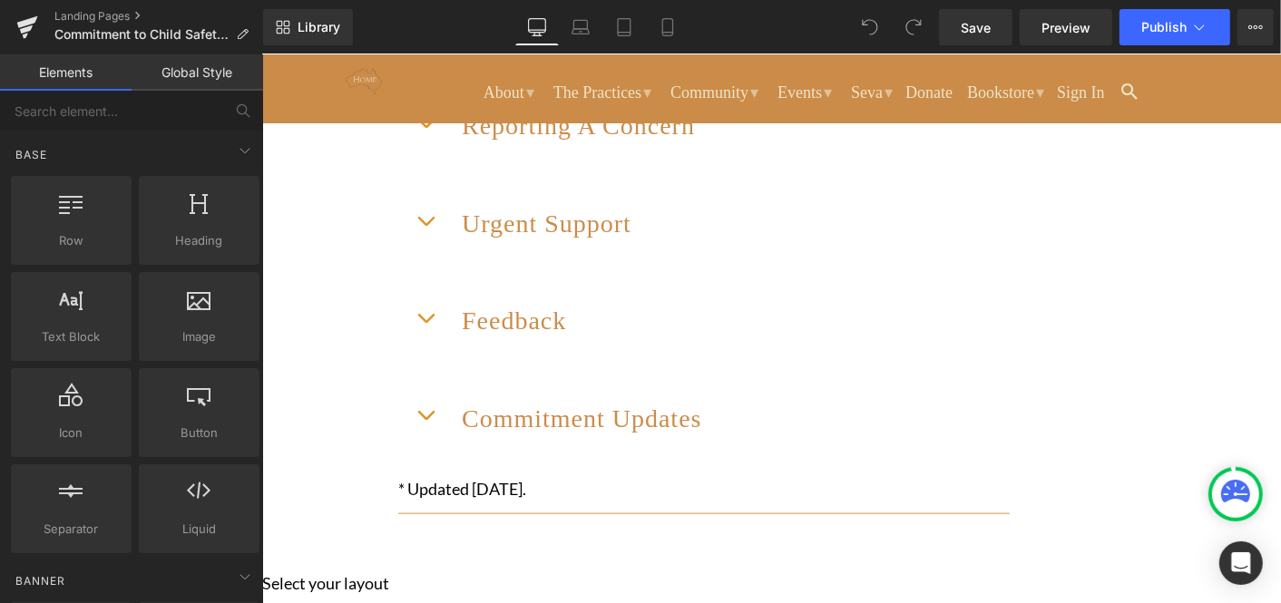
scroll to position [1540, 0]
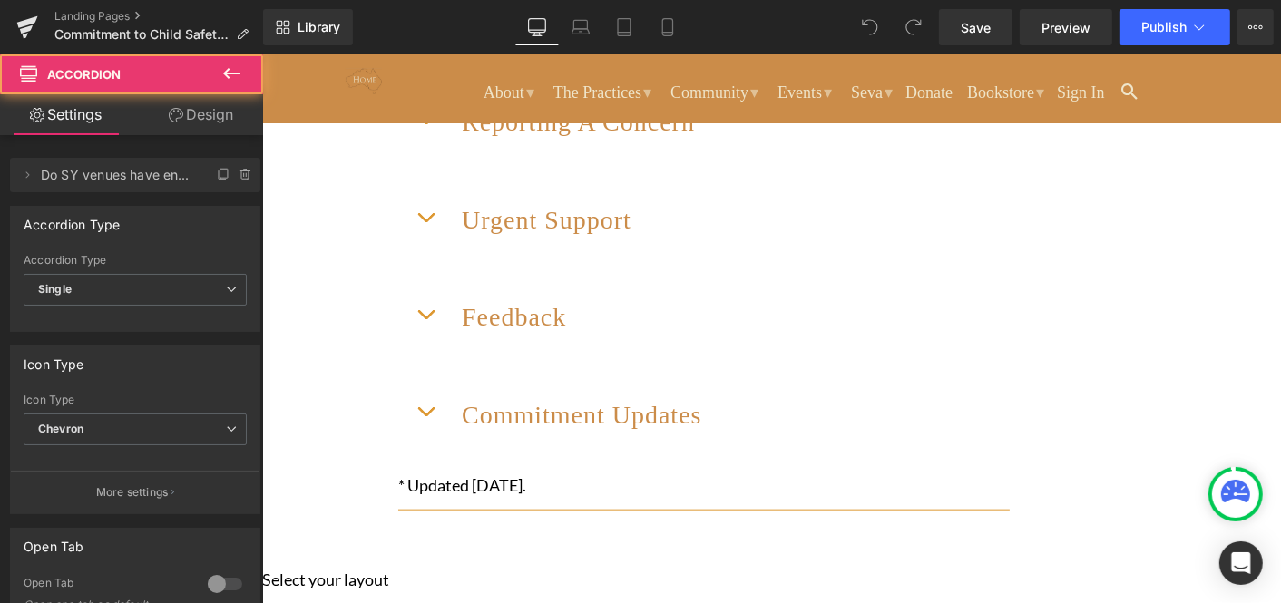
click at [441, 53] on button "button" at bounding box center [424, 19] width 36 height 65
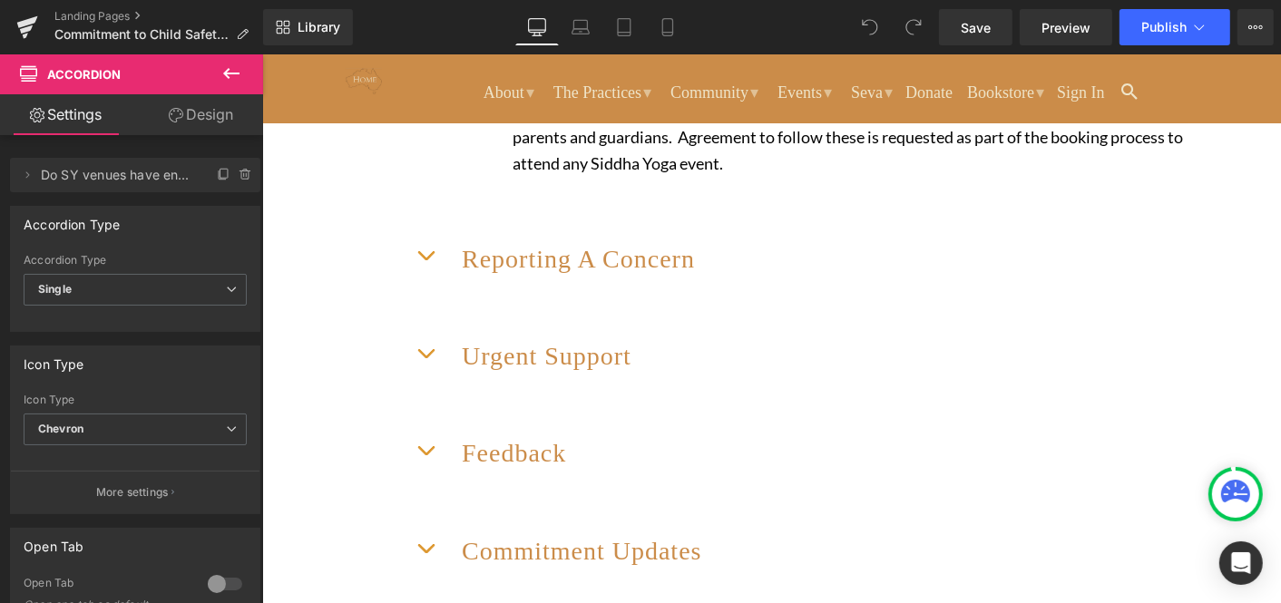
click at [261, 54] on icon at bounding box center [261, 54] width 0 height 0
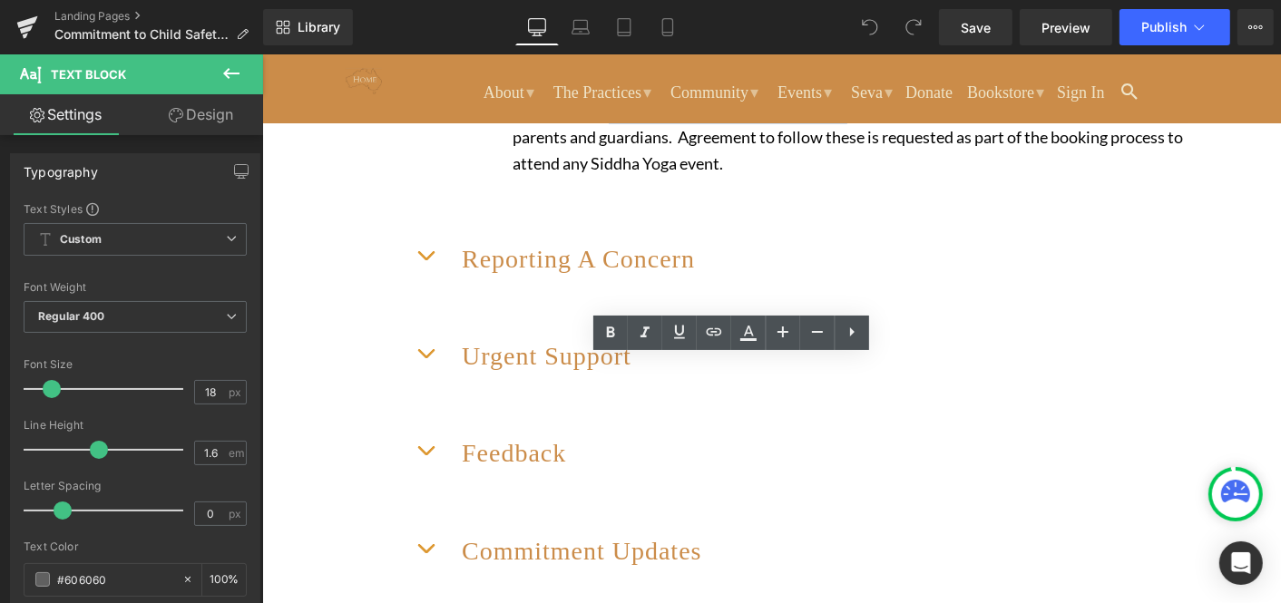
drag, startPoint x: 777, startPoint y: 419, endPoint x: 527, endPoint y: 424, distance: 250.4
click at [608, 120] on link "attendance at Siddha Yoga venues" at bounding box center [727, 110] width 239 height 20
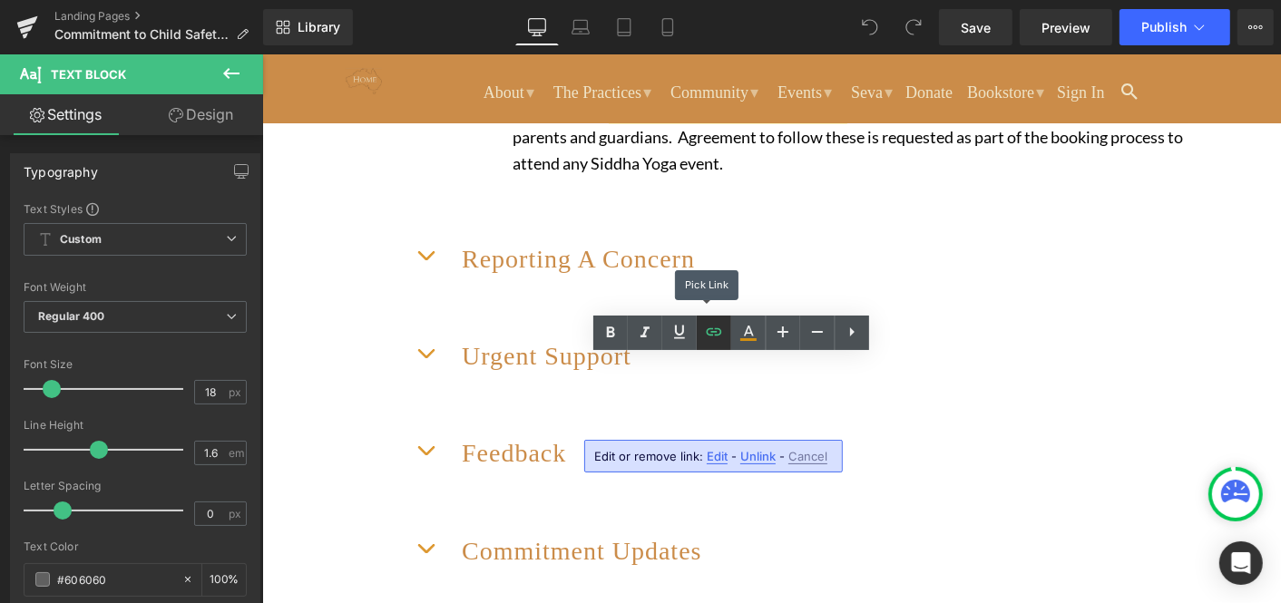
click at [717, 330] on icon at bounding box center [714, 332] width 22 height 22
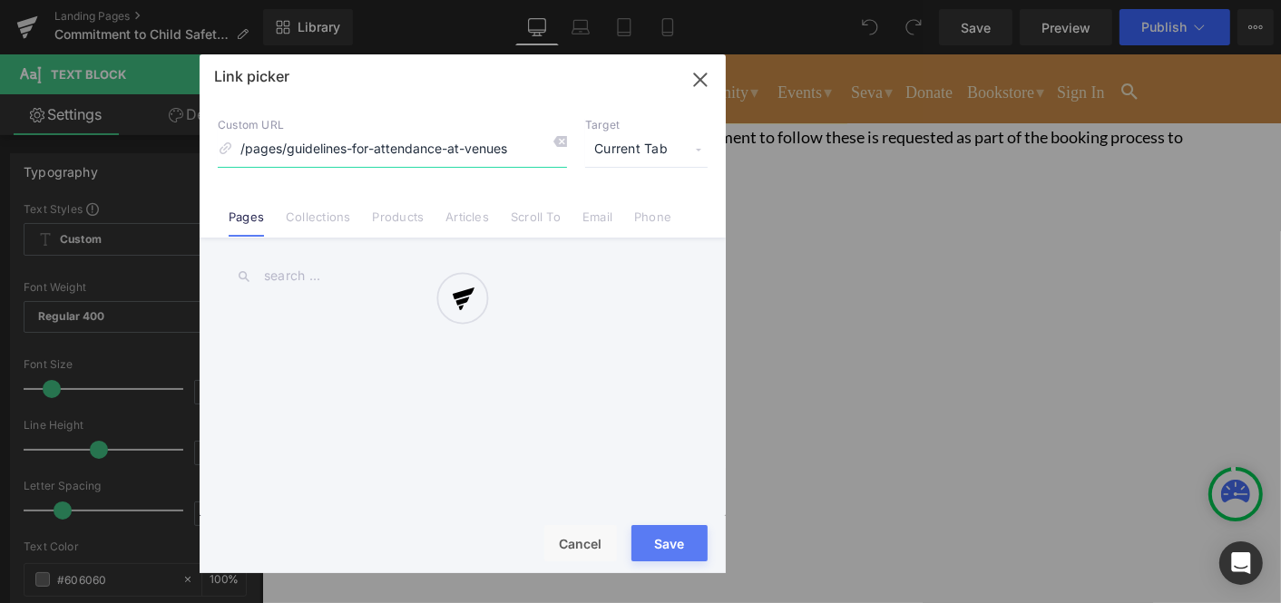
click at [903, 0] on div "Text Color Highlight Color #333333 Edit or remove link: Edit - Unlink - Cancel …" at bounding box center [640, 0] width 1281 height 0
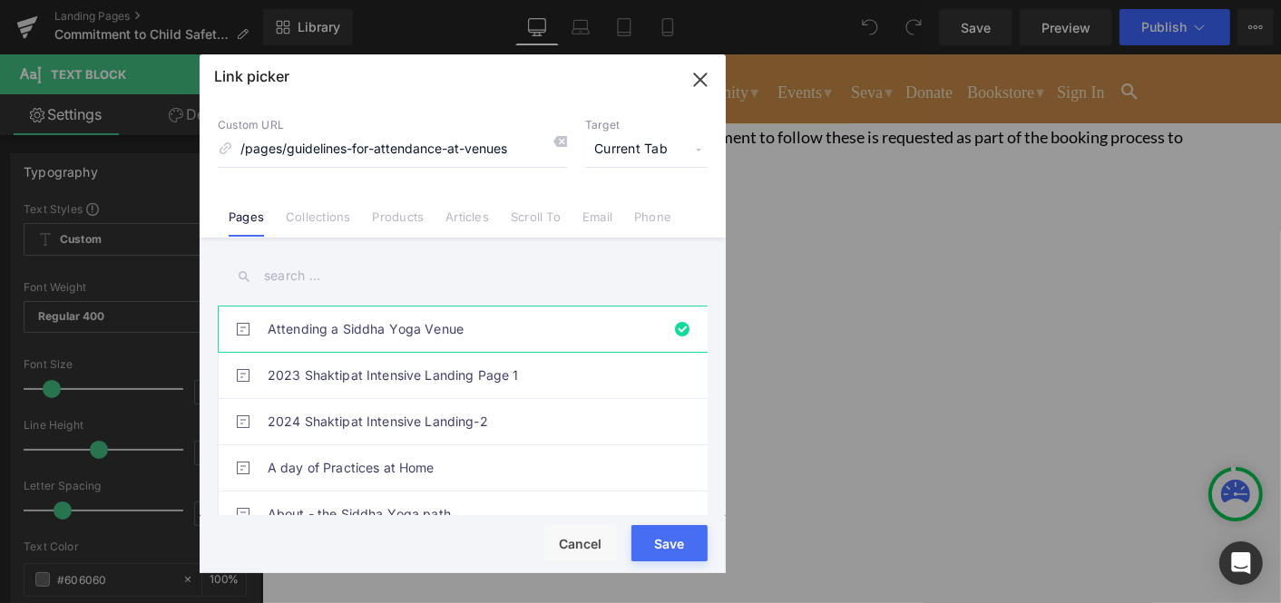
click at [353, 279] on input "text" at bounding box center [463, 276] width 490 height 41
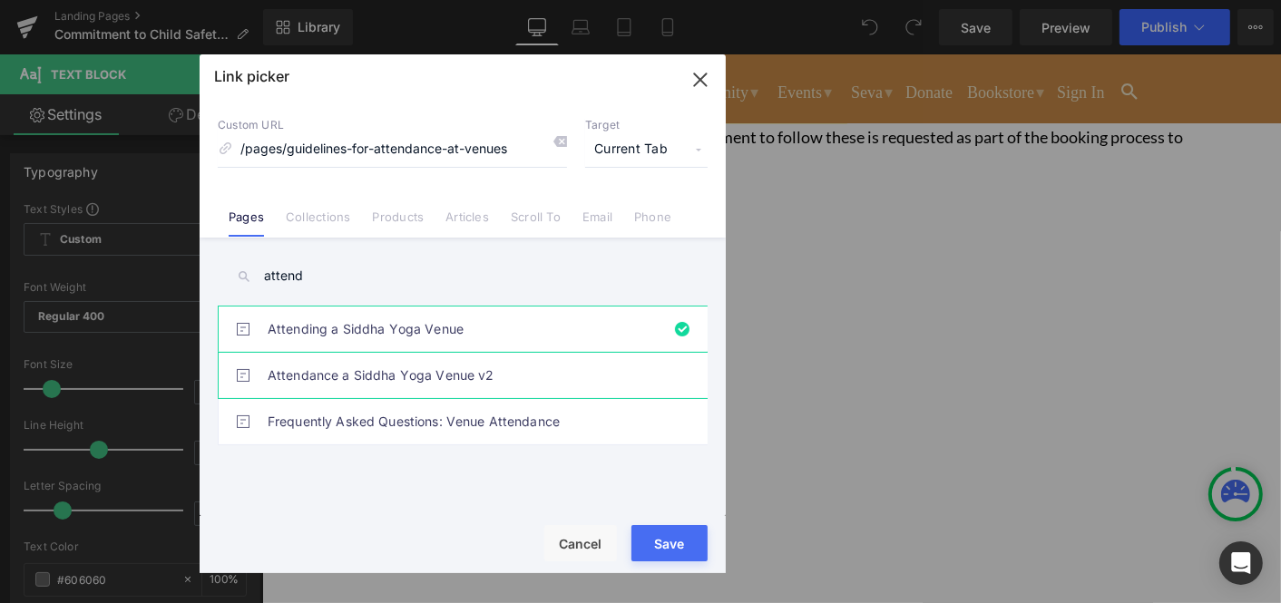
type input "attend"
click at [371, 374] on link "Attendance a Siddha Yoga Venue v2" at bounding box center [467, 375] width 399 height 45
type input "/pages/attendance-a-siddha-yoga-venue-v2"
click at [371, 374] on link "Attendance a Siddha Yoga Venue v2" at bounding box center [467, 375] width 399 height 45
click at [662, 538] on div "Rendering Content" at bounding box center [641, 532] width 112 height 20
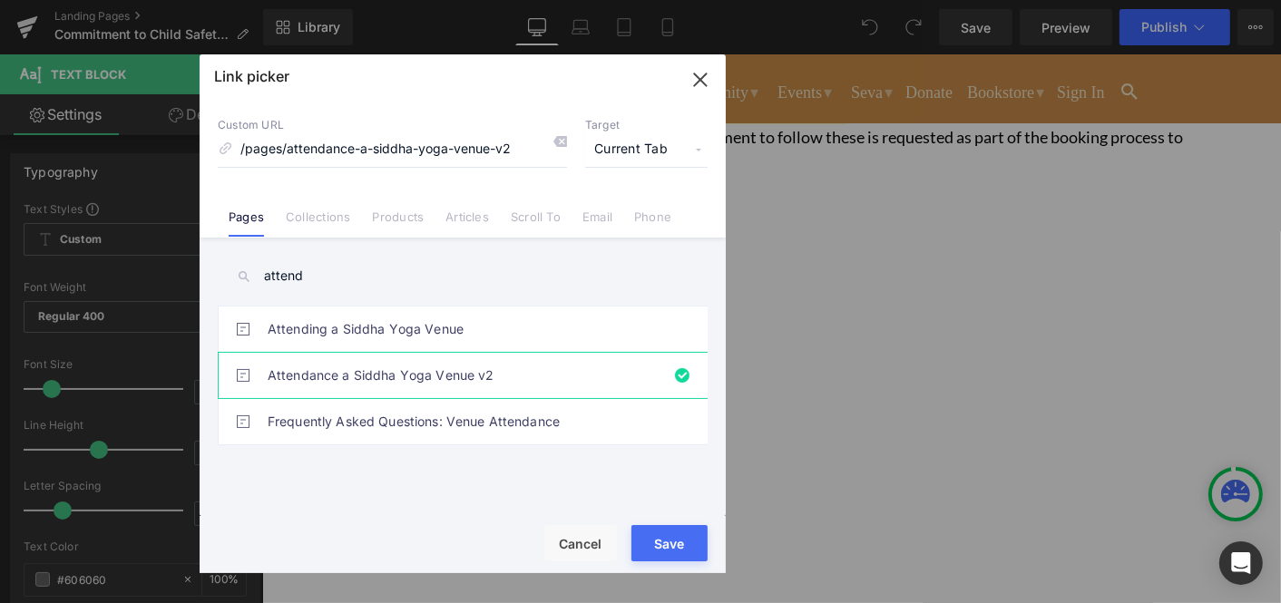
click at [661, 542] on button "Save" at bounding box center [669, 543] width 76 height 36
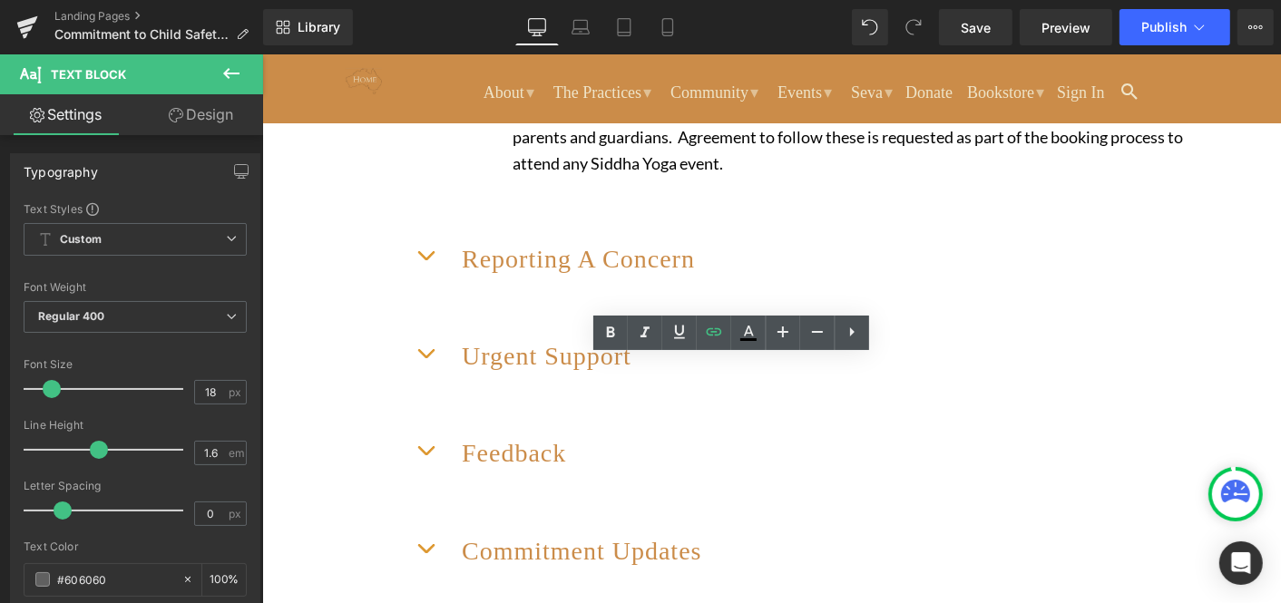
click at [571, 171] on font "As part of the Siddha Yoga Foundation's commitment to child safety, there are r…" at bounding box center [865, 122] width 707 height 98
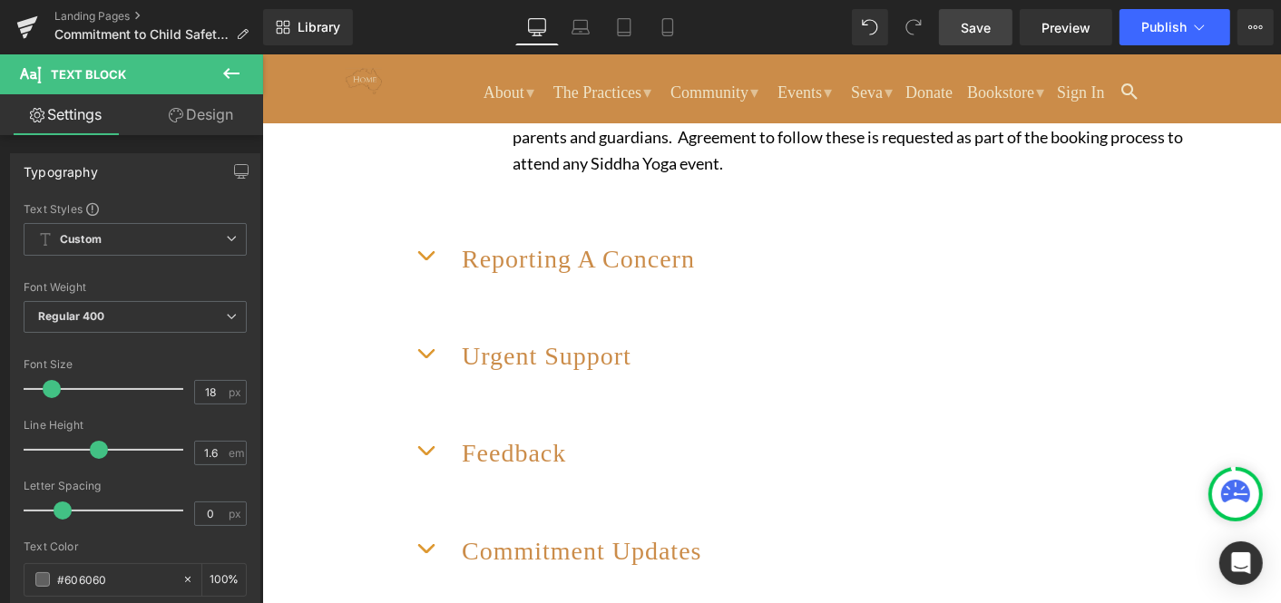
click at [984, 21] on span "Save" at bounding box center [976, 27] width 30 height 19
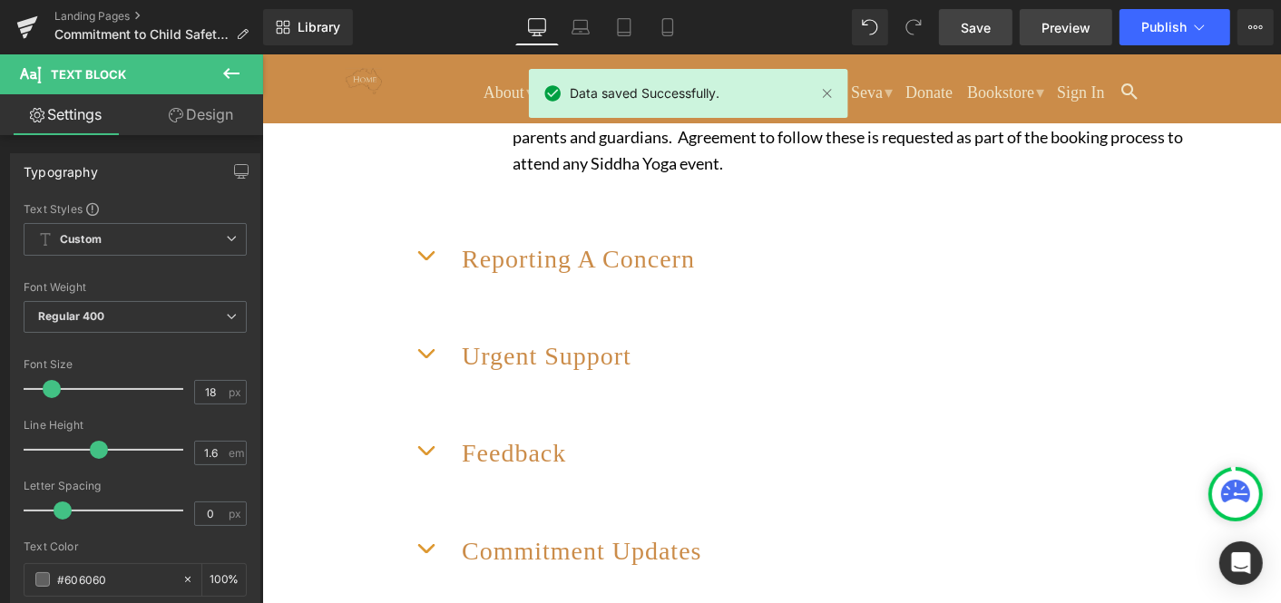
click at [1073, 24] on span "Preview" at bounding box center [1065, 27] width 49 height 19
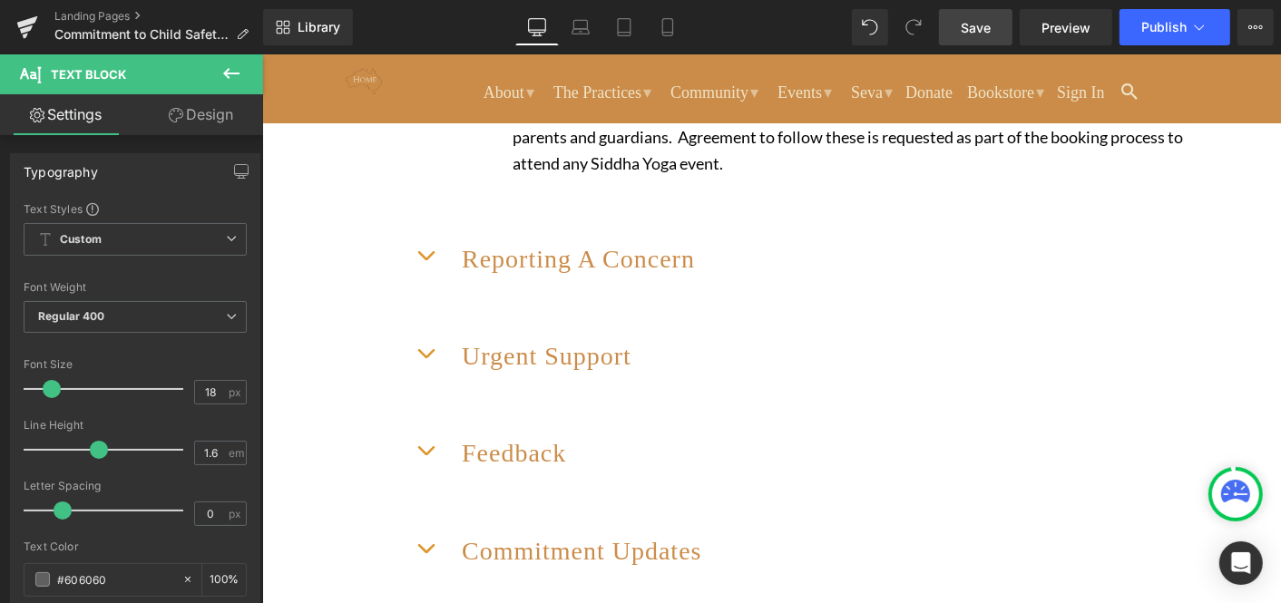
click at [791, 171] on font "As part of the Siddha Yoga Foundation's commitment to child safety, there are r…" at bounding box center [865, 122] width 707 height 98
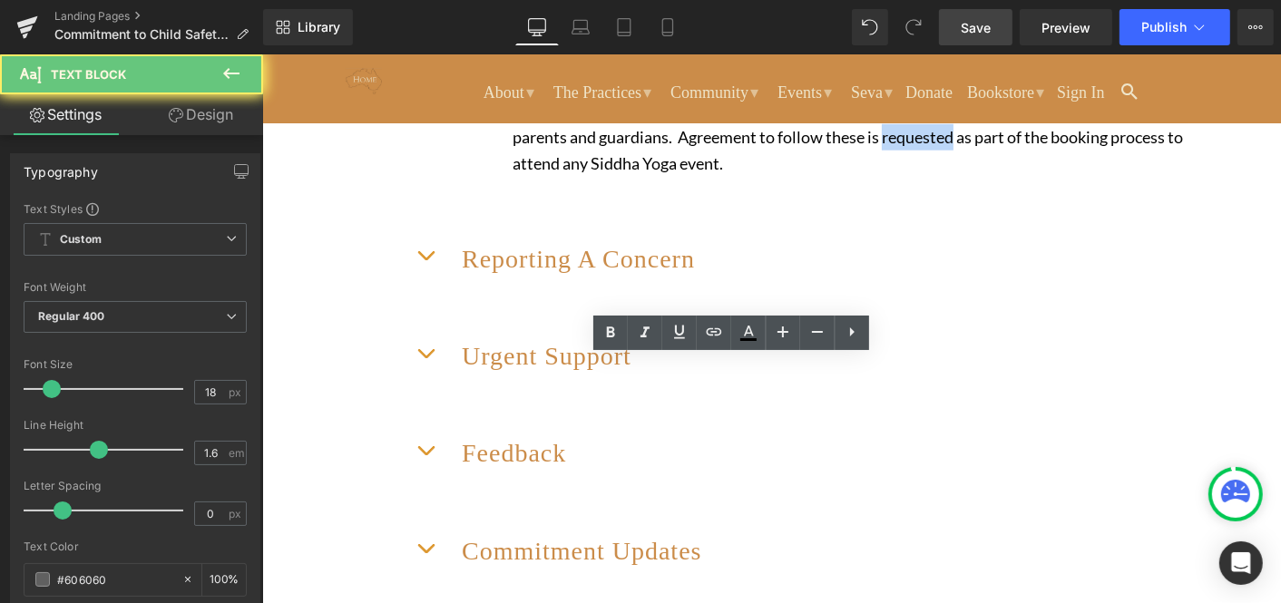
click at [791, 171] on font "As part of the Siddha Yoga Foundation's commitment to child safety, there are r…" at bounding box center [865, 122] width 707 height 98
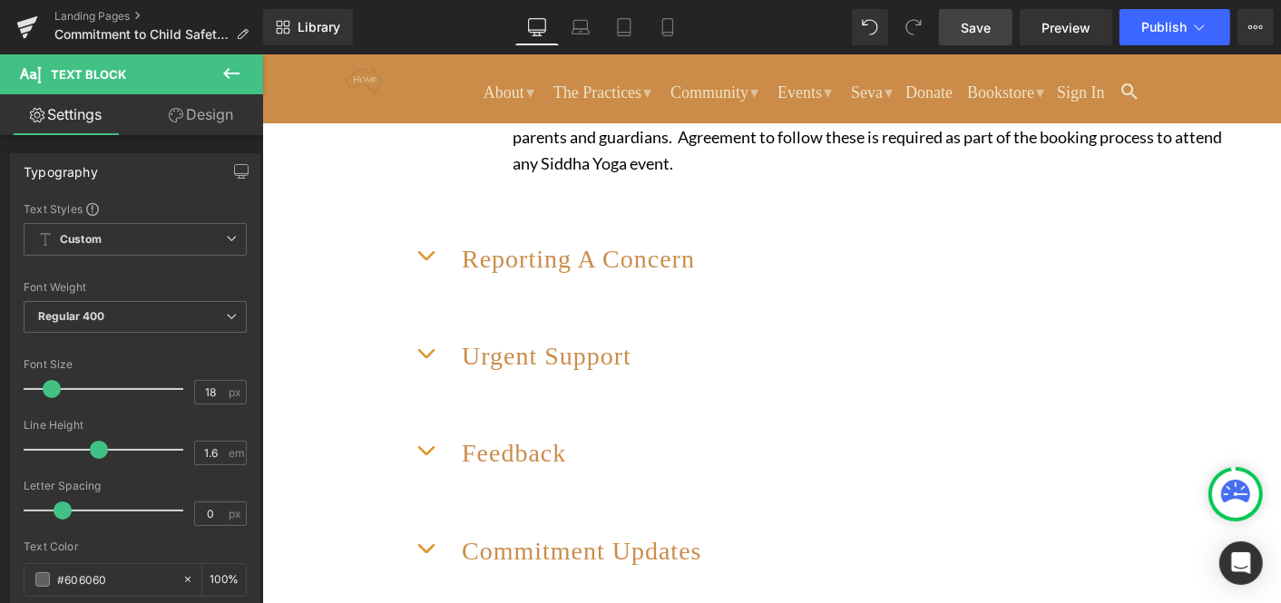
click at [977, 26] on span "Save" at bounding box center [976, 27] width 30 height 19
click at [1072, 26] on span "Preview" at bounding box center [1065, 27] width 49 height 19
click at [1159, 26] on span "Publish" at bounding box center [1163, 27] width 45 height 15
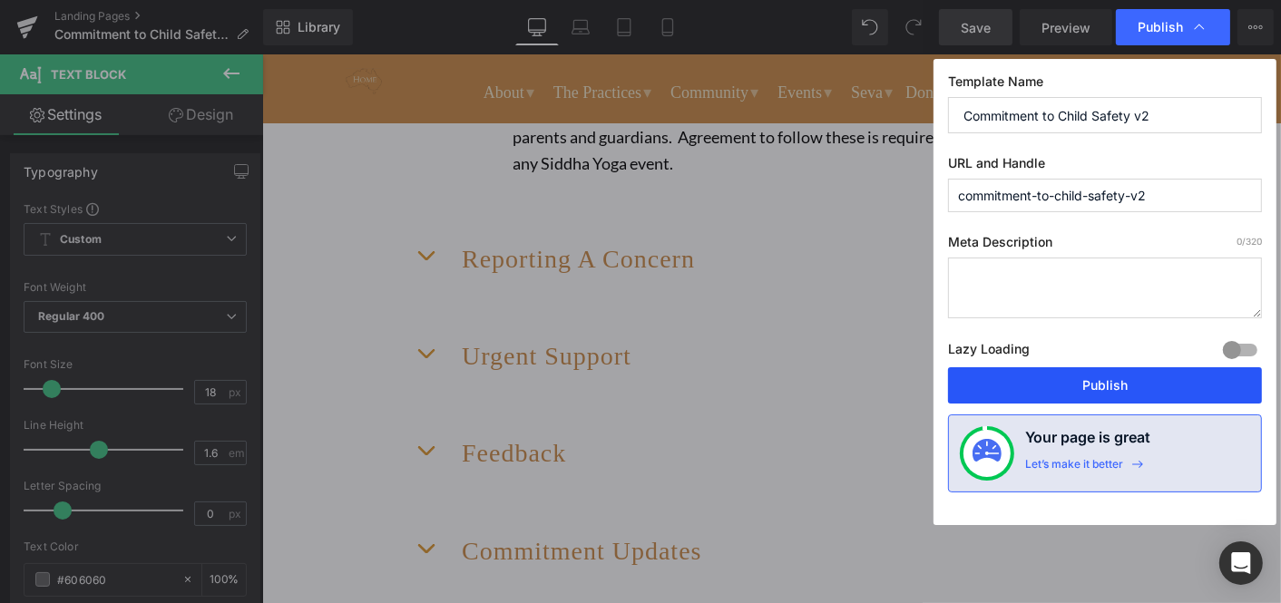
click at [1104, 384] on button "Publish" at bounding box center [1105, 385] width 314 height 36
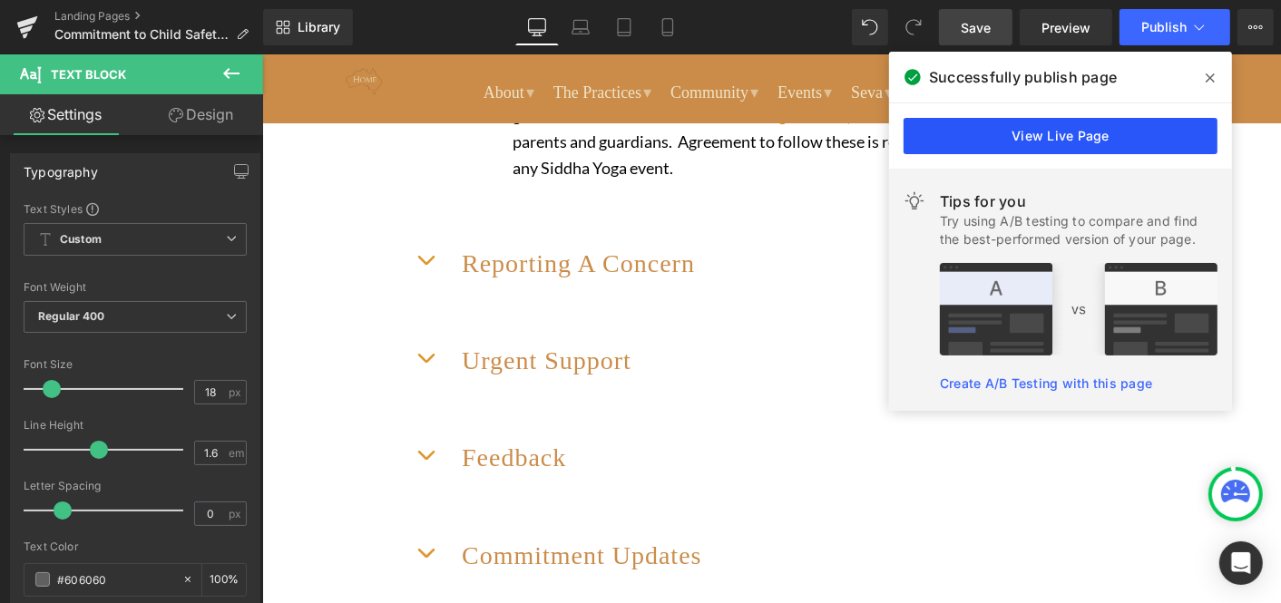
click at [1066, 137] on link "View Live Page" at bounding box center [1060, 136] width 314 height 36
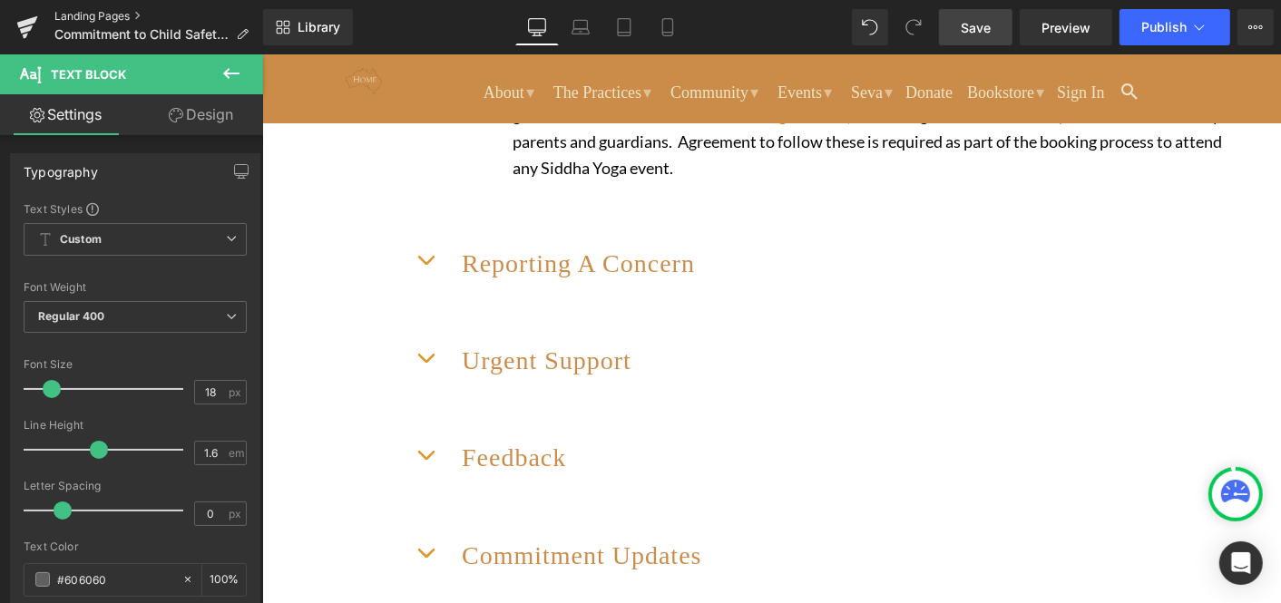
click at [101, 14] on link "Landing Pages" at bounding box center [158, 16] width 209 height 15
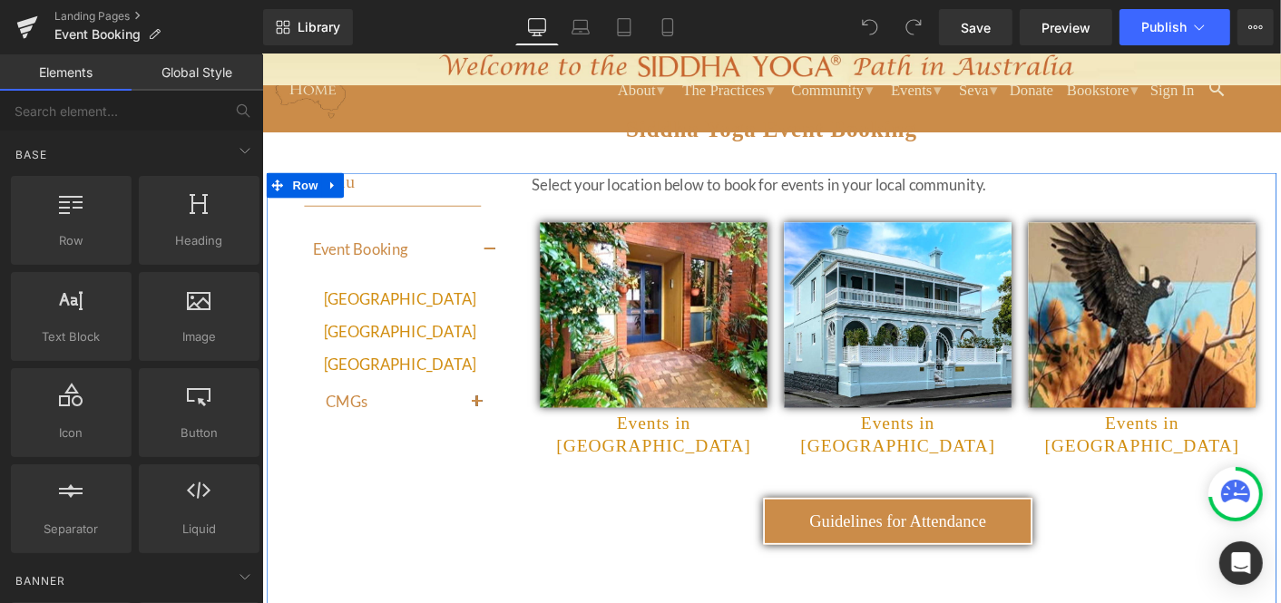
scroll to position [142, 0]
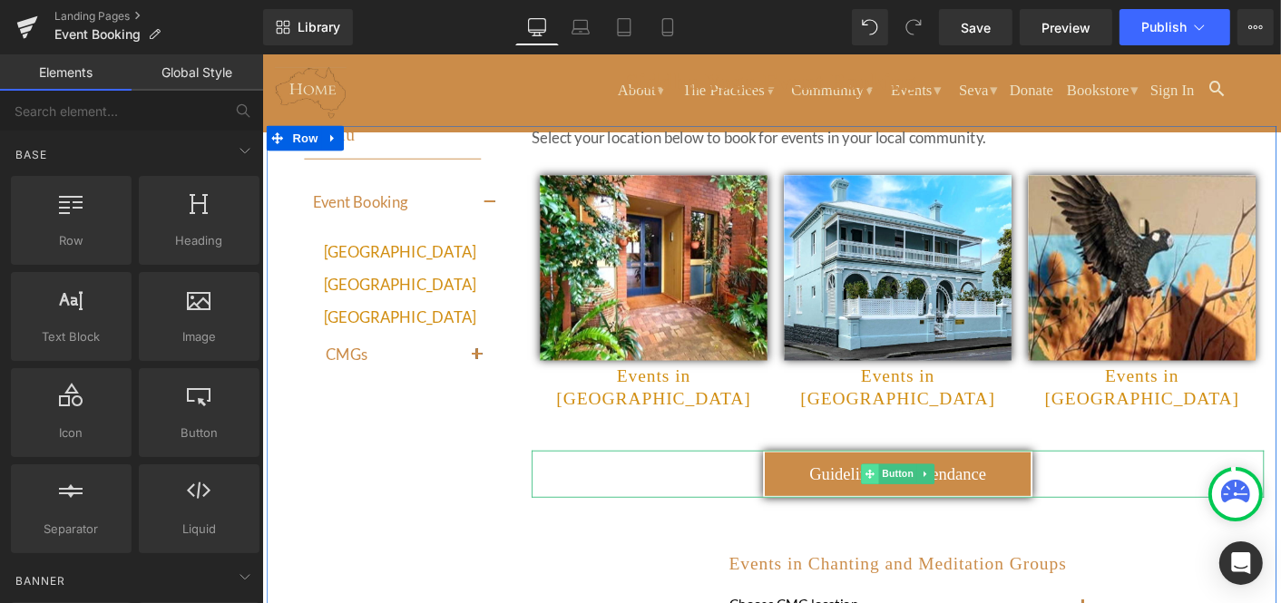
click at [916, 501] on icon at bounding box center [916, 506] width 10 height 10
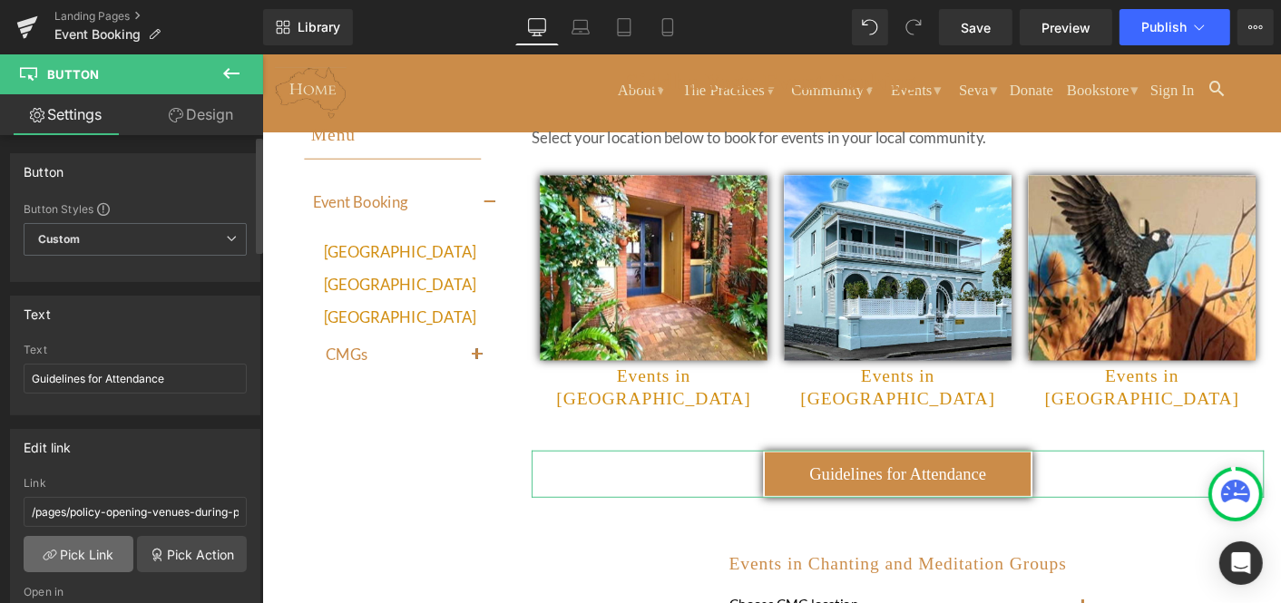
click at [73, 545] on link "Pick Link" at bounding box center [79, 554] width 110 height 36
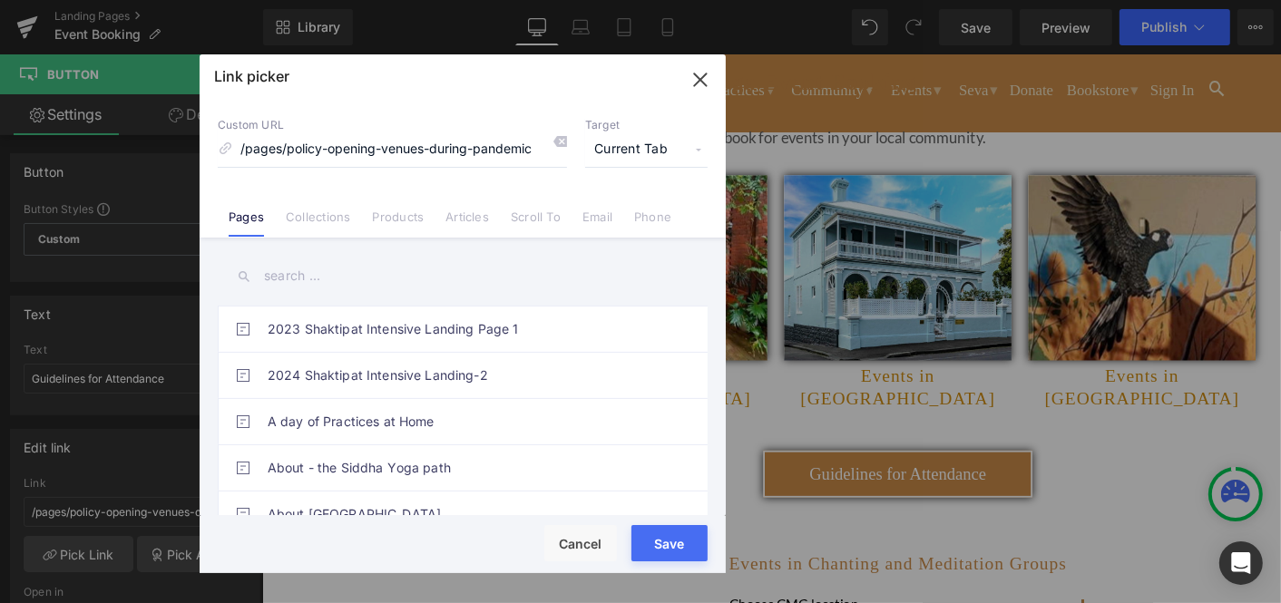
click at [269, 275] on input "text" at bounding box center [463, 276] width 490 height 41
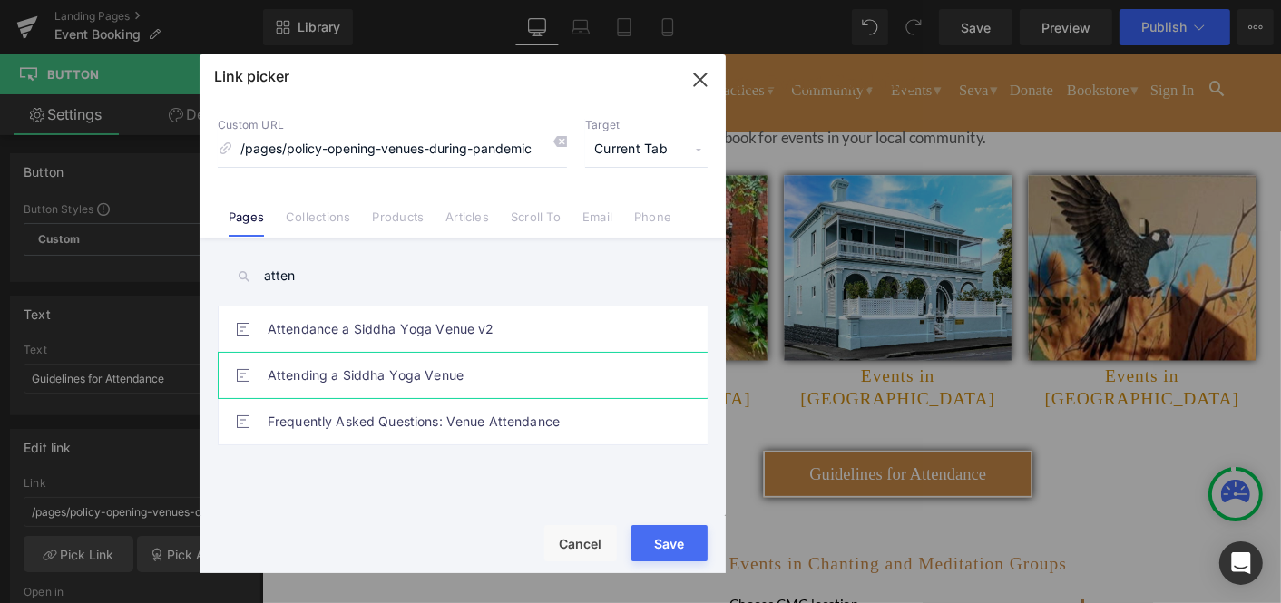
type input "atten"
click at [322, 375] on link "Attending a Siddha Yoga Venue" at bounding box center [467, 375] width 399 height 45
click at [420, 331] on link "Attendance a Siddha Yoga Venue v2" at bounding box center [467, 329] width 399 height 45
type input "/pages/attendance-a-siddha-yoga-venue-v2"
click at [665, 538] on div "Rendering Content" at bounding box center [641, 532] width 112 height 20
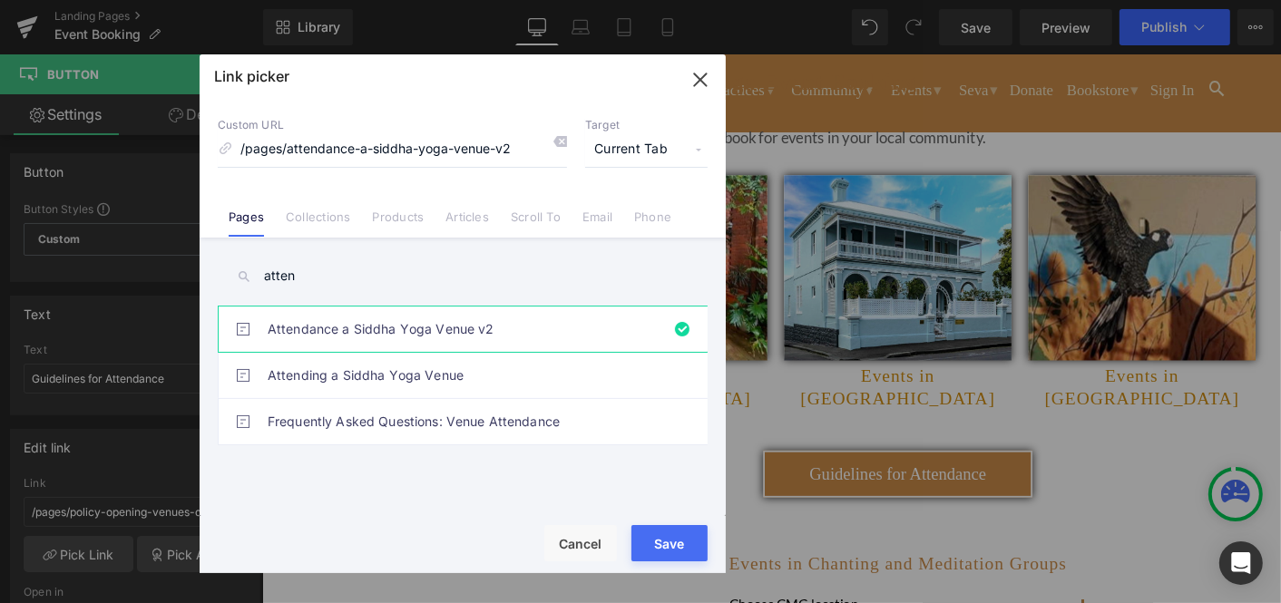
click at [667, 543] on button "Save" at bounding box center [669, 543] width 76 height 36
type input "/pages/attendance-a-siddha-yoga-venue-v2"
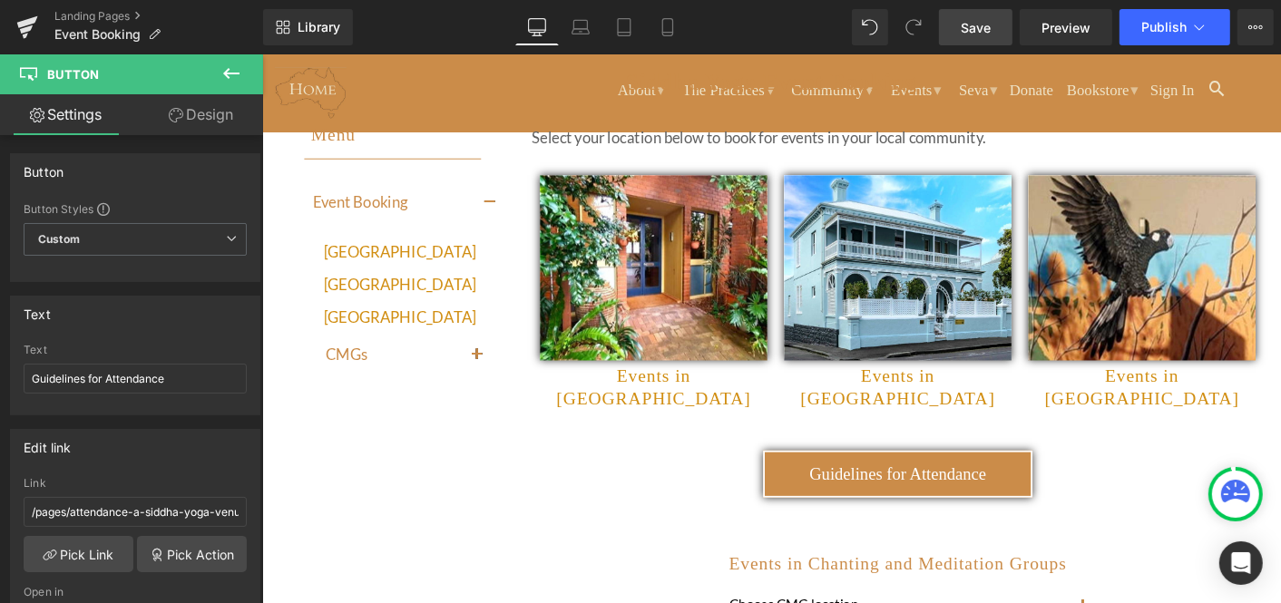
click at [978, 26] on span "Save" at bounding box center [976, 27] width 30 height 19
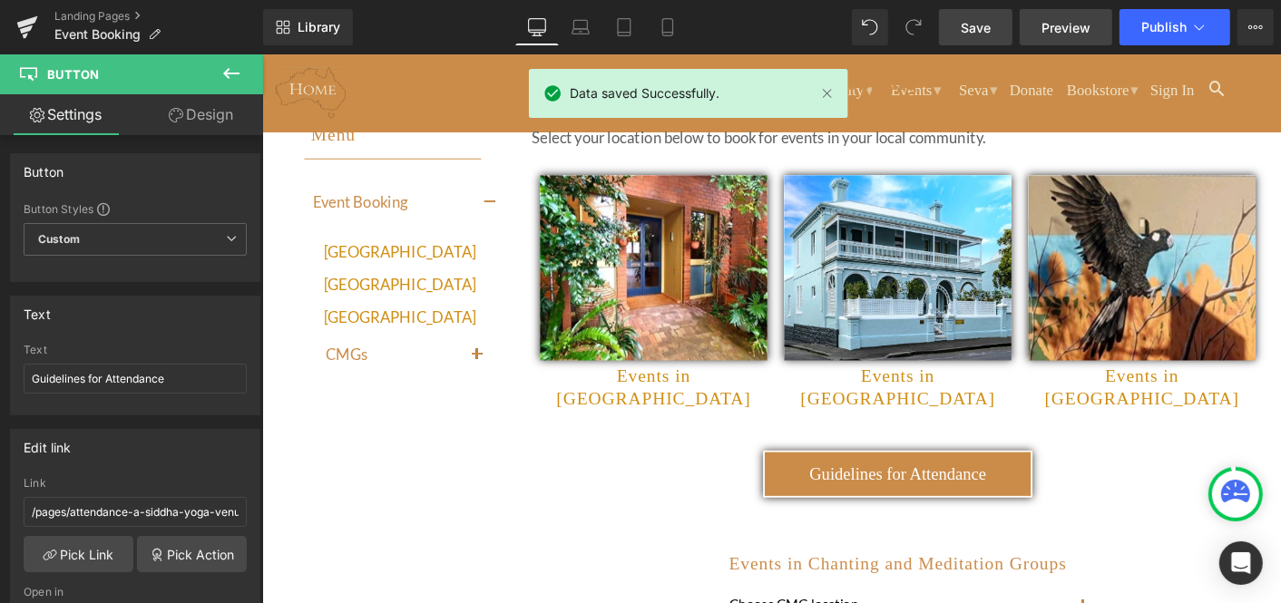
click at [1060, 27] on span "Preview" at bounding box center [1065, 27] width 49 height 19
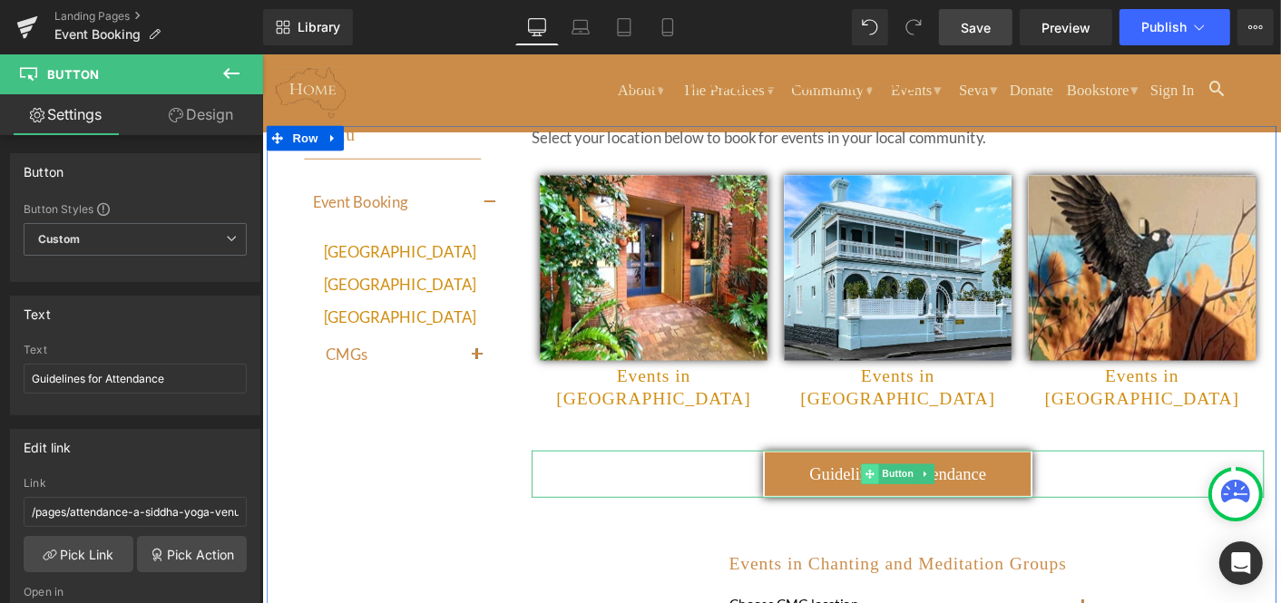
click at [912, 501] on icon at bounding box center [916, 506] width 10 height 10
click at [916, 501] on icon at bounding box center [916, 506] width 10 height 10
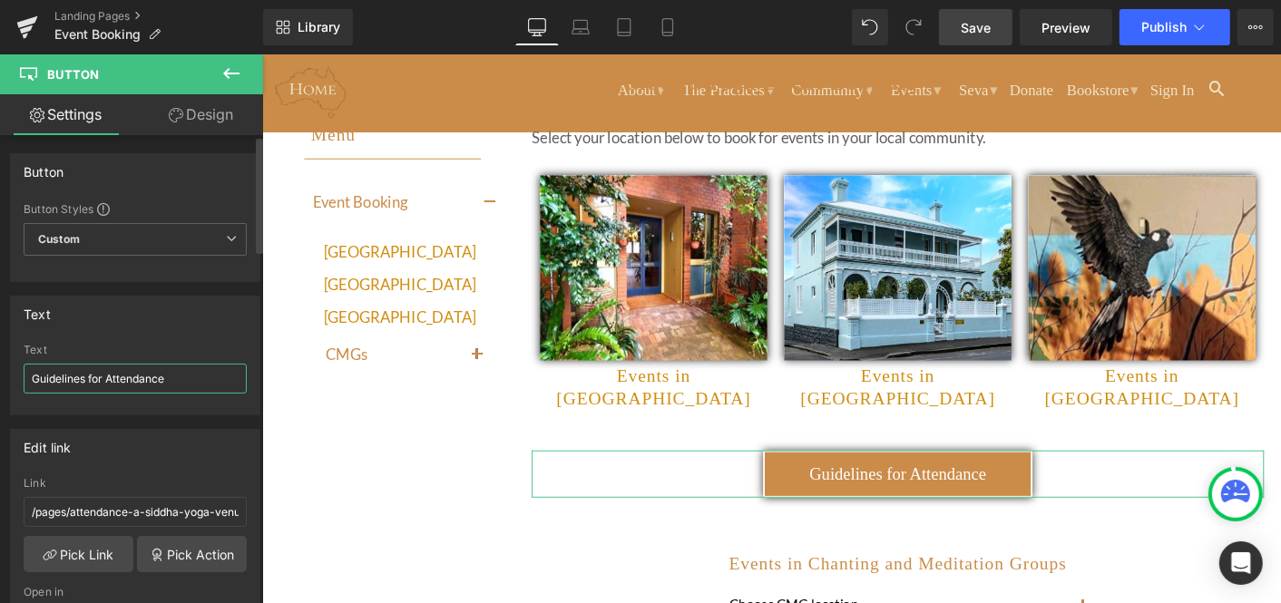
click at [28, 373] on input "Guidelines for Attendance" at bounding box center [135, 379] width 223 height 30
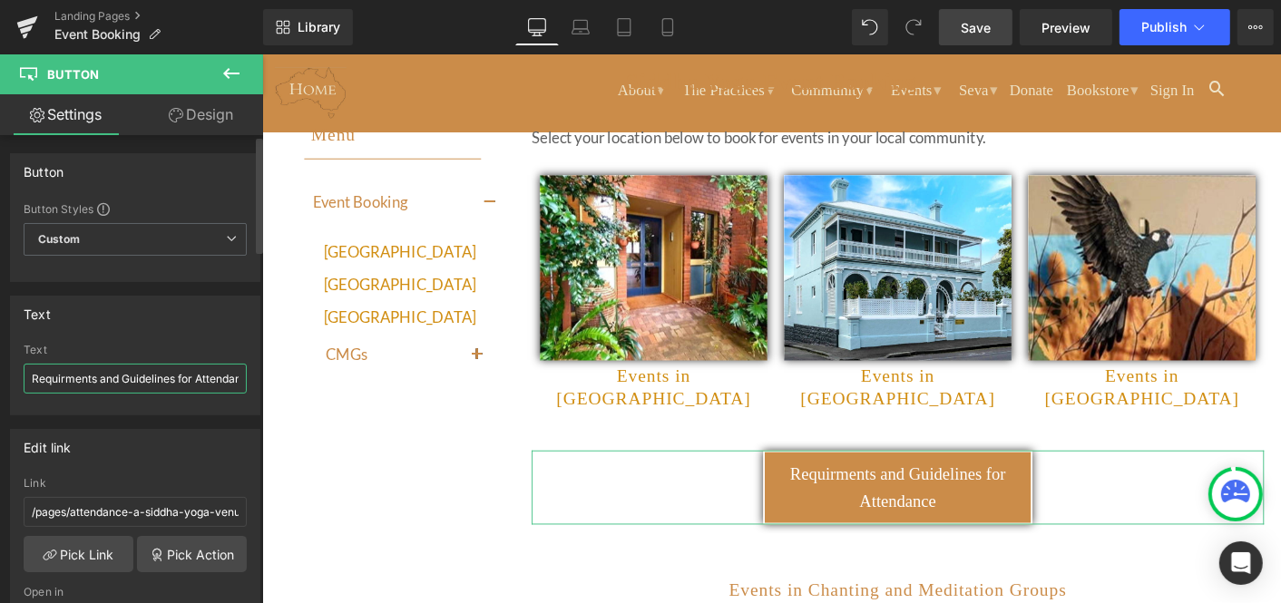
click at [65, 375] on input "Requirments and Guidelines for Attendance" at bounding box center [135, 379] width 223 height 30
type input "Requirements and Guidelines for Attendance"
click at [217, 117] on link "Design" at bounding box center [201, 114] width 132 height 41
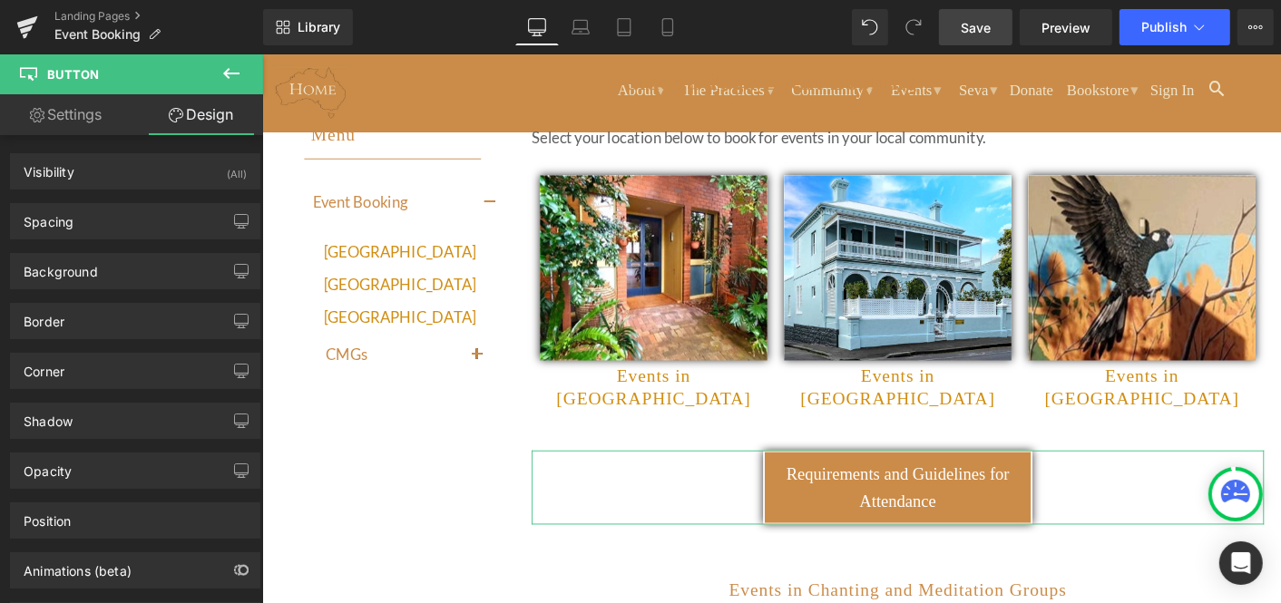
click at [73, 113] on link "Settings" at bounding box center [66, 114] width 132 height 41
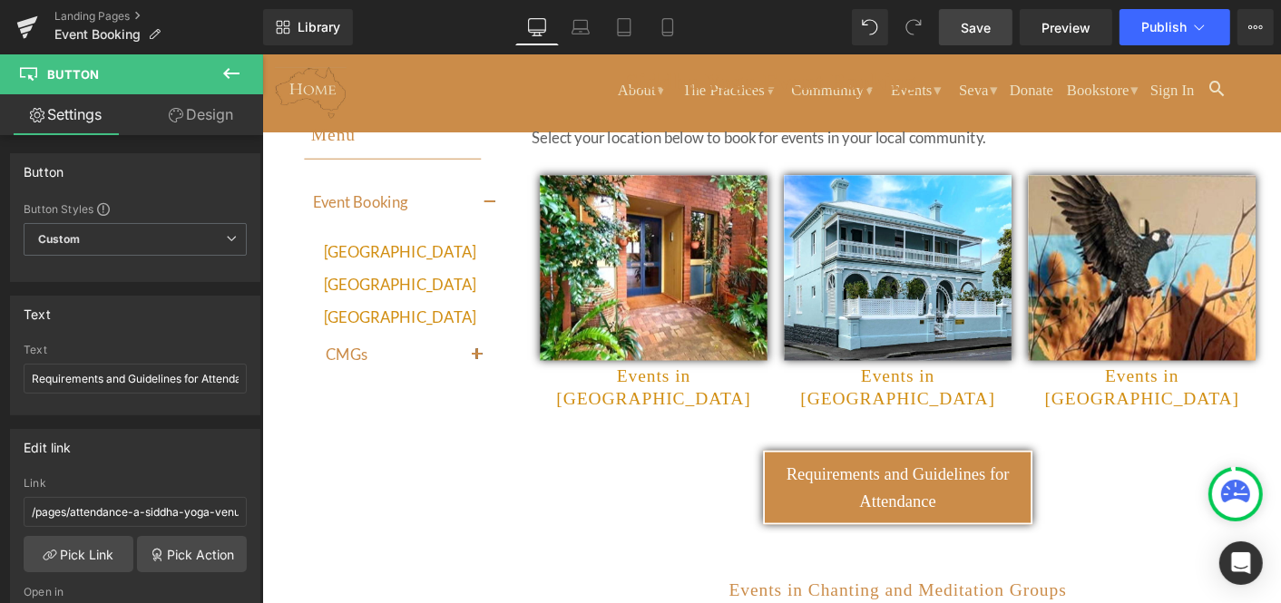
click at [980, 25] on span "Save" at bounding box center [976, 27] width 30 height 19
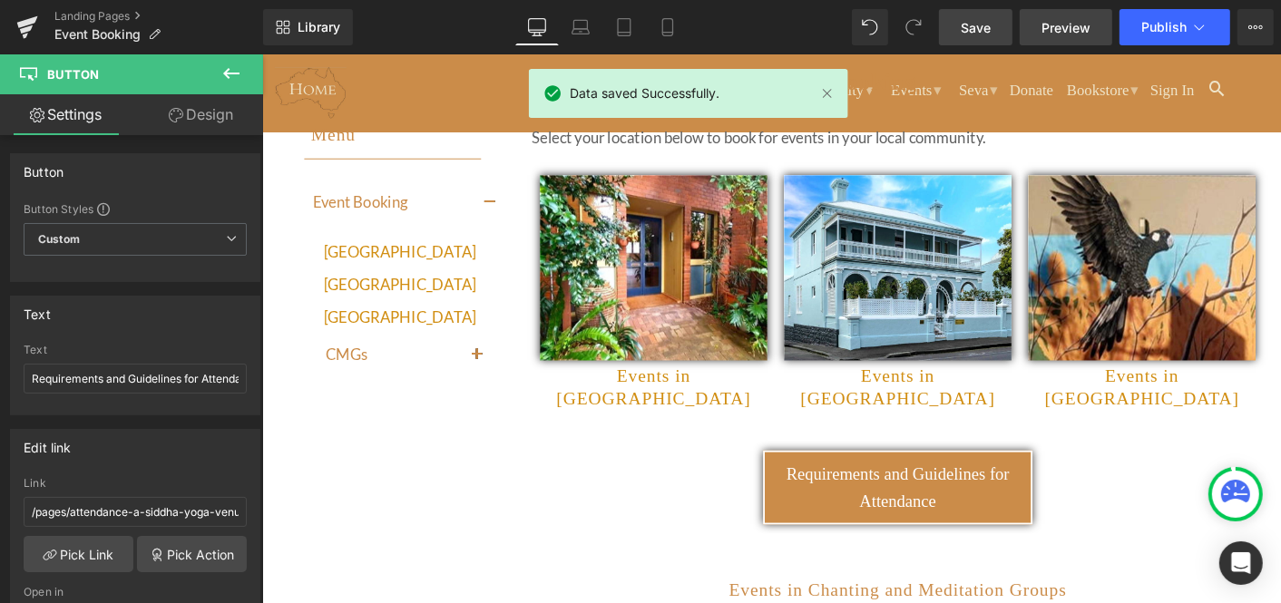
click at [1072, 24] on span "Preview" at bounding box center [1065, 27] width 49 height 19
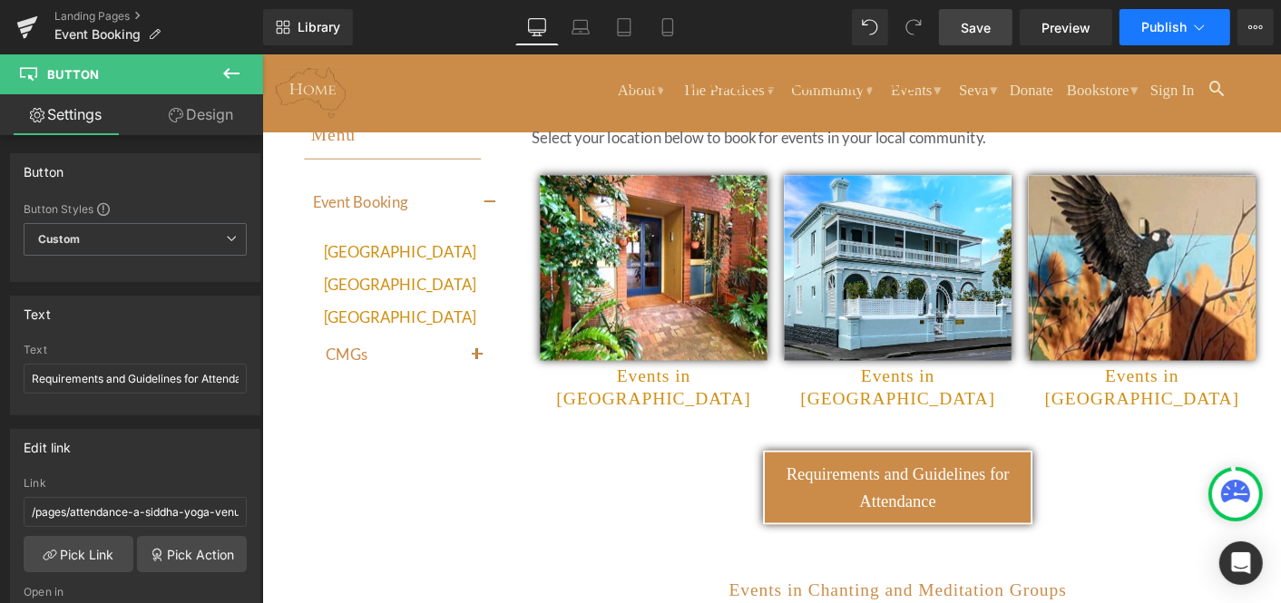
click at [1165, 24] on span "Publish" at bounding box center [1163, 27] width 45 height 15
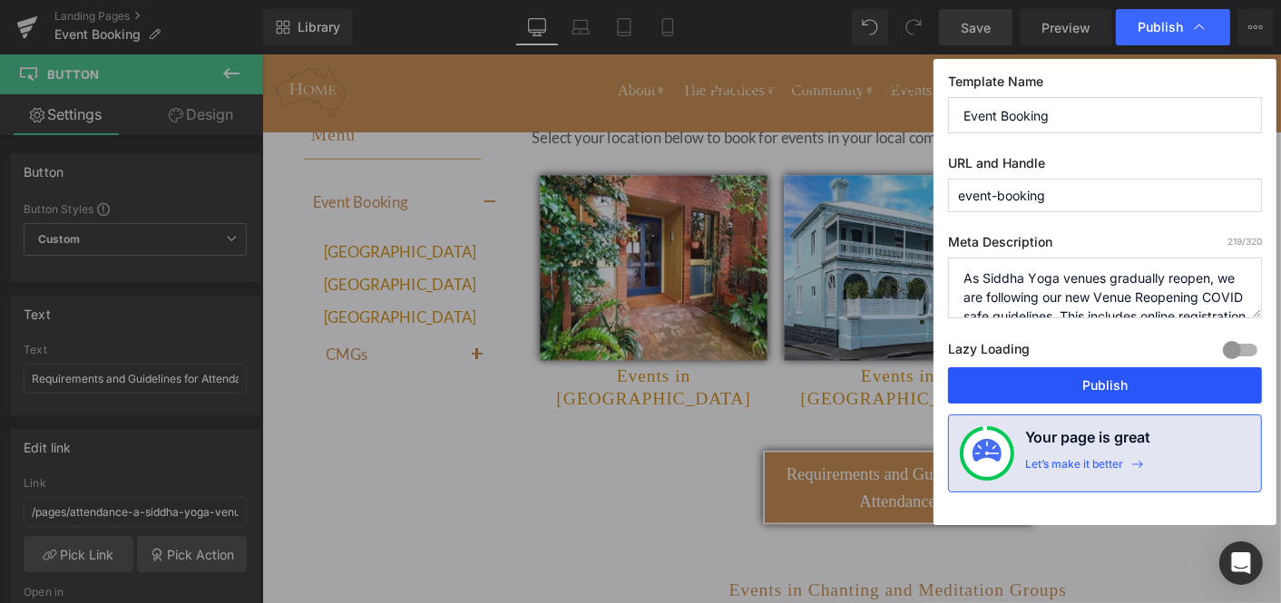
click at [1106, 378] on button "Publish" at bounding box center [1105, 385] width 314 height 36
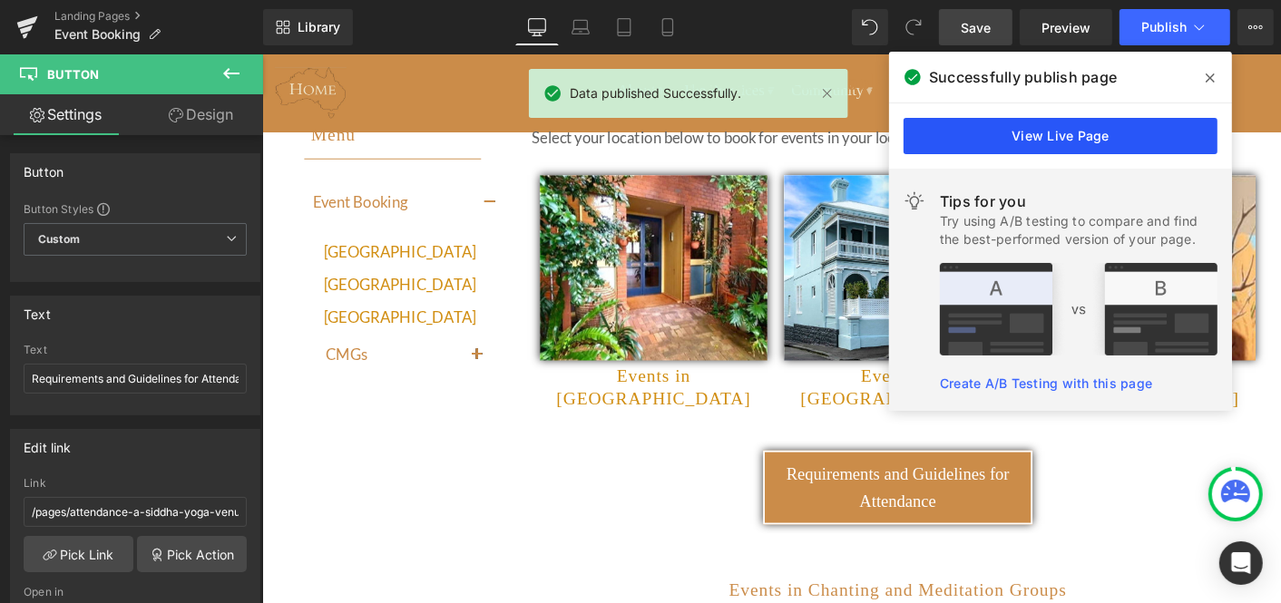
click at [1026, 131] on link "View Live Page" at bounding box center [1060, 136] width 314 height 36
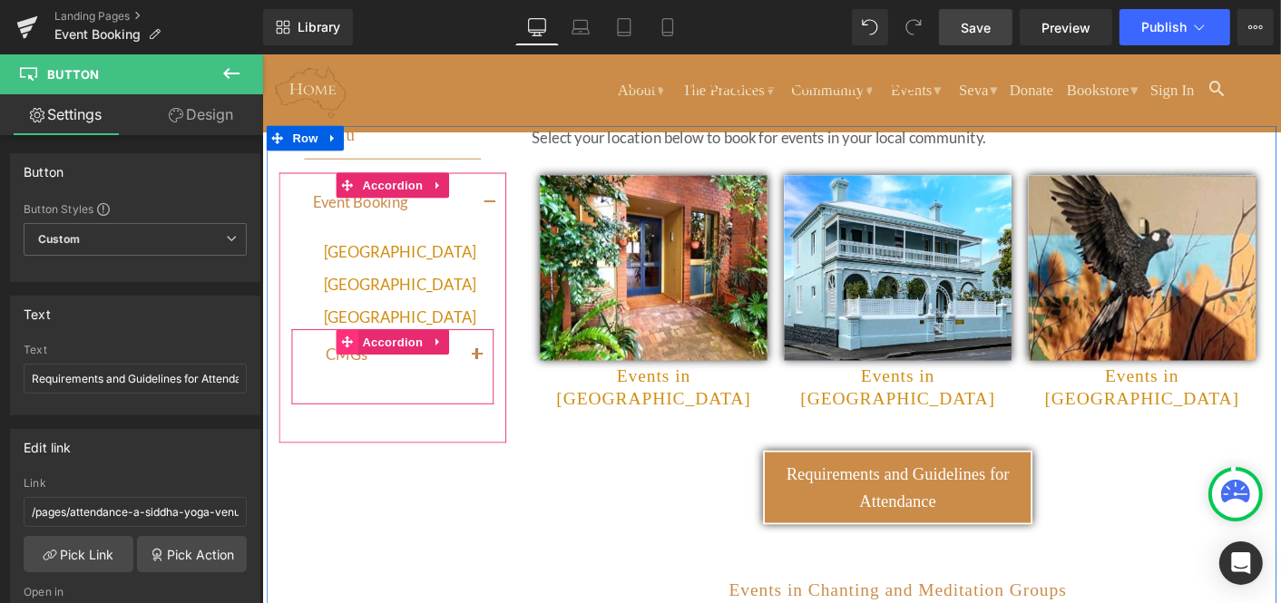
click at [353, 361] on icon at bounding box center [352, 363] width 13 height 13
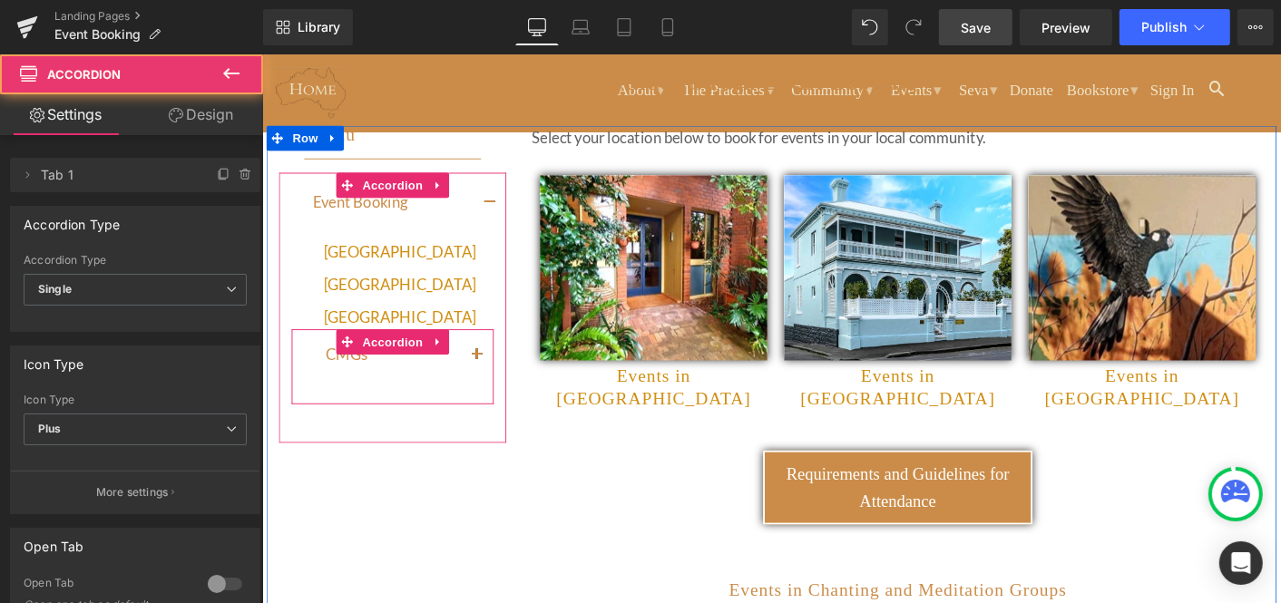
click at [488, 376] on button "button" at bounding box center [492, 377] width 36 height 54
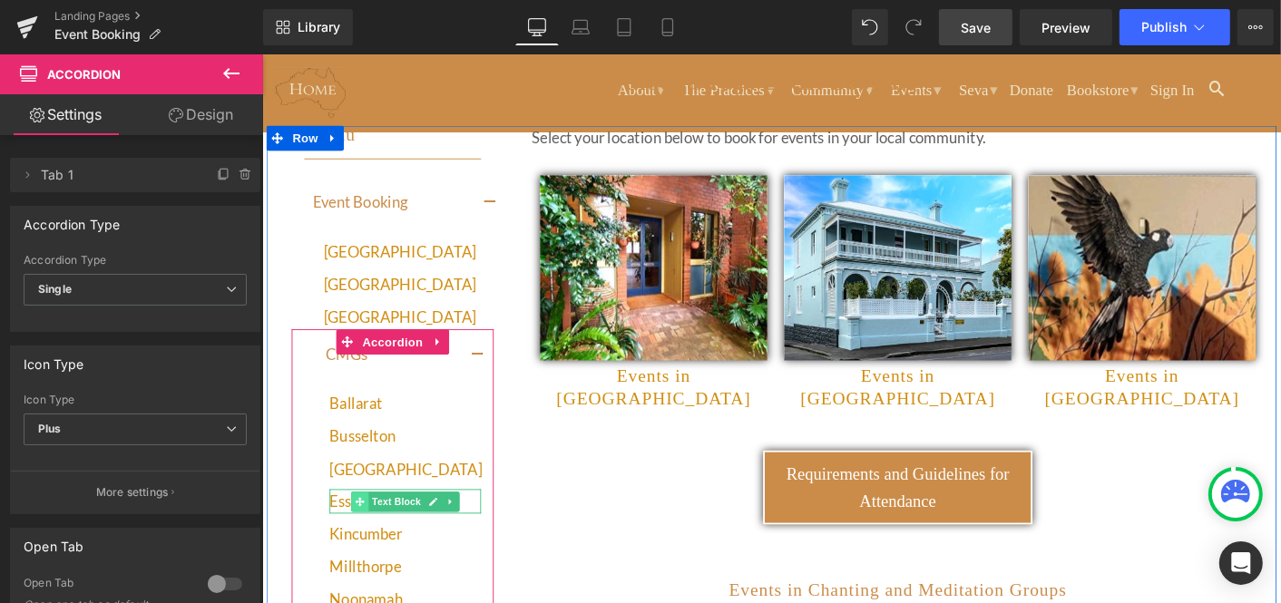
click at [366, 532] on icon at bounding box center [366, 536] width 10 height 10
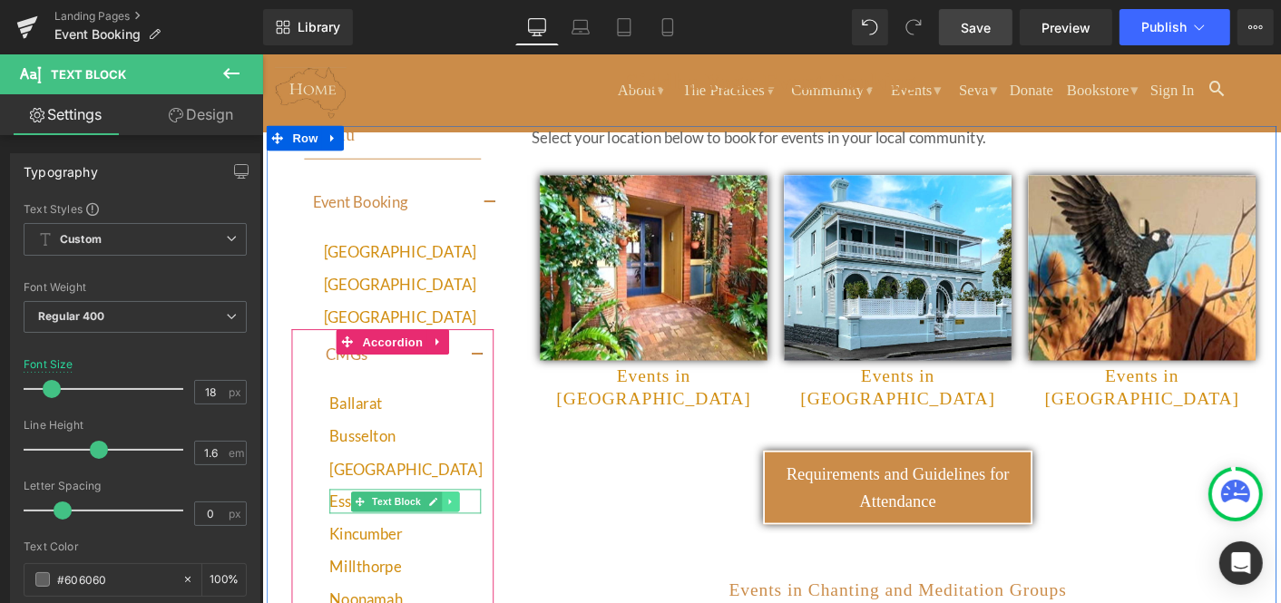
click at [464, 534] on icon at bounding box center [463, 535] width 3 height 6
click at [476, 532] on icon at bounding box center [474, 536] width 10 height 10
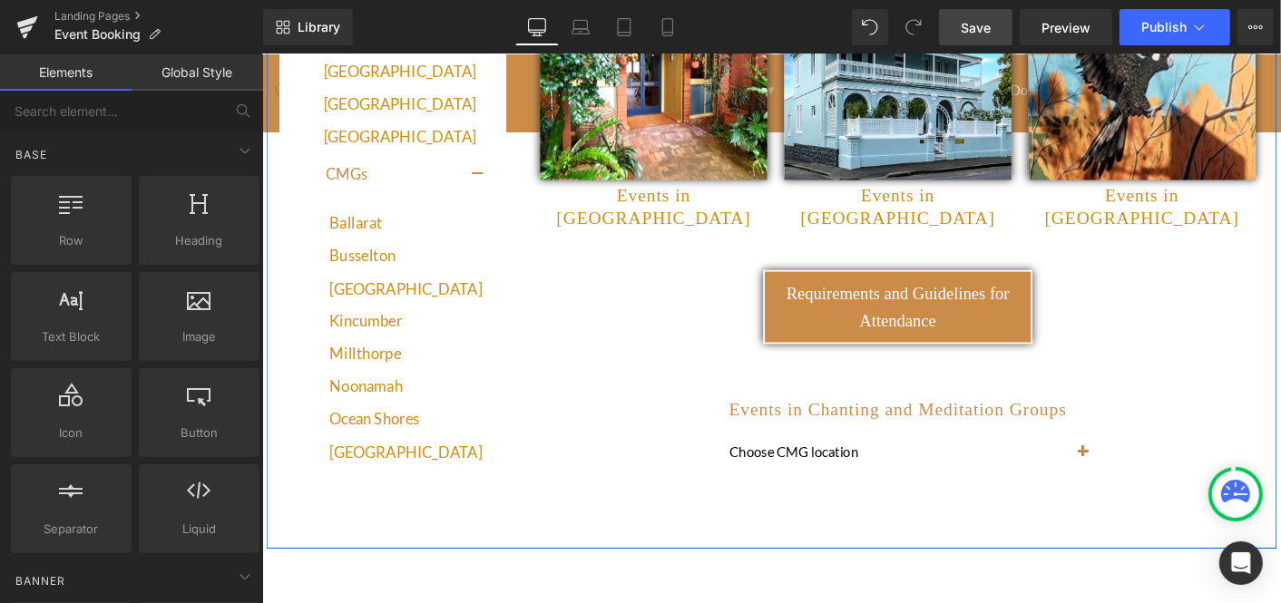
scroll to position [366, 0]
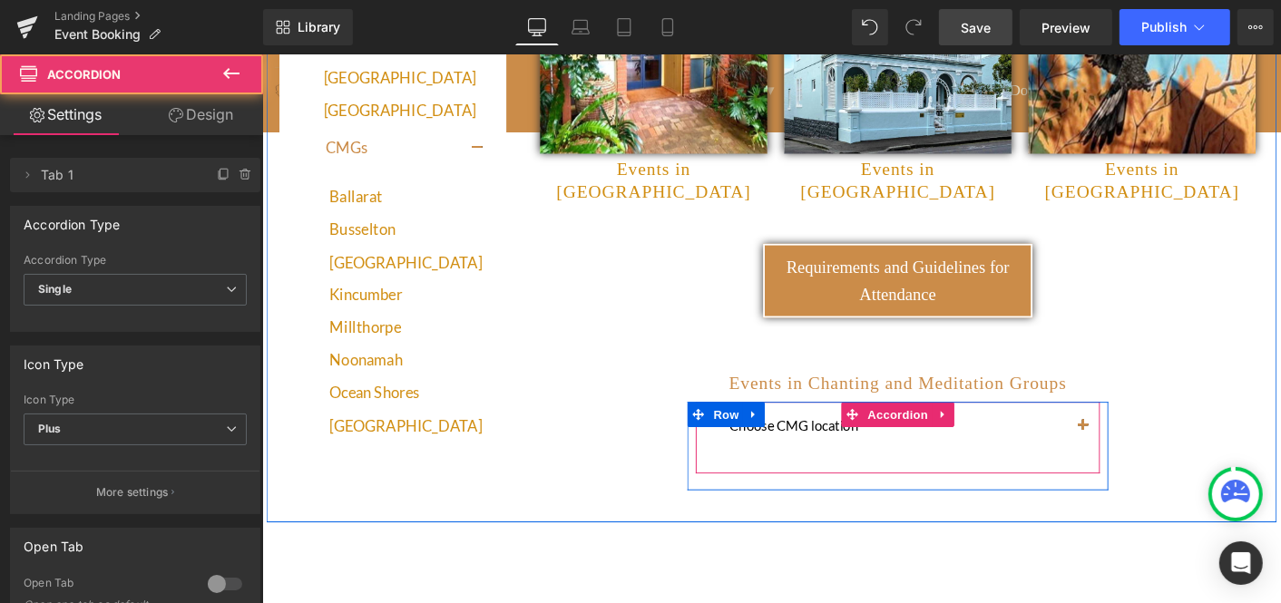
click at [1148, 428] on button "button" at bounding box center [1145, 453] width 36 height 51
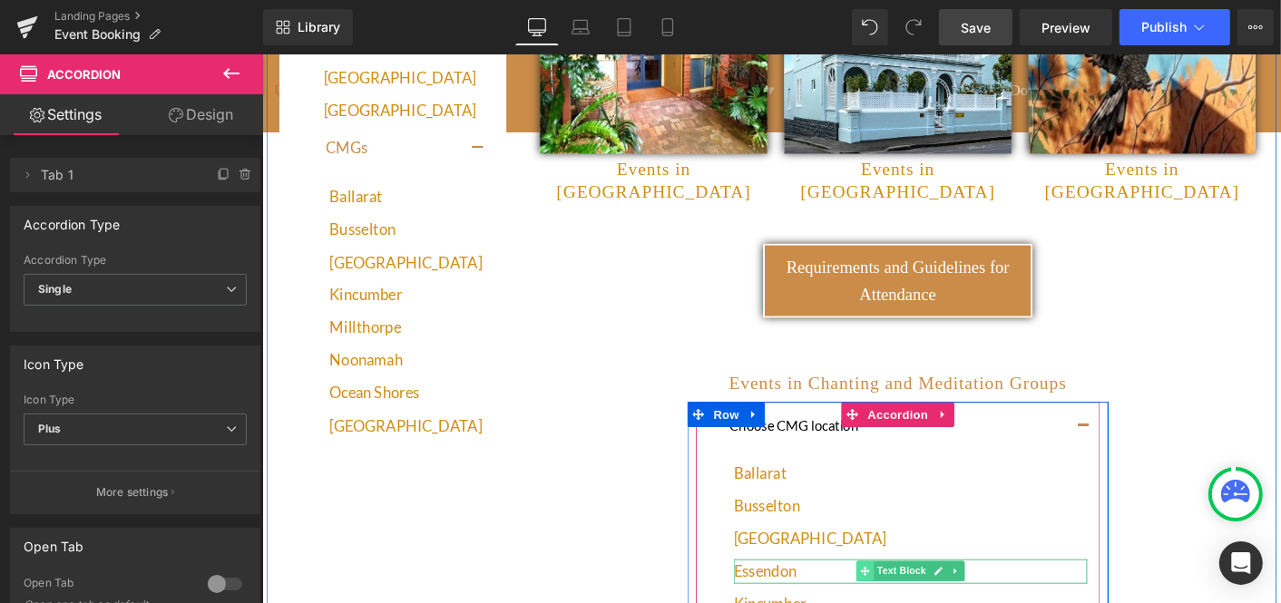
click at [911, 602] on icon at bounding box center [910, 611] width 10 height 10
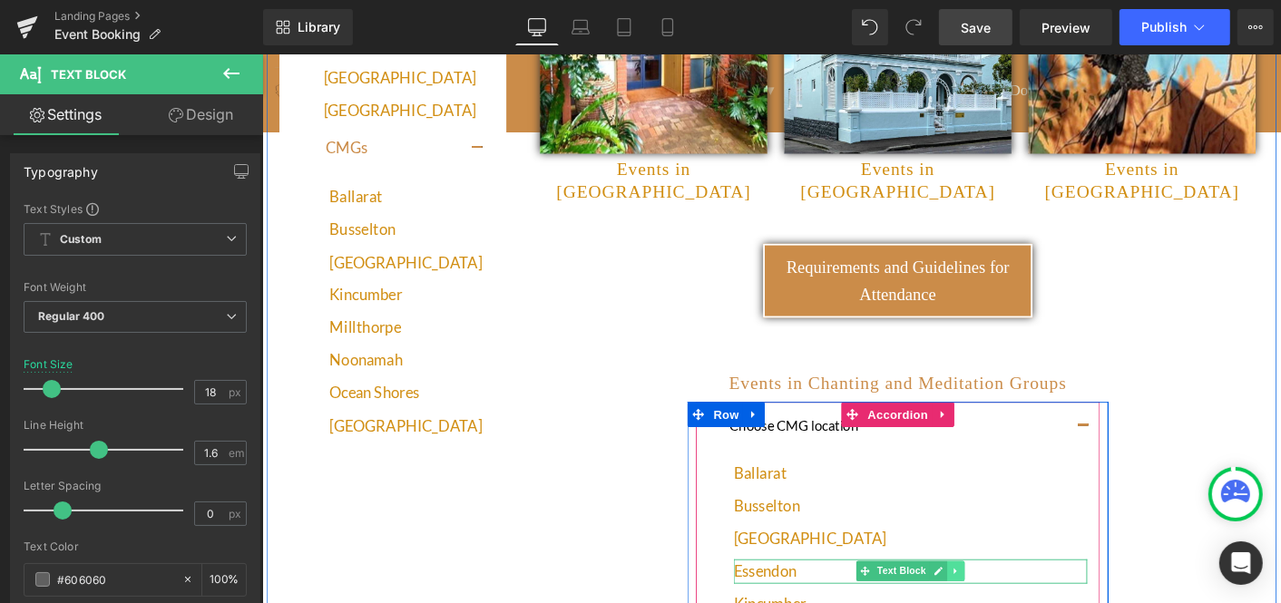
click at [1010, 602] on icon at bounding box center [1008, 610] width 10 height 11
click at [1017, 602] on icon at bounding box center [1018, 611] width 10 height 10
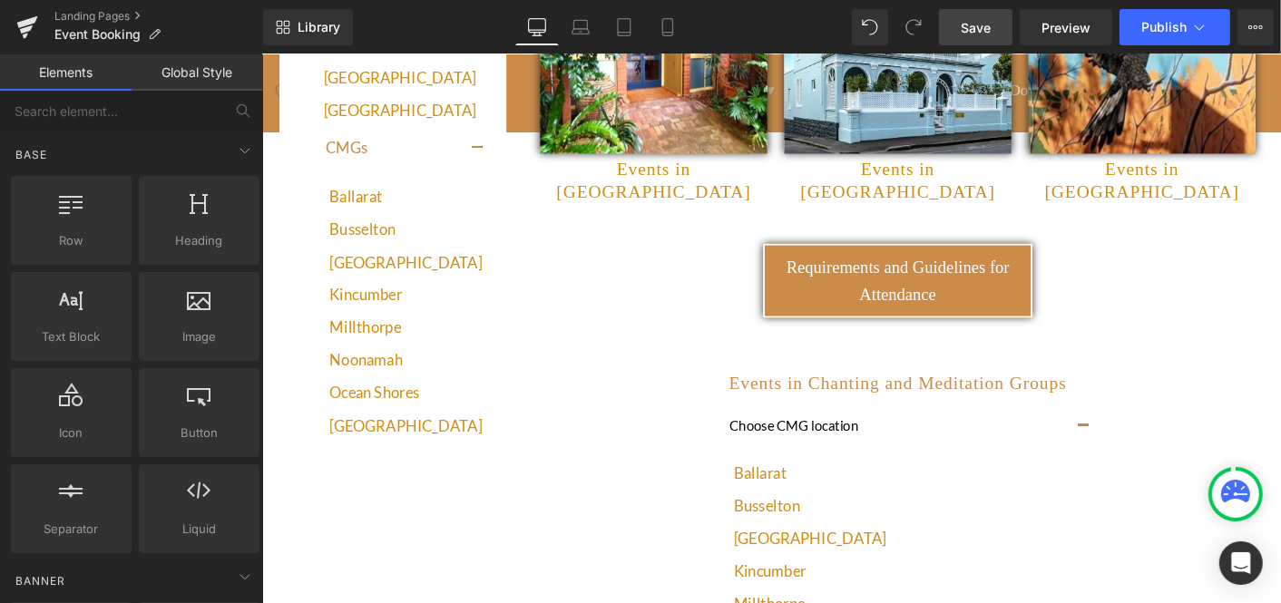
click at [981, 24] on span "Save" at bounding box center [976, 27] width 30 height 19
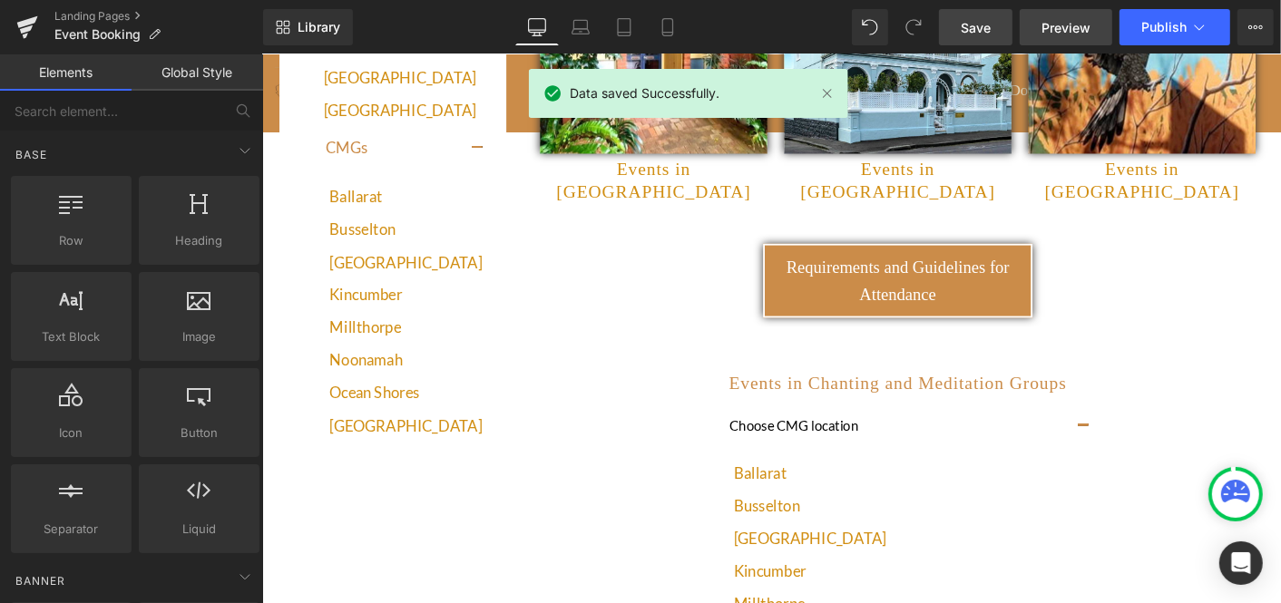
click at [1071, 27] on span "Preview" at bounding box center [1065, 27] width 49 height 19
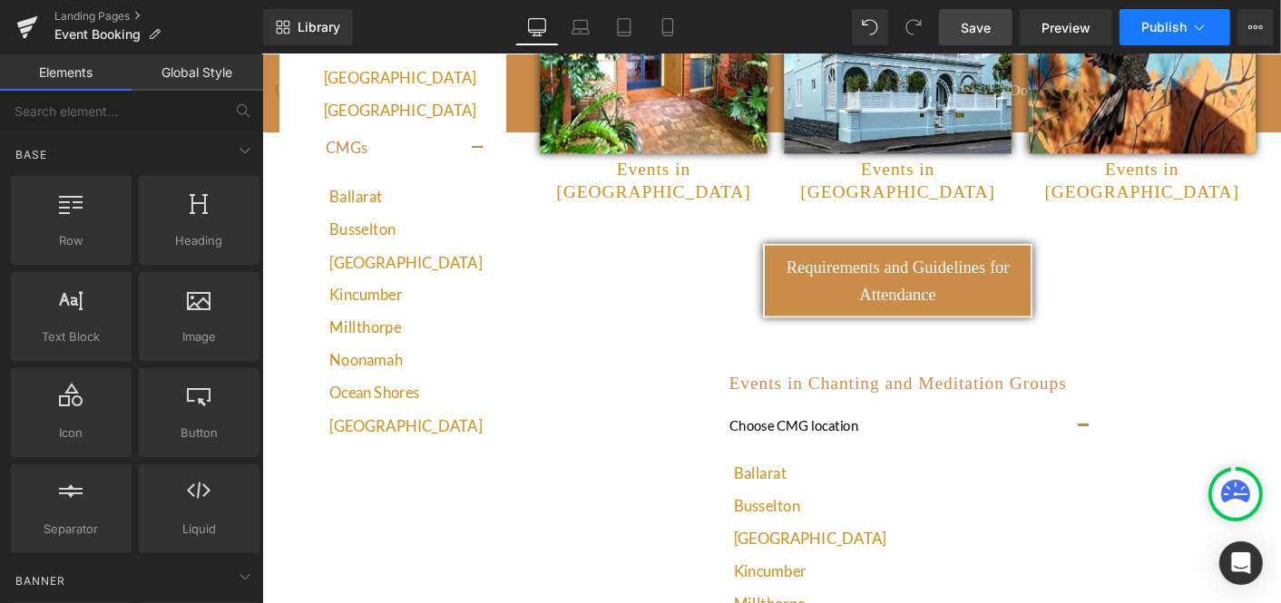
click at [1166, 27] on span "Publish" at bounding box center [1163, 27] width 45 height 15
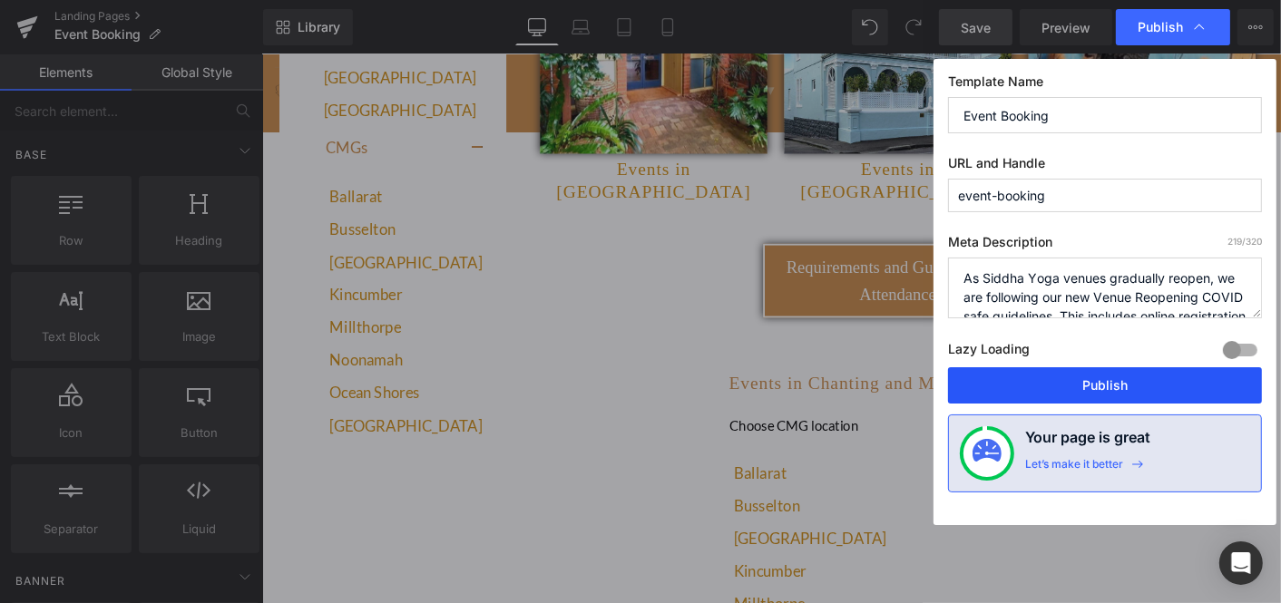
click at [1108, 383] on button "Publish" at bounding box center [1105, 385] width 314 height 36
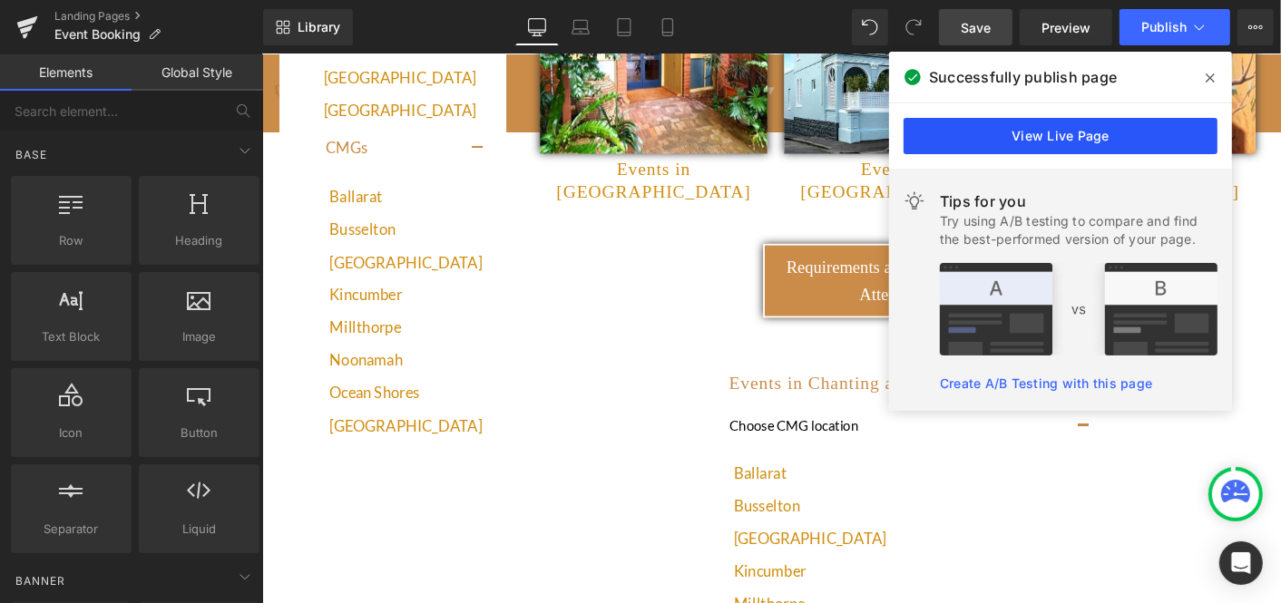
click at [1073, 130] on link "View Live Page" at bounding box center [1060, 136] width 314 height 36
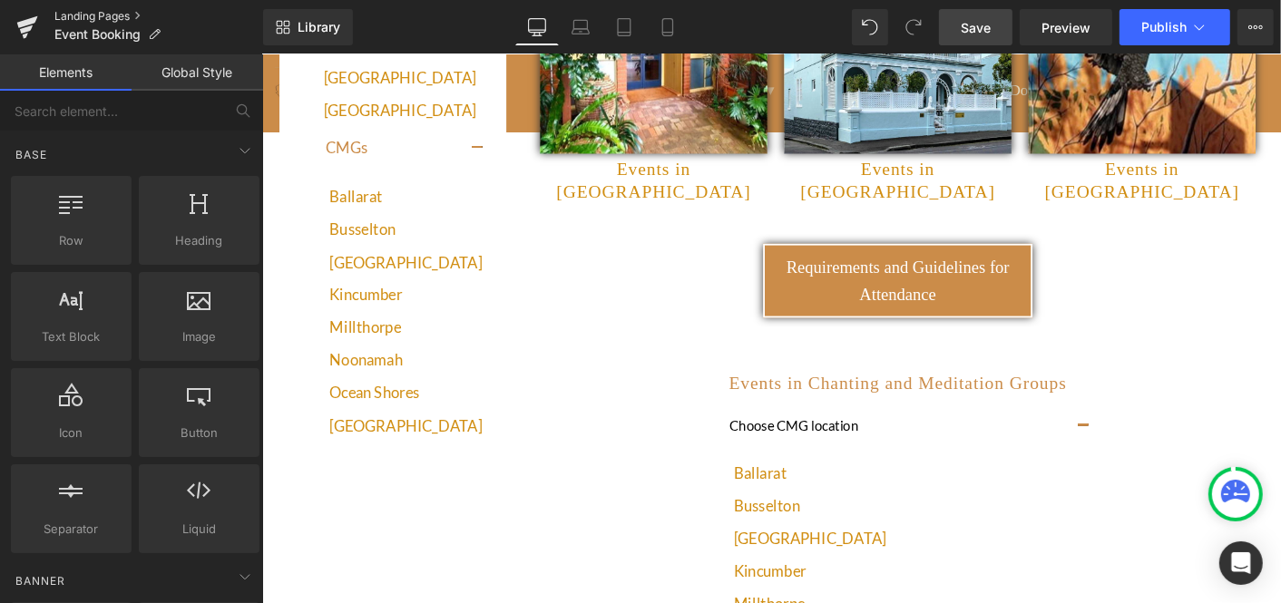
click at [100, 13] on link "Landing Pages" at bounding box center [158, 16] width 209 height 15
